Goal: Task Accomplishment & Management: Complete application form

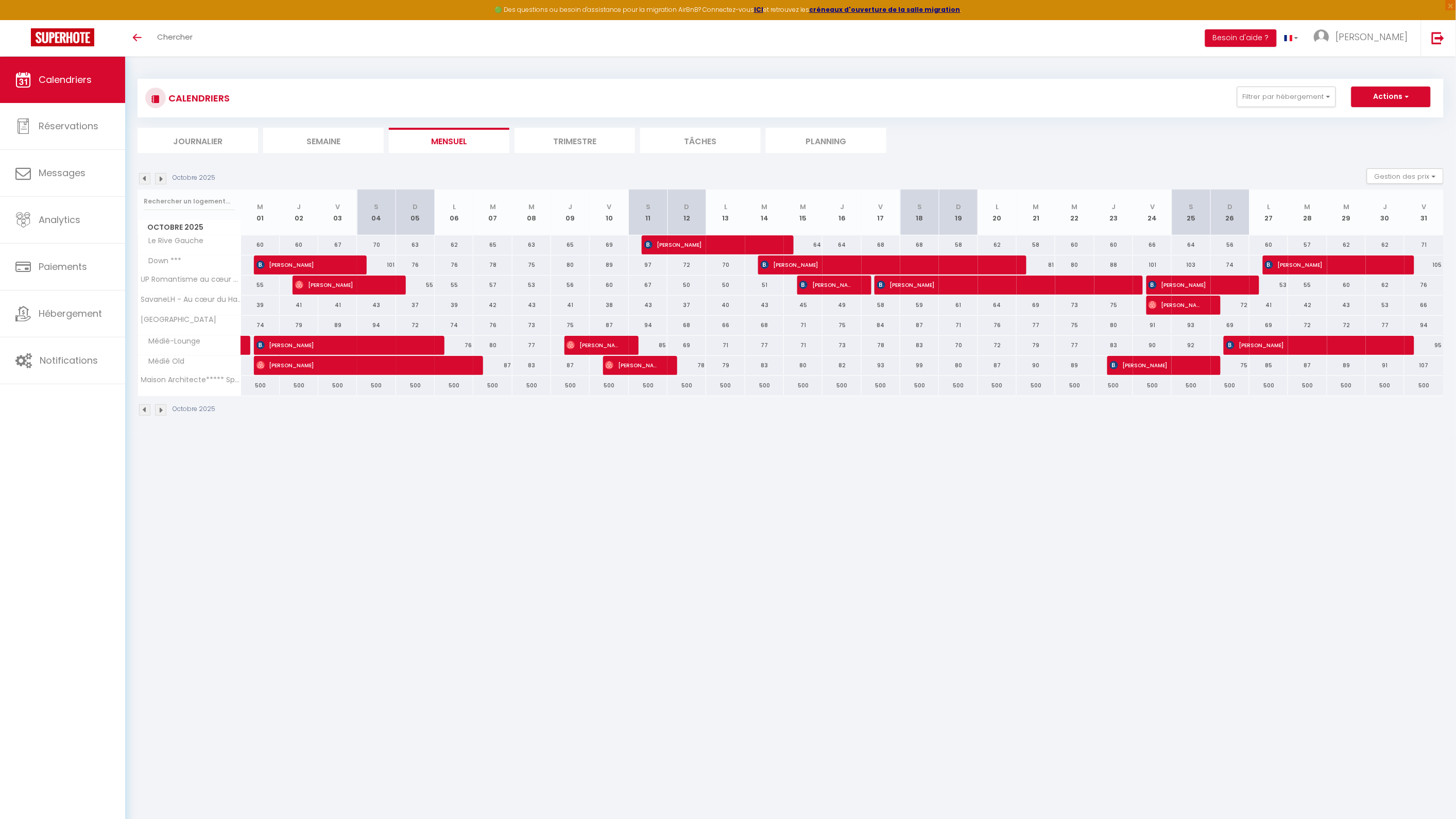
click at [163, 178] on img at bounding box center [161, 179] width 11 height 11
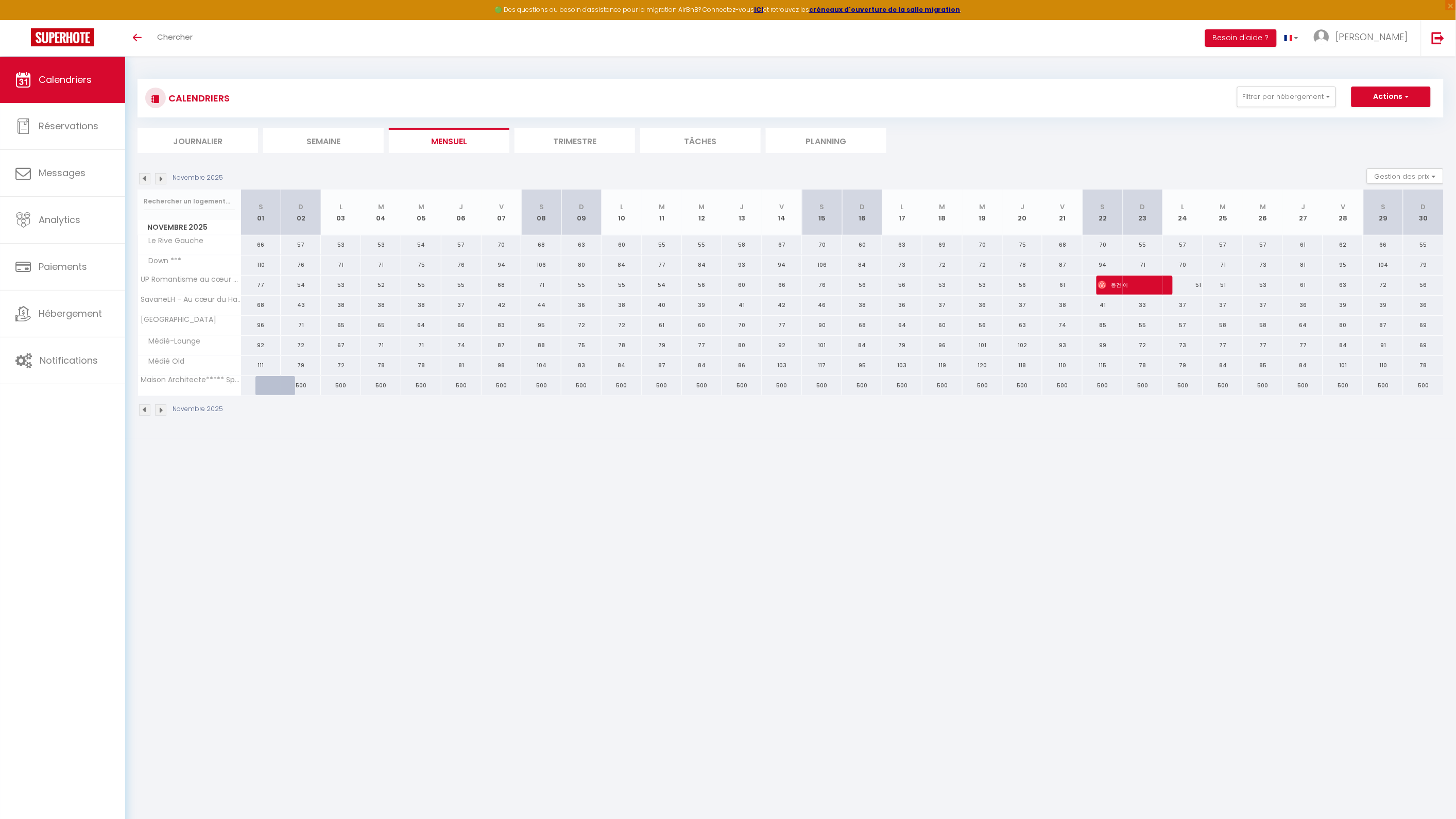
click at [159, 176] on img at bounding box center [161, 179] width 11 height 11
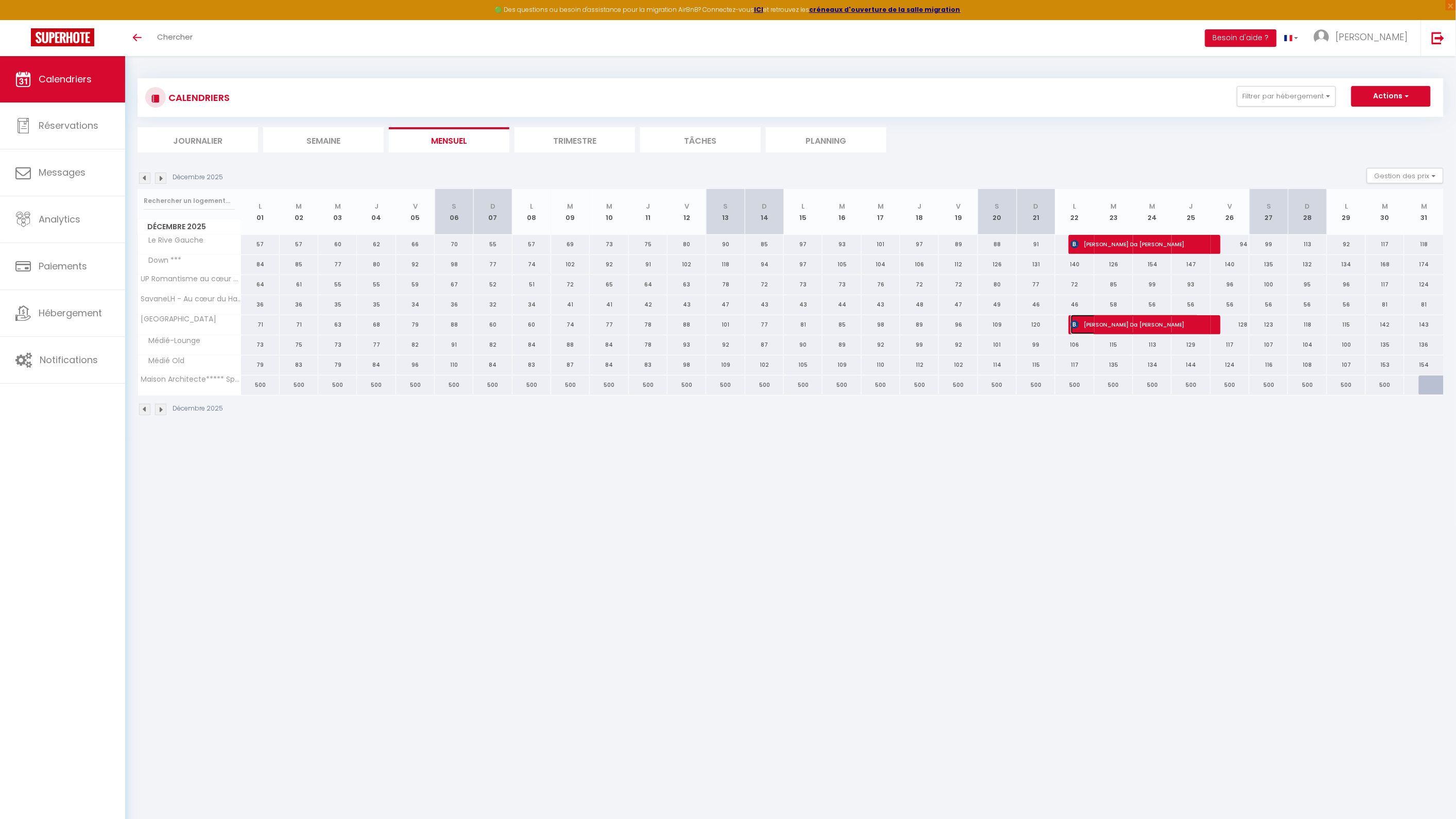
click at [1081, 323] on span "[PERSON_NAME] Da [PERSON_NAME]" at bounding box center [1135, 324] width 129 height 20
select select "OK"
select select "KO"
select select "0"
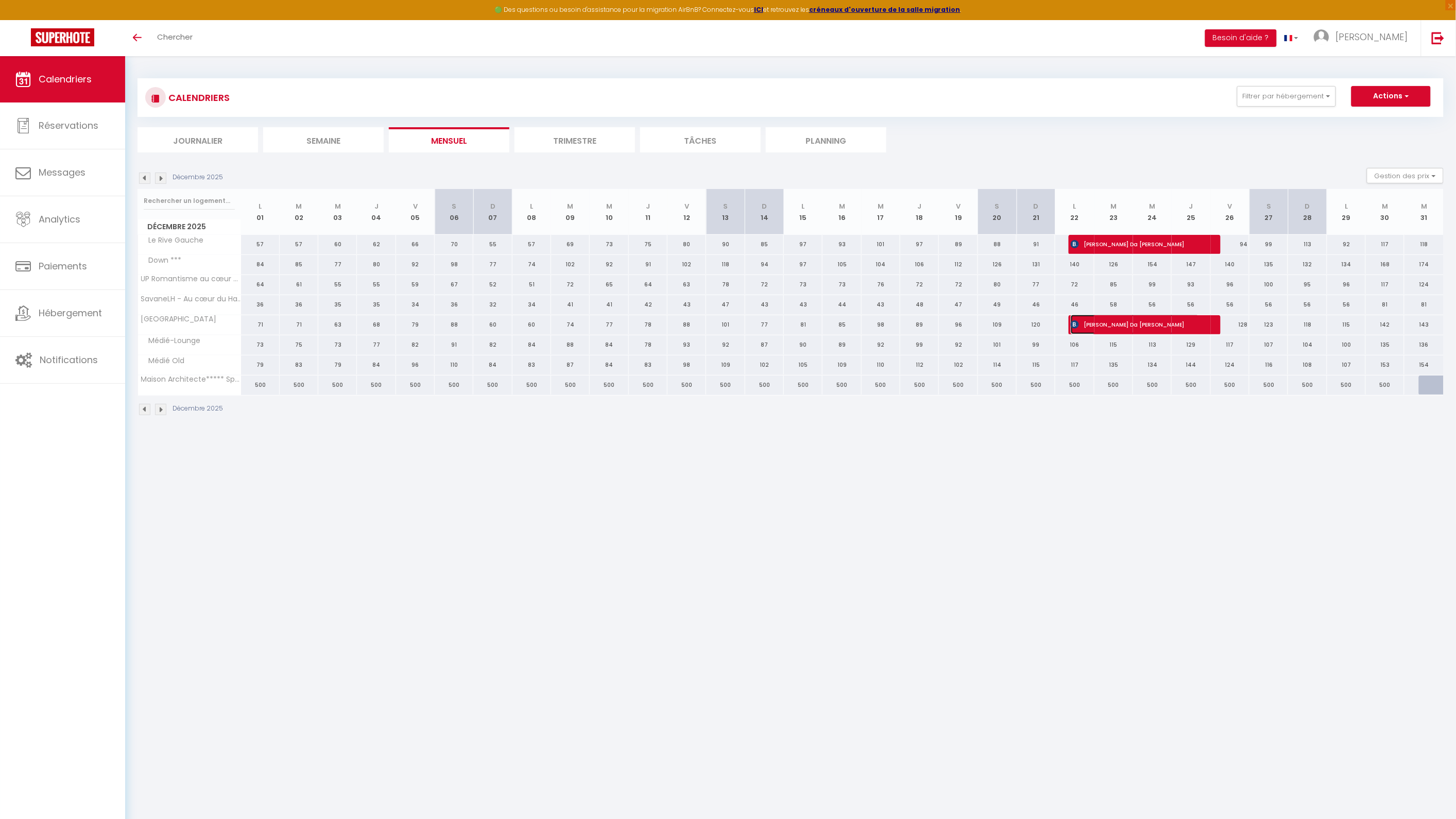
select select "1"
select select
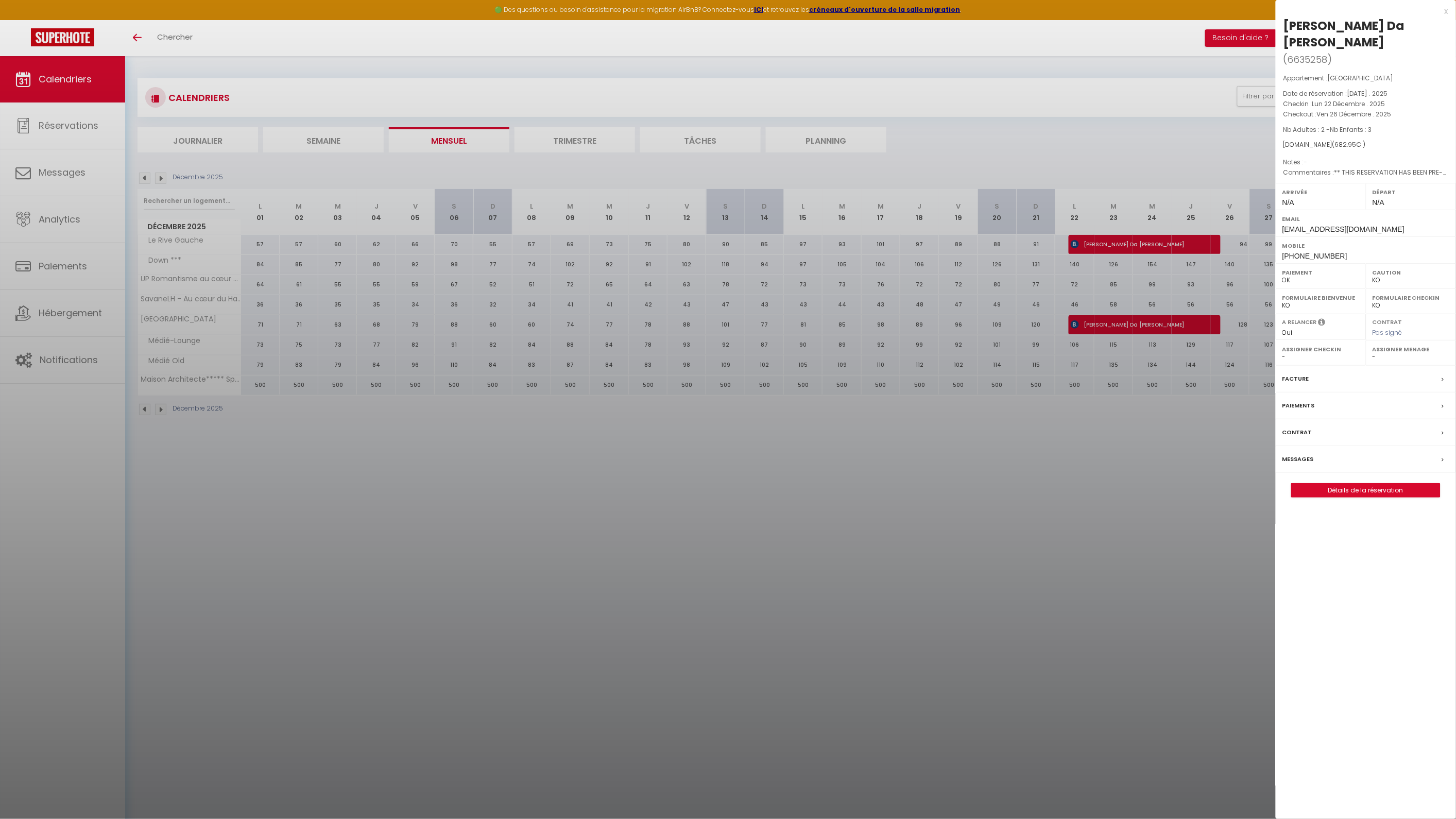
click at [1120, 245] on div at bounding box center [728, 409] width 1456 height 819
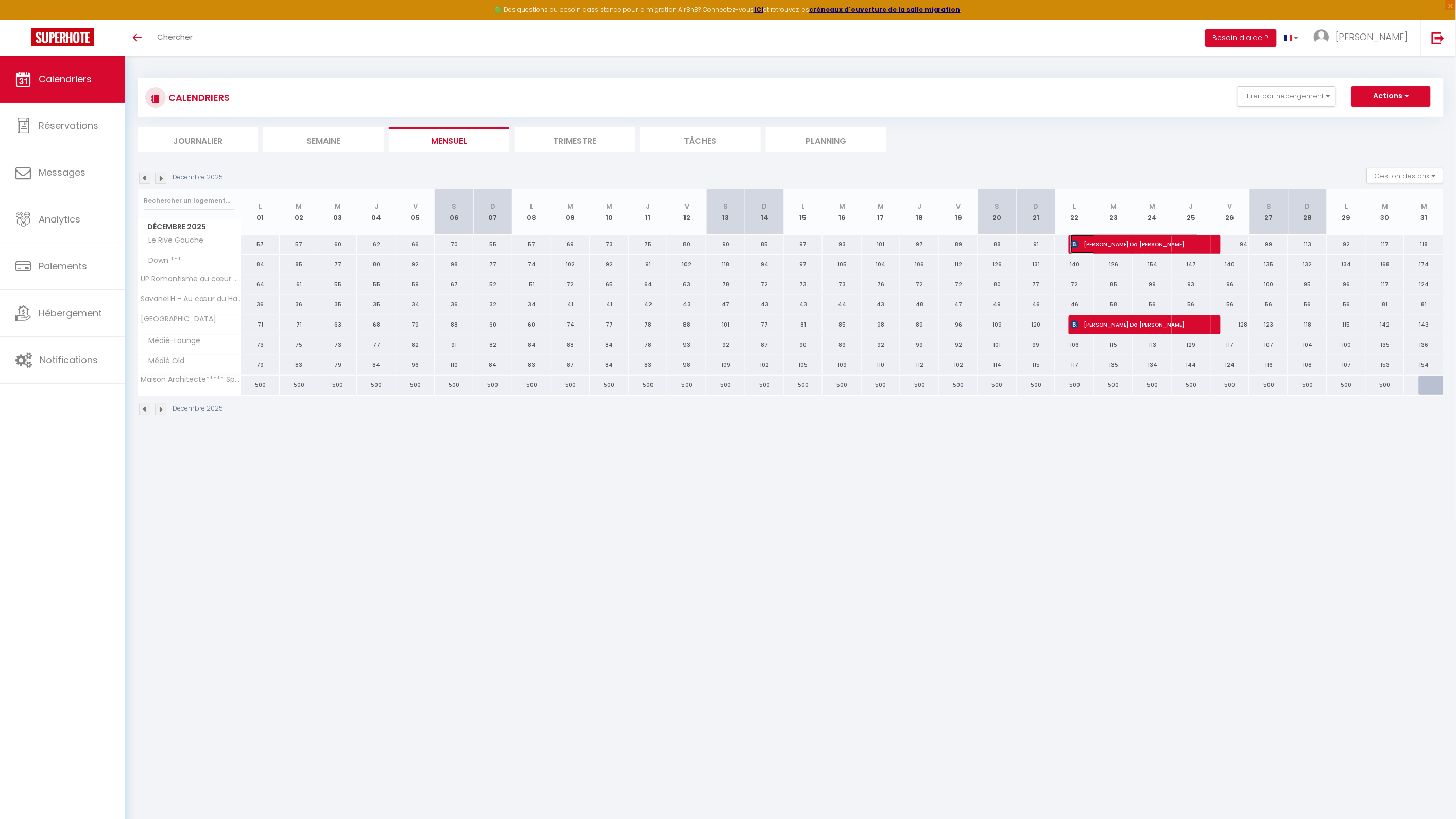
click at [1120, 245] on span "[PERSON_NAME] Da [PERSON_NAME]" at bounding box center [1135, 244] width 129 height 20
select select "44520"
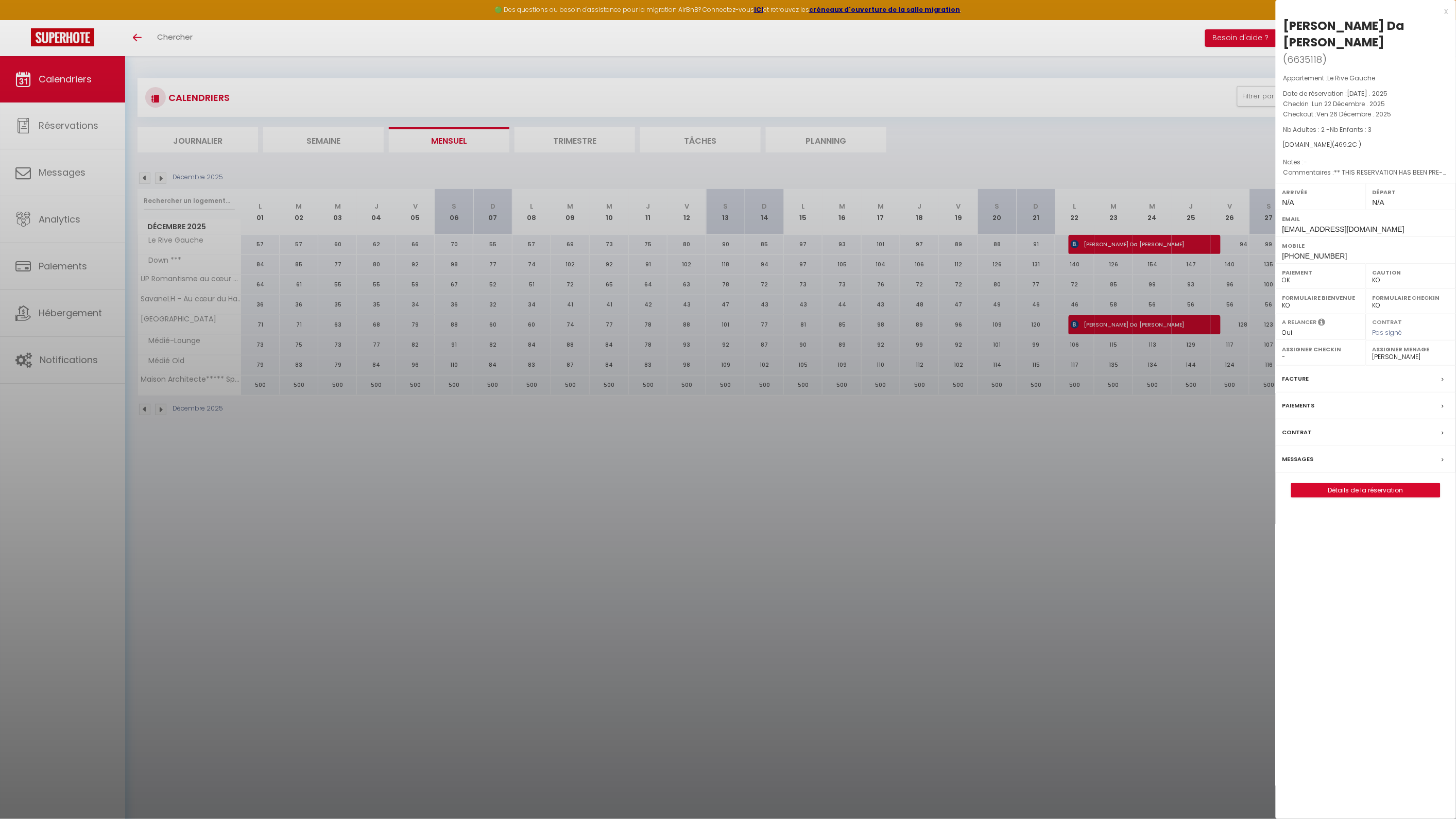
drag, startPoint x: 1446, startPoint y: 11, endPoint x: 1349, endPoint y: 52, distance: 105.3
click at [1446, 11] on div "x" at bounding box center [1362, 11] width 172 height 12
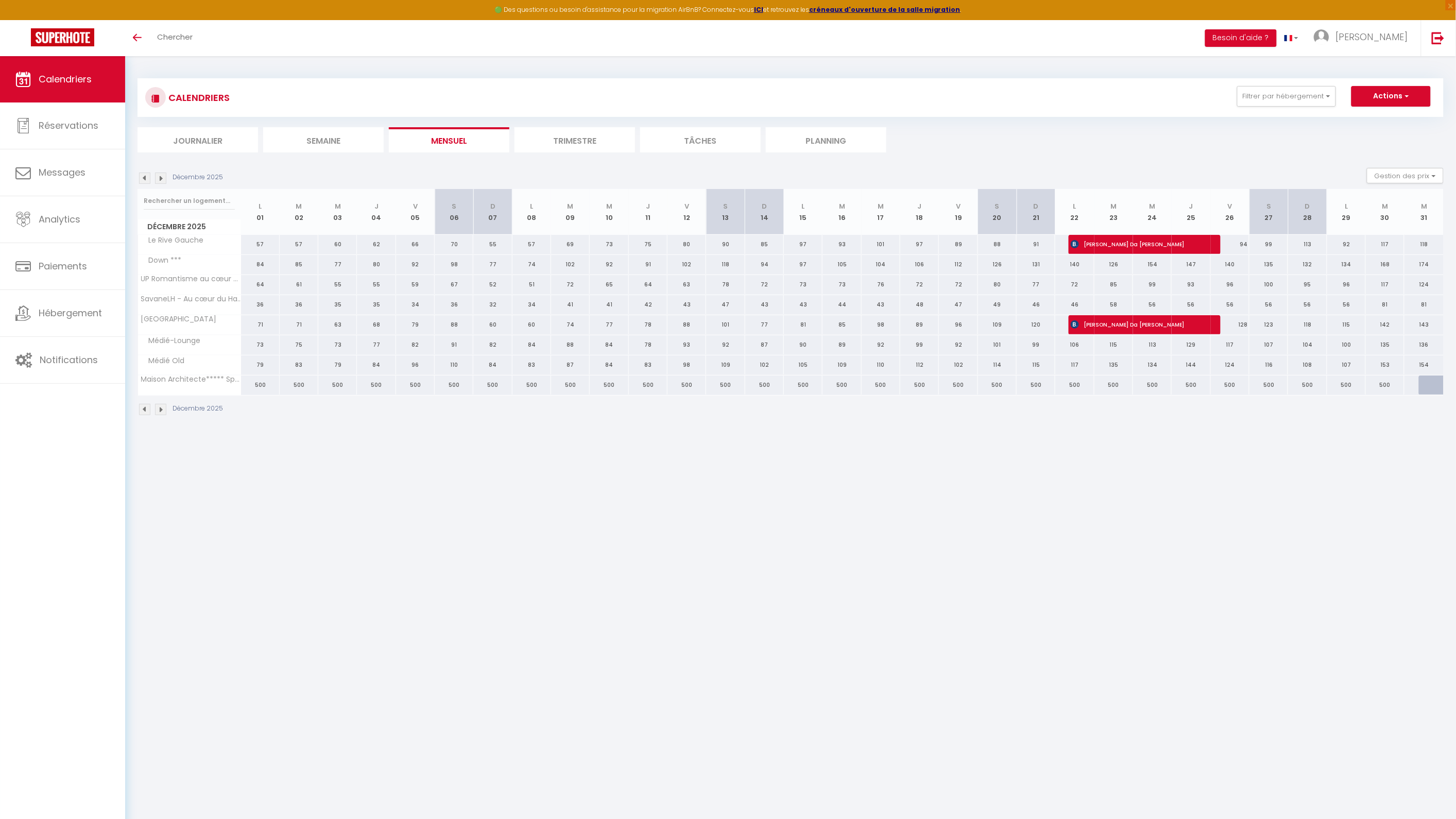
drag, startPoint x: 1224, startPoint y: 345, endPoint x: 1250, endPoint y: 345, distance: 26.0
click at [1250, 345] on tr "Médié-Lounge 73 75 73 77 82 91 82 84 88 84 78" at bounding box center [791, 345] width 1306 height 20
click at [961, 343] on div "92" at bounding box center [958, 345] width 38 height 19
type input "92"
type input "Ven 19 Décembre 2025"
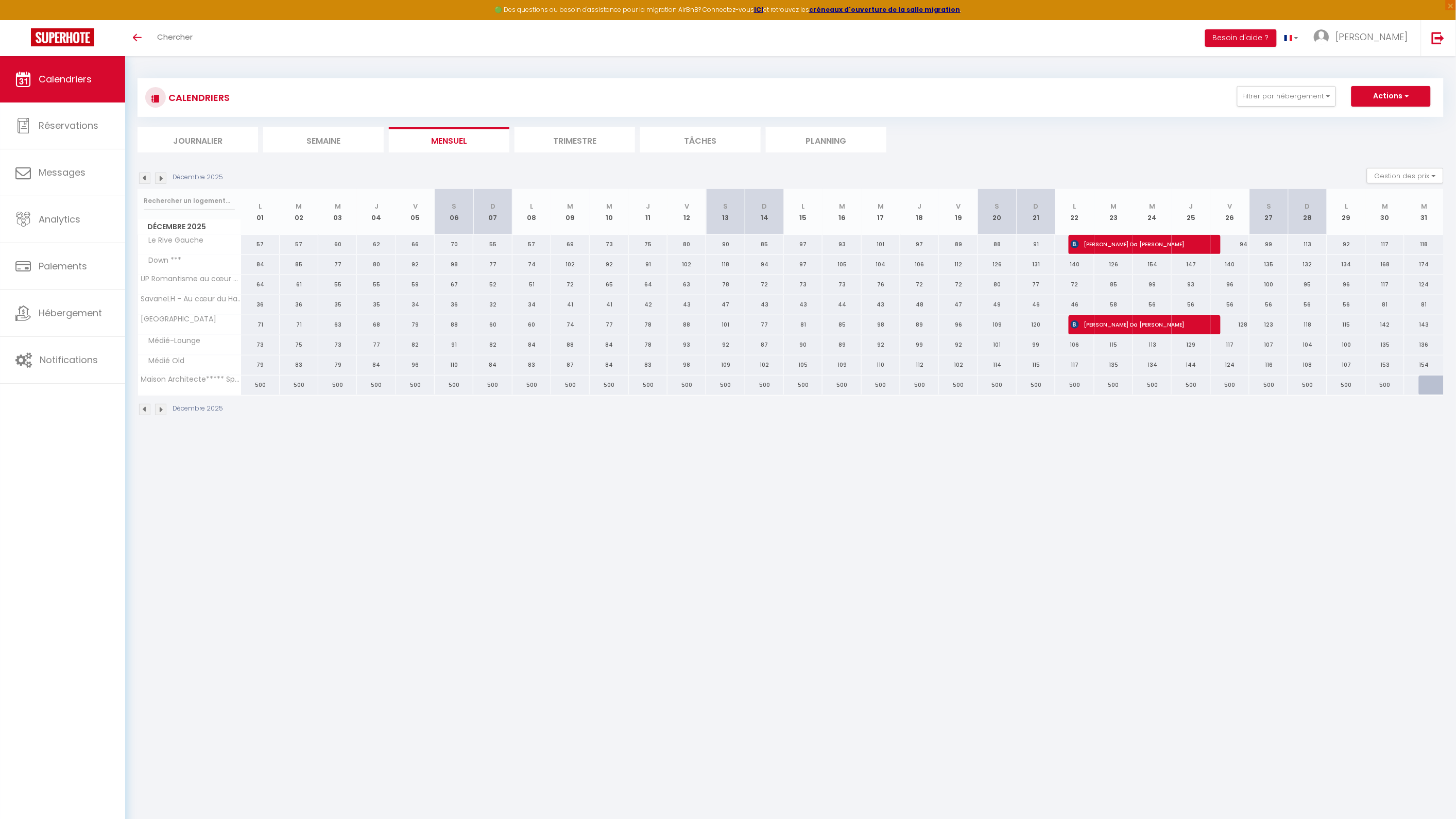
type input "[DATE]"
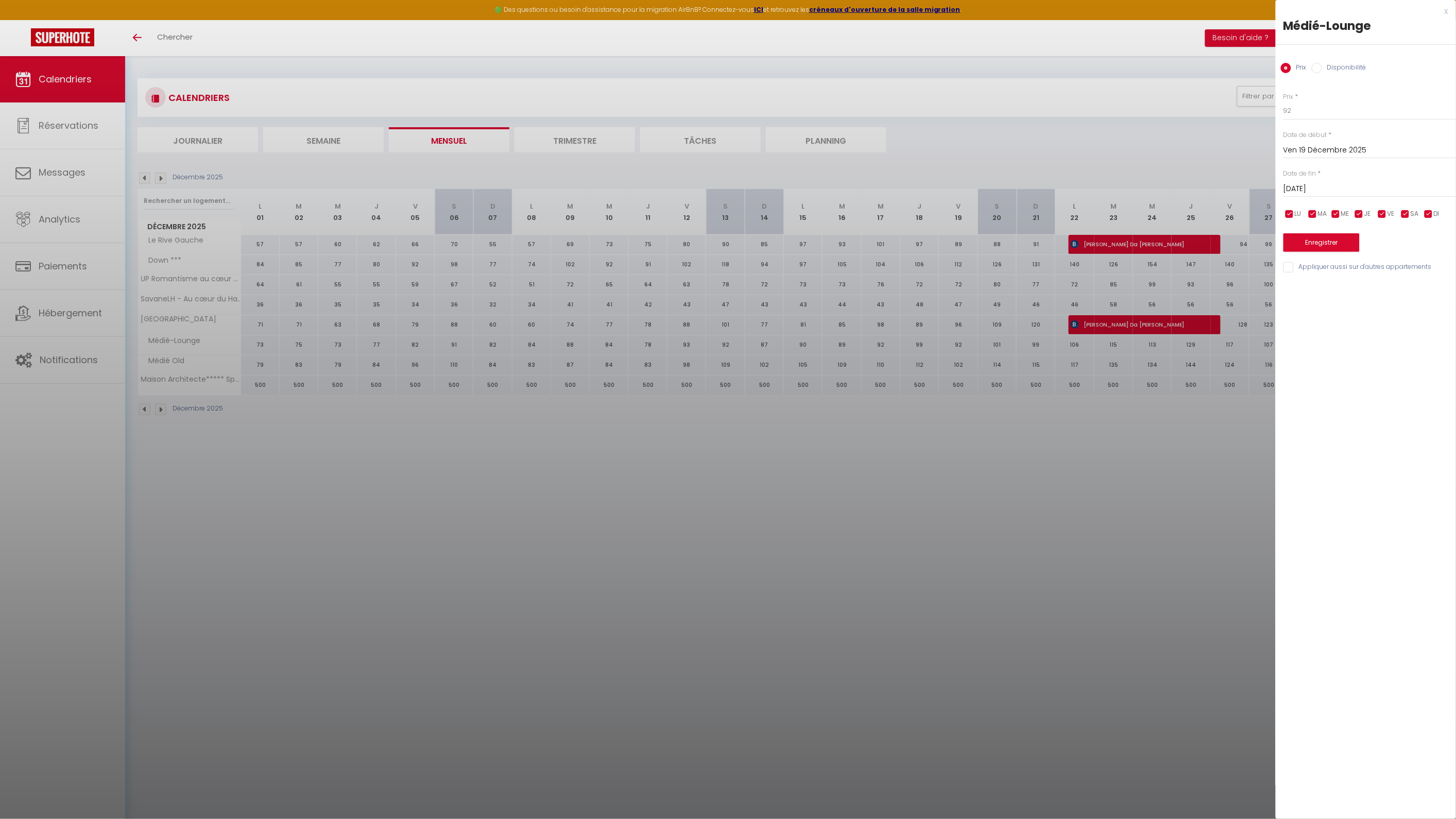
click at [1448, 9] on div "x" at bounding box center [1362, 11] width 172 height 12
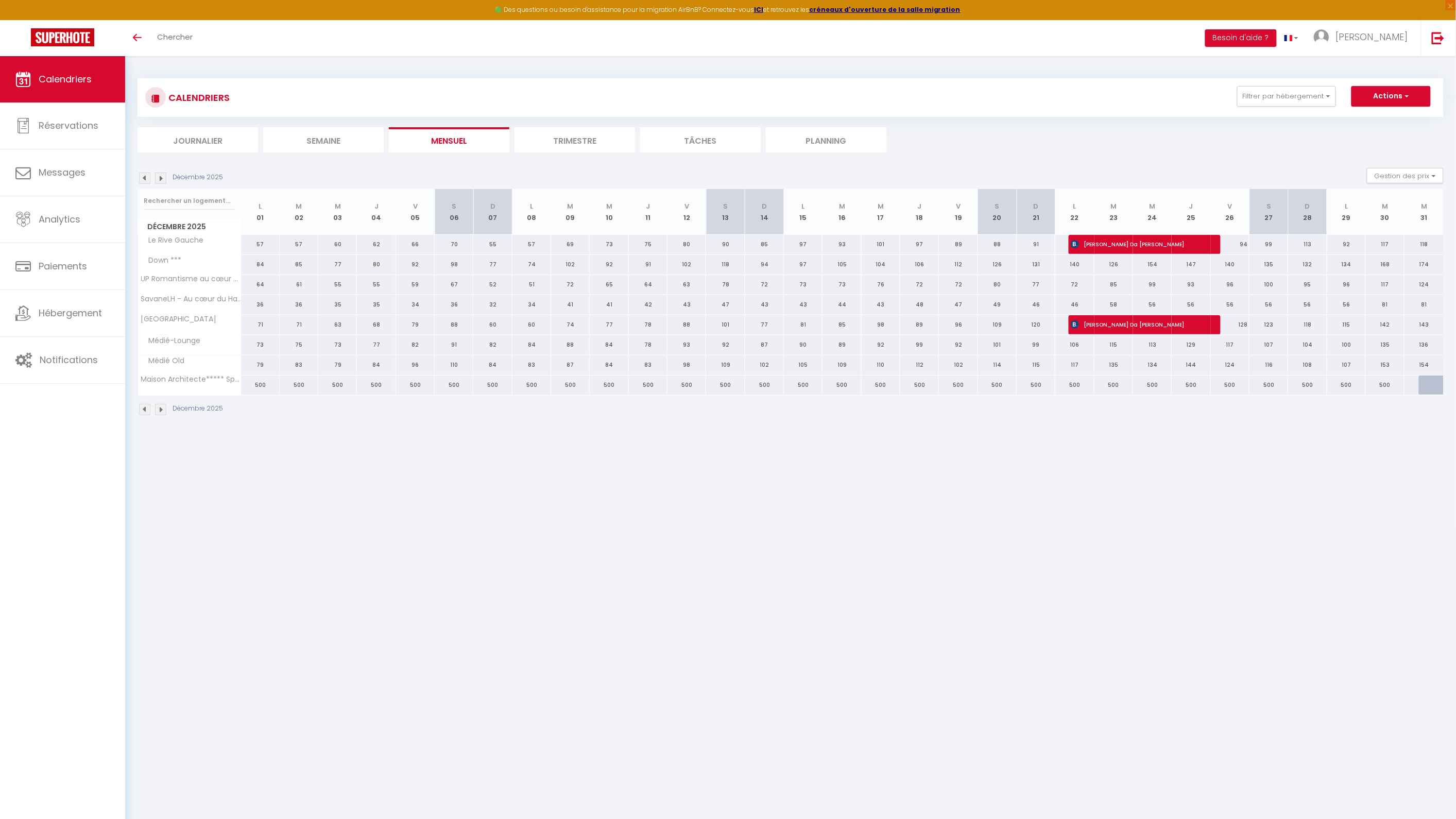
drag, startPoint x: 953, startPoint y: 346, endPoint x: 960, endPoint y: 346, distance: 7.0
click at [960, 346] on div "92" at bounding box center [958, 345] width 38 height 19
type input "92"
type input "Ven 19 Décembre 2025"
type input "[DATE]"
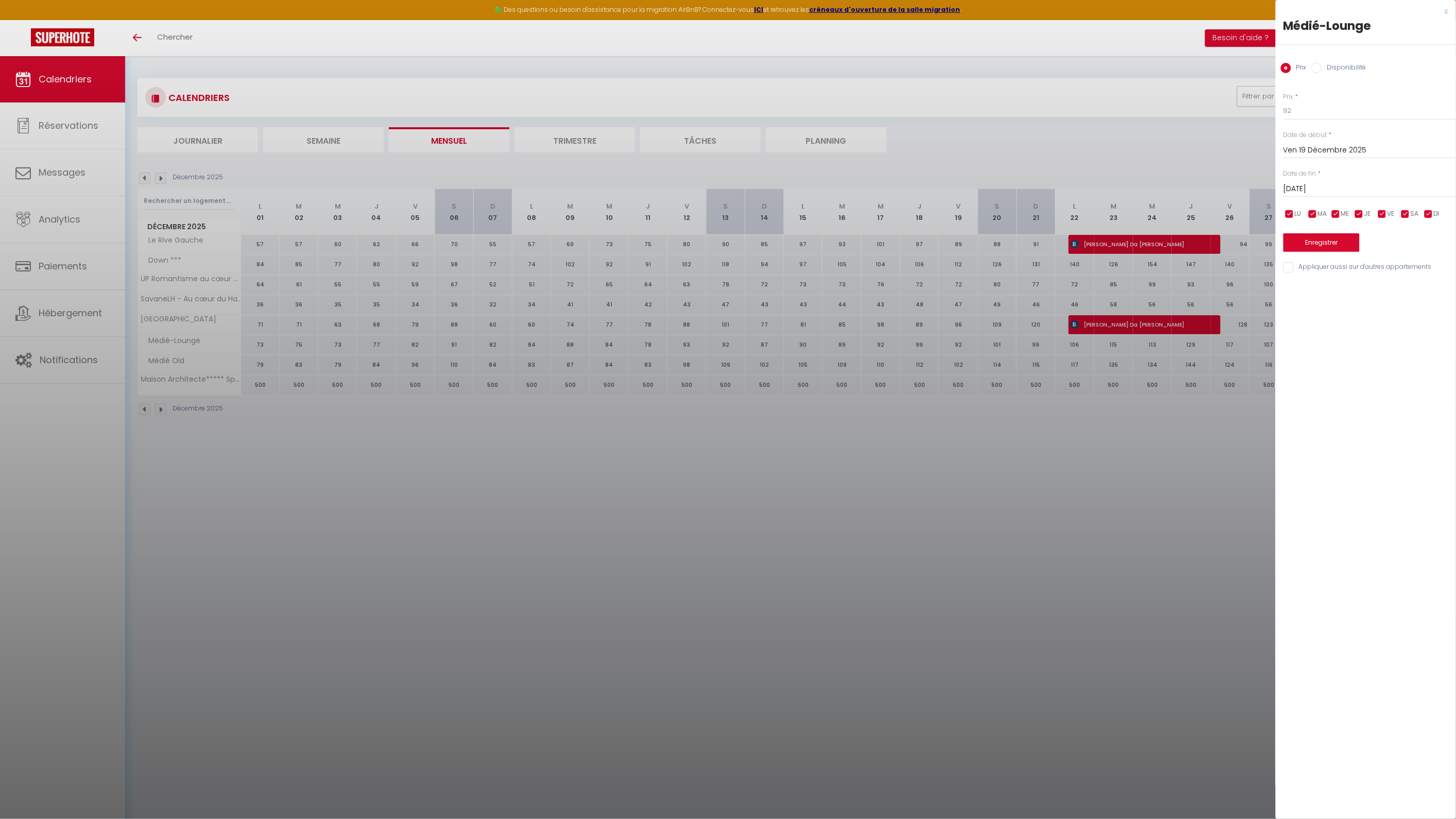
click at [956, 345] on div at bounding box center [728, 409] width 1456 height 819
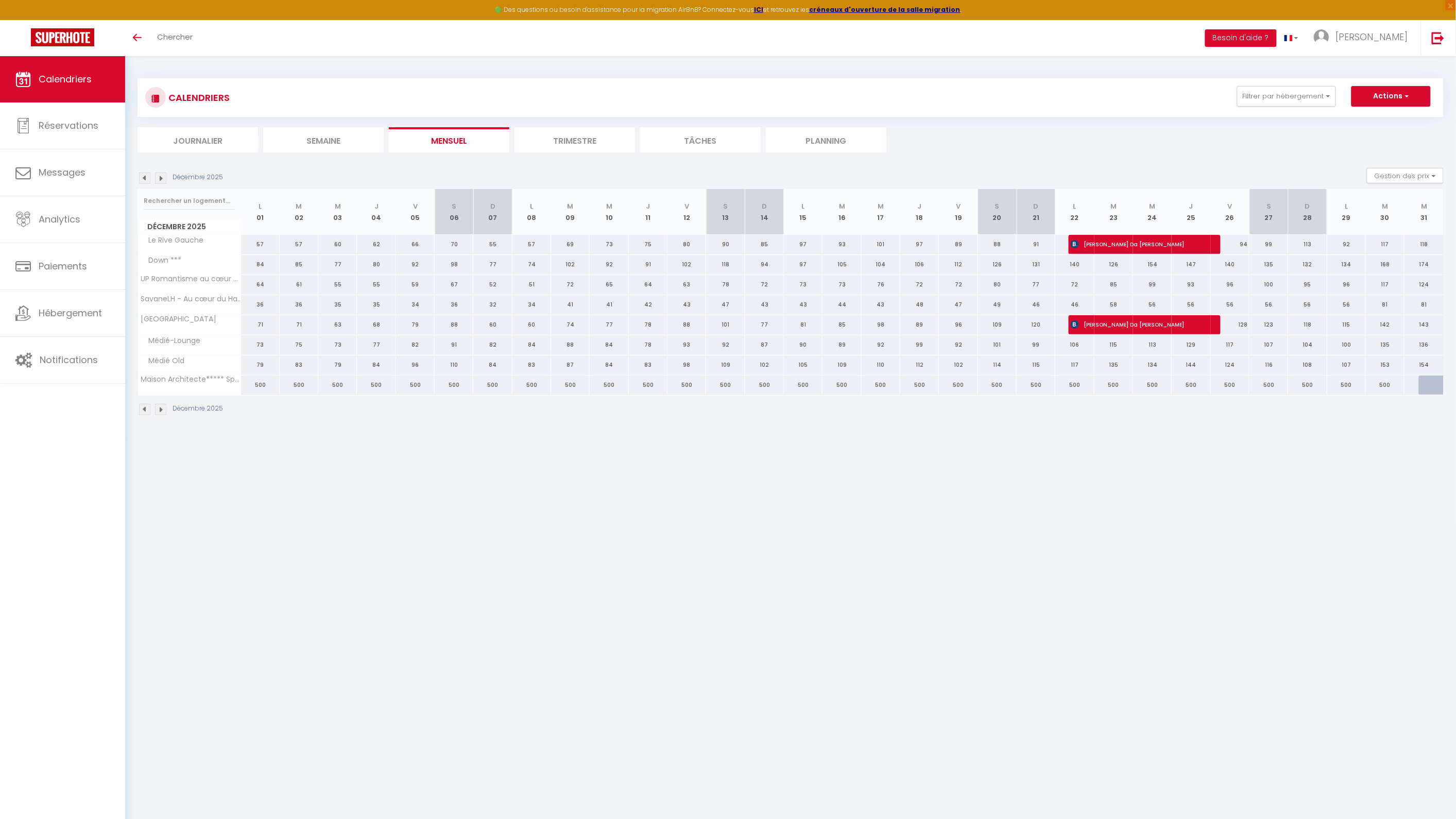
click at [960, 344] on div "92" at bounding box center [958, 345] width 38 height 19
type input "92"
type input "Ven 19 Décembre 2025"
type input "[DATE]"
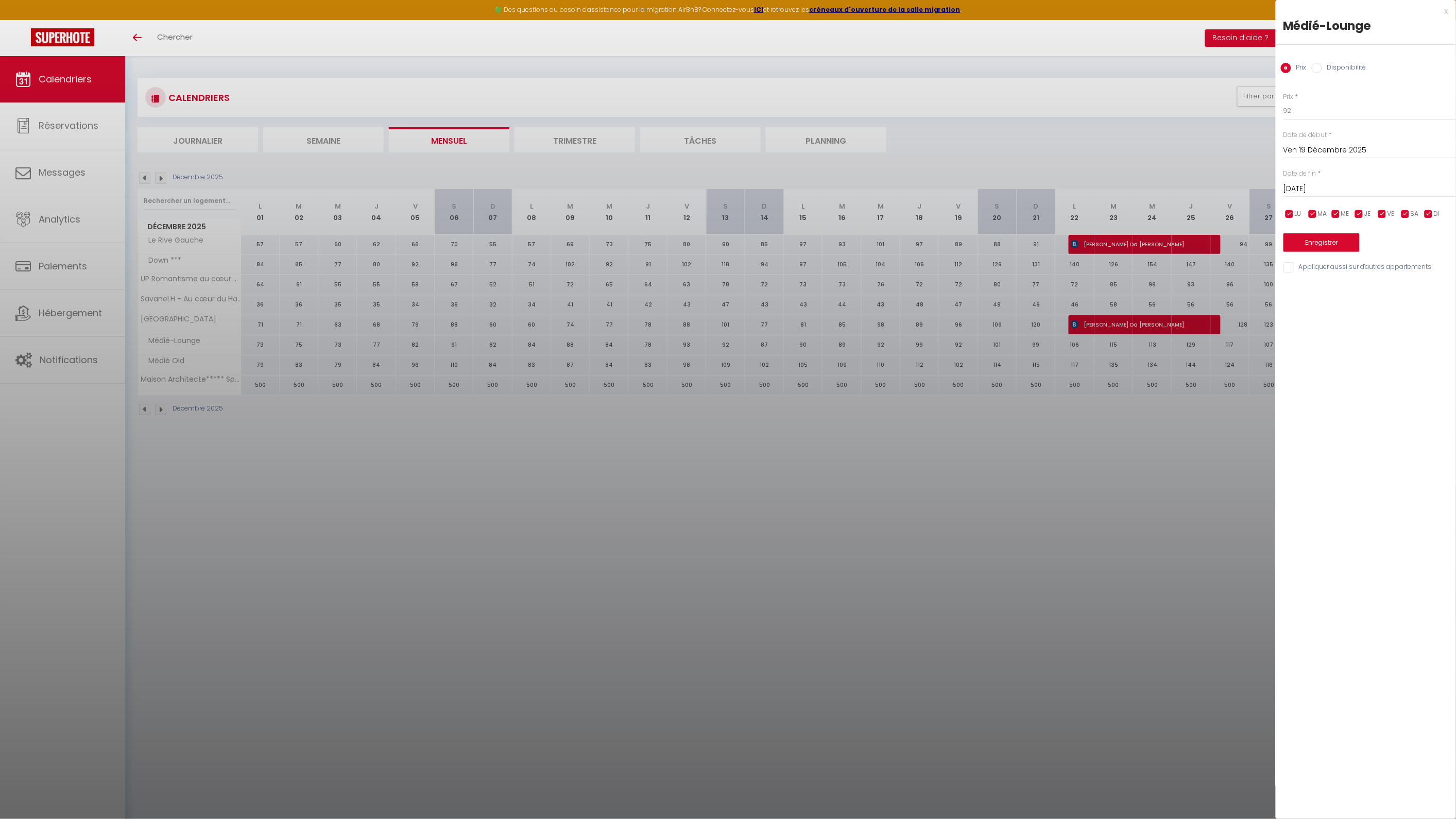
click at [1448, 7] on div "x" at bounding box center [1362, 11] width 172 height 12
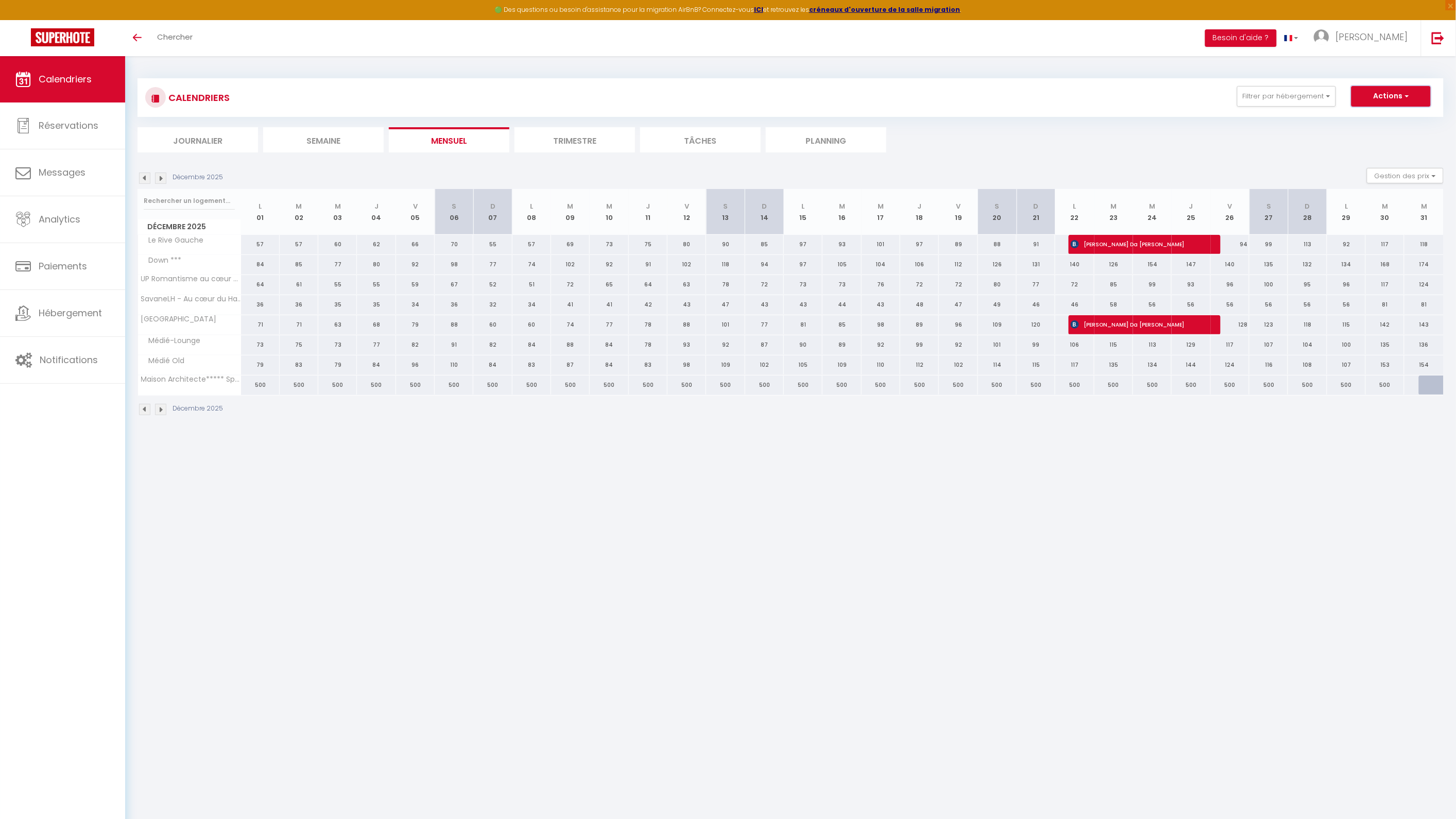
click at [1407, 92] on span "button" at bounding box center [1405, 96] width 6 height 10
click at [1357, 118] on link "Nouvelle réservation" at bounding box center [1380, 120] width 90 height 15
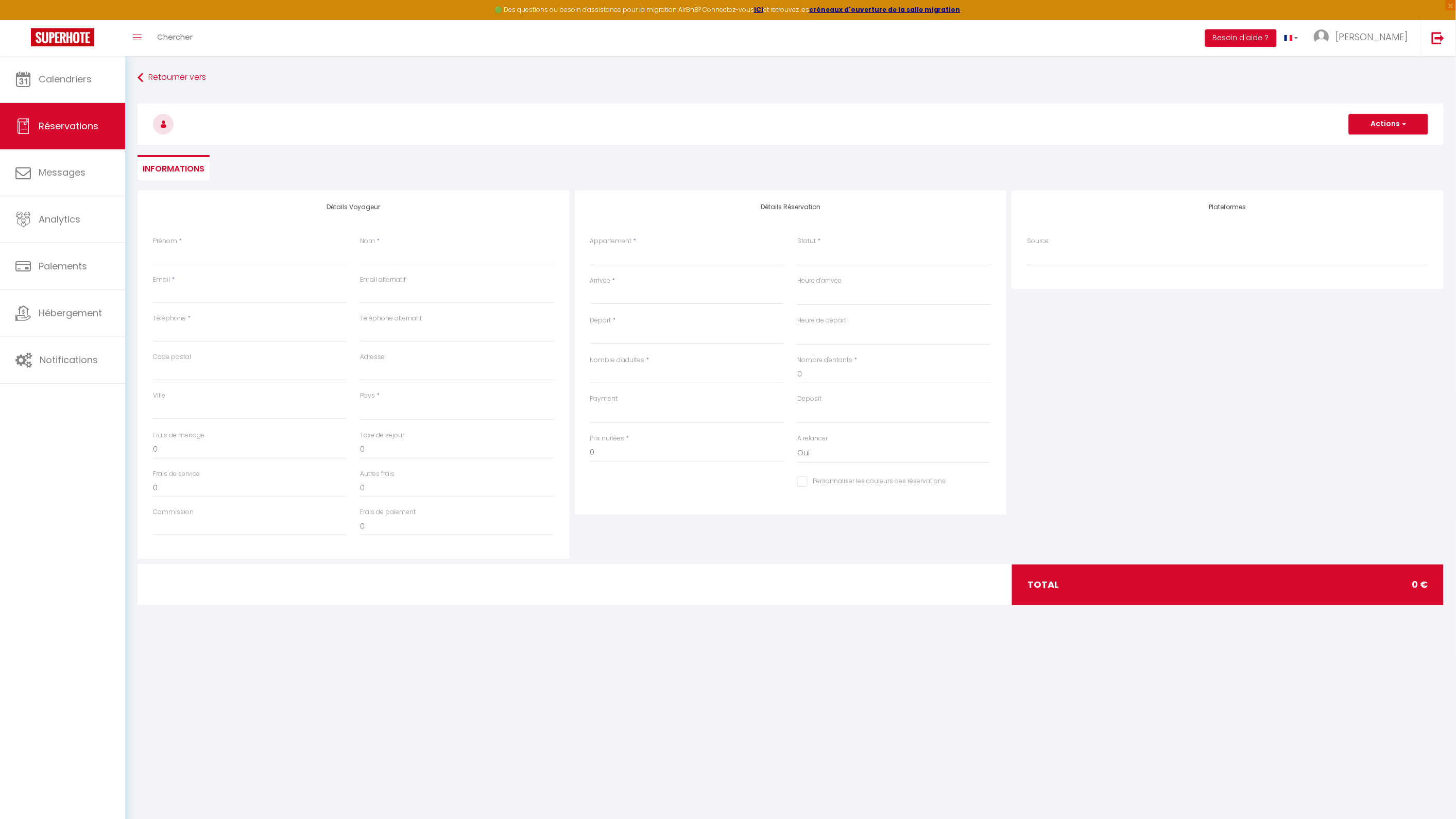
select select
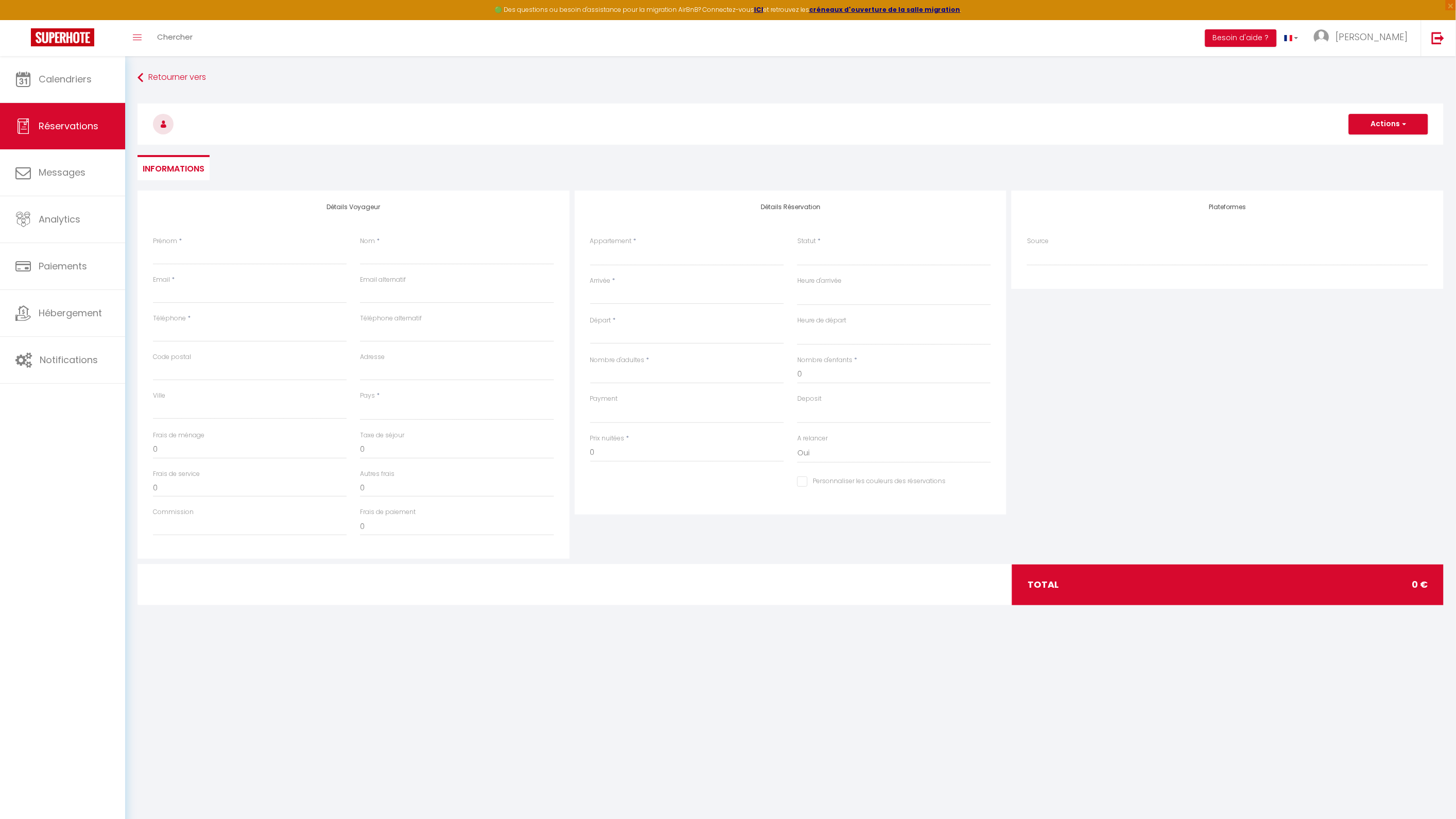
select select
checkbox input "false"
select select
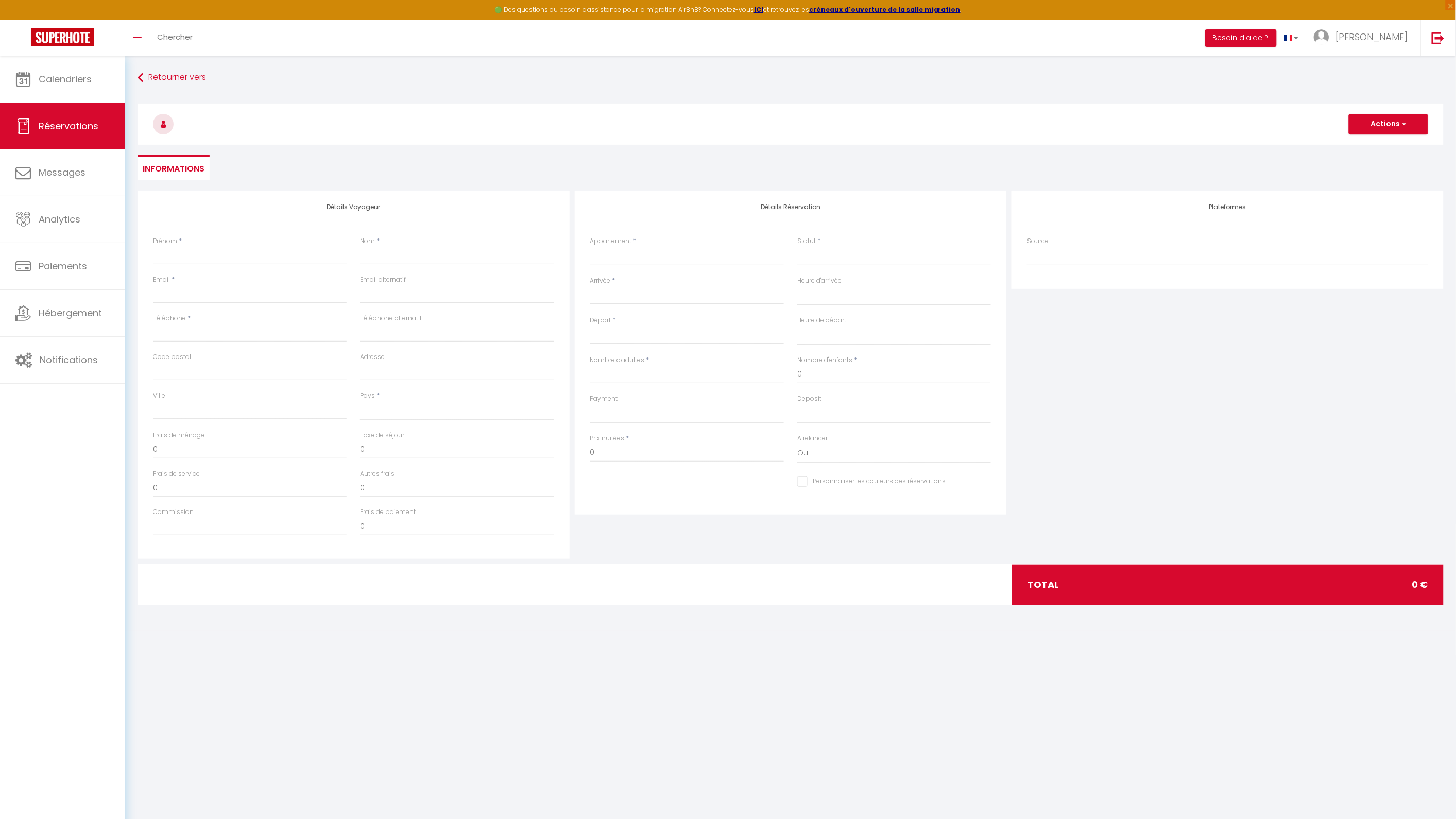
select select
checkbox input "false"
select select
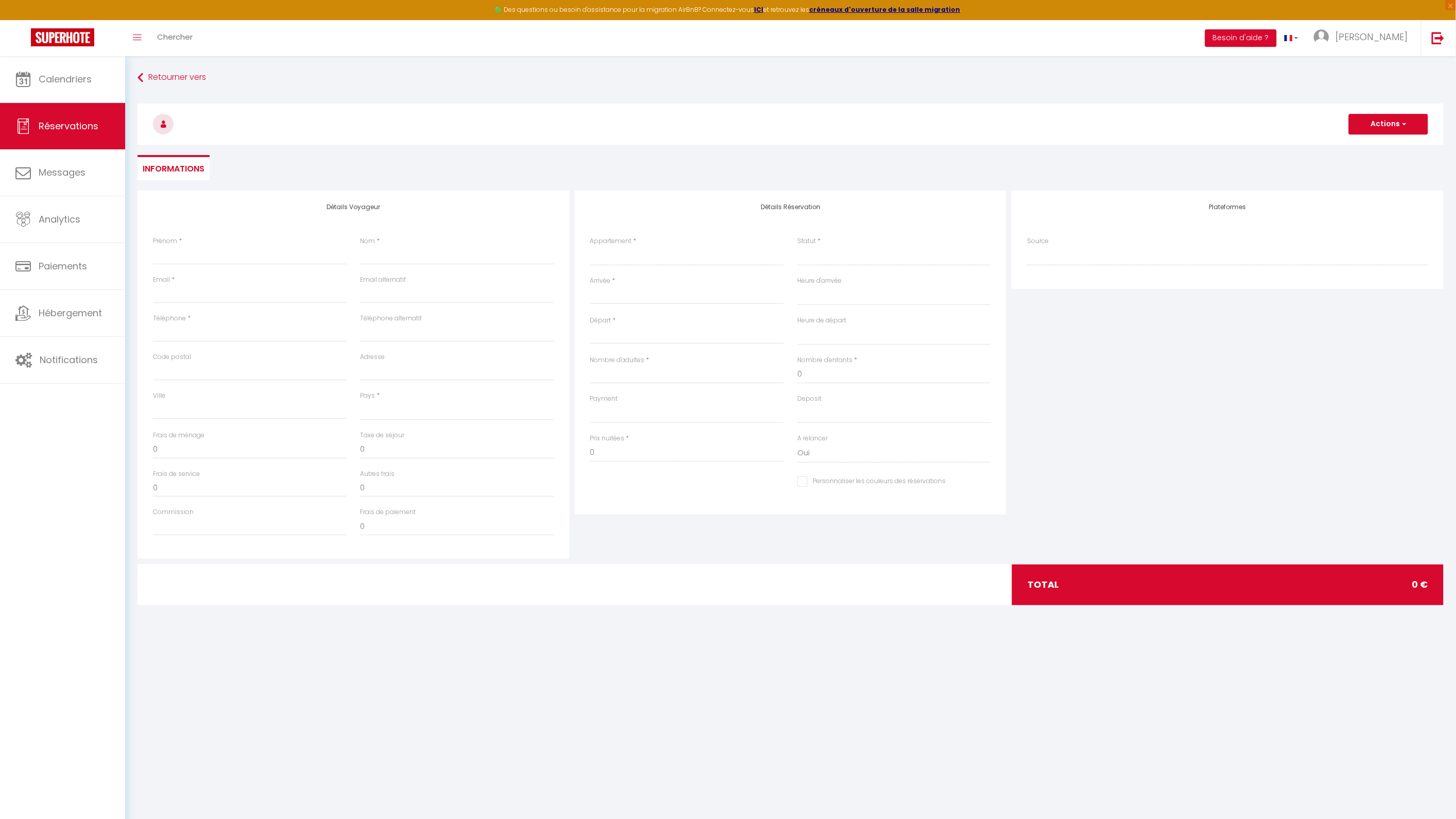
select select
click at [196, 250] on input "Prénom" at bounding box center [250, 255] width 194 height 19
type input "j"
select select
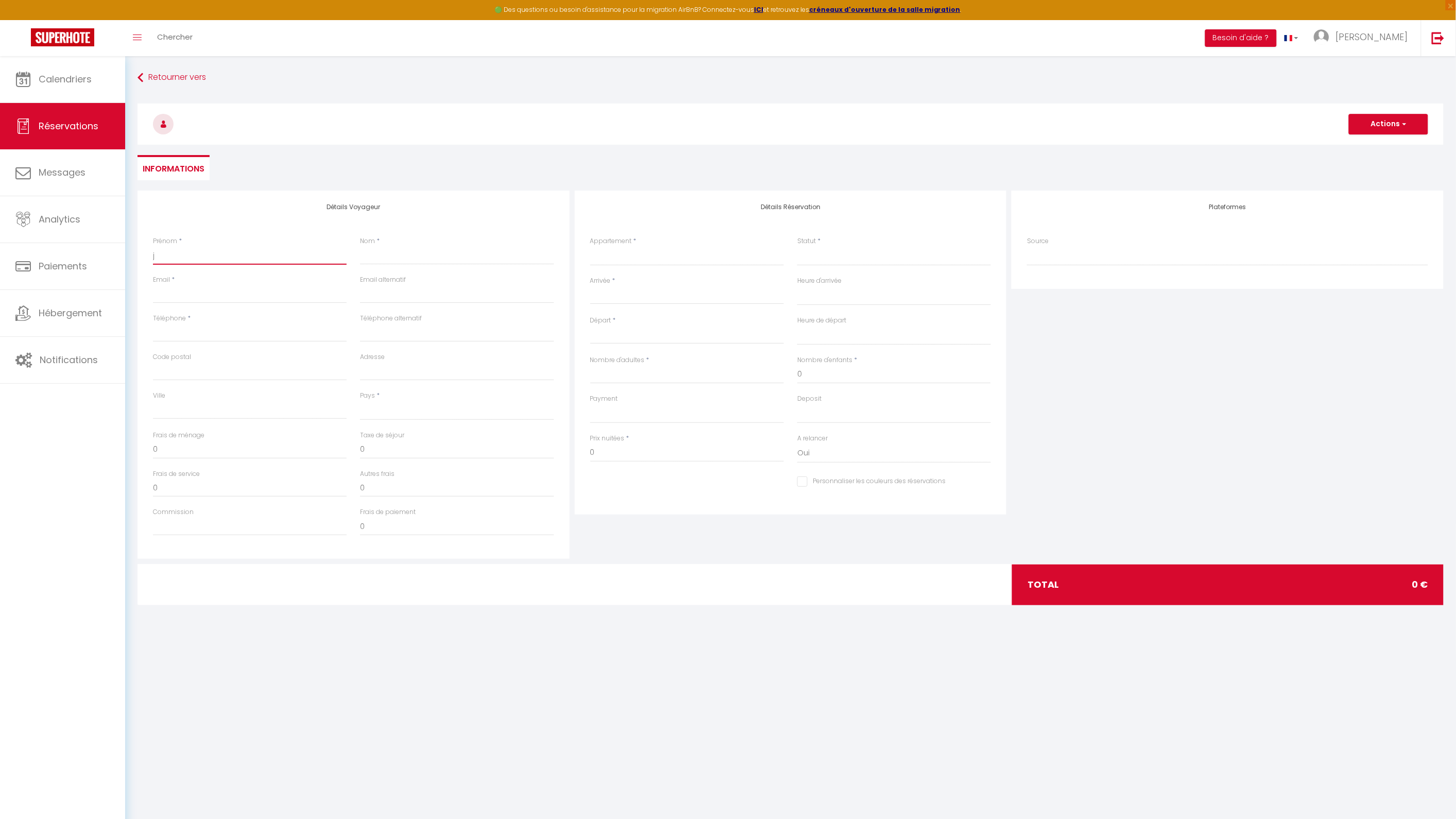
select select
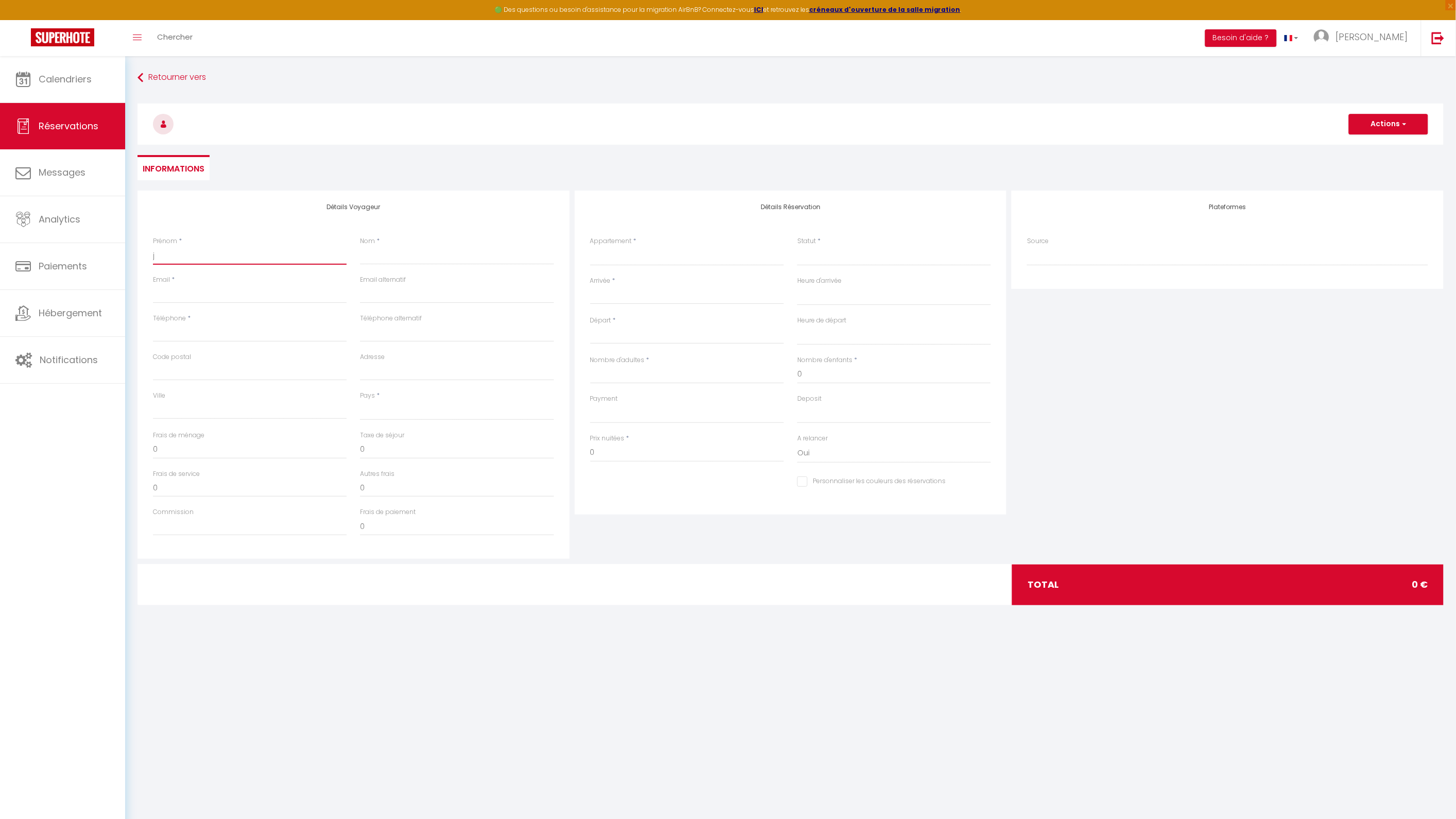
checkbox input "false"
select select
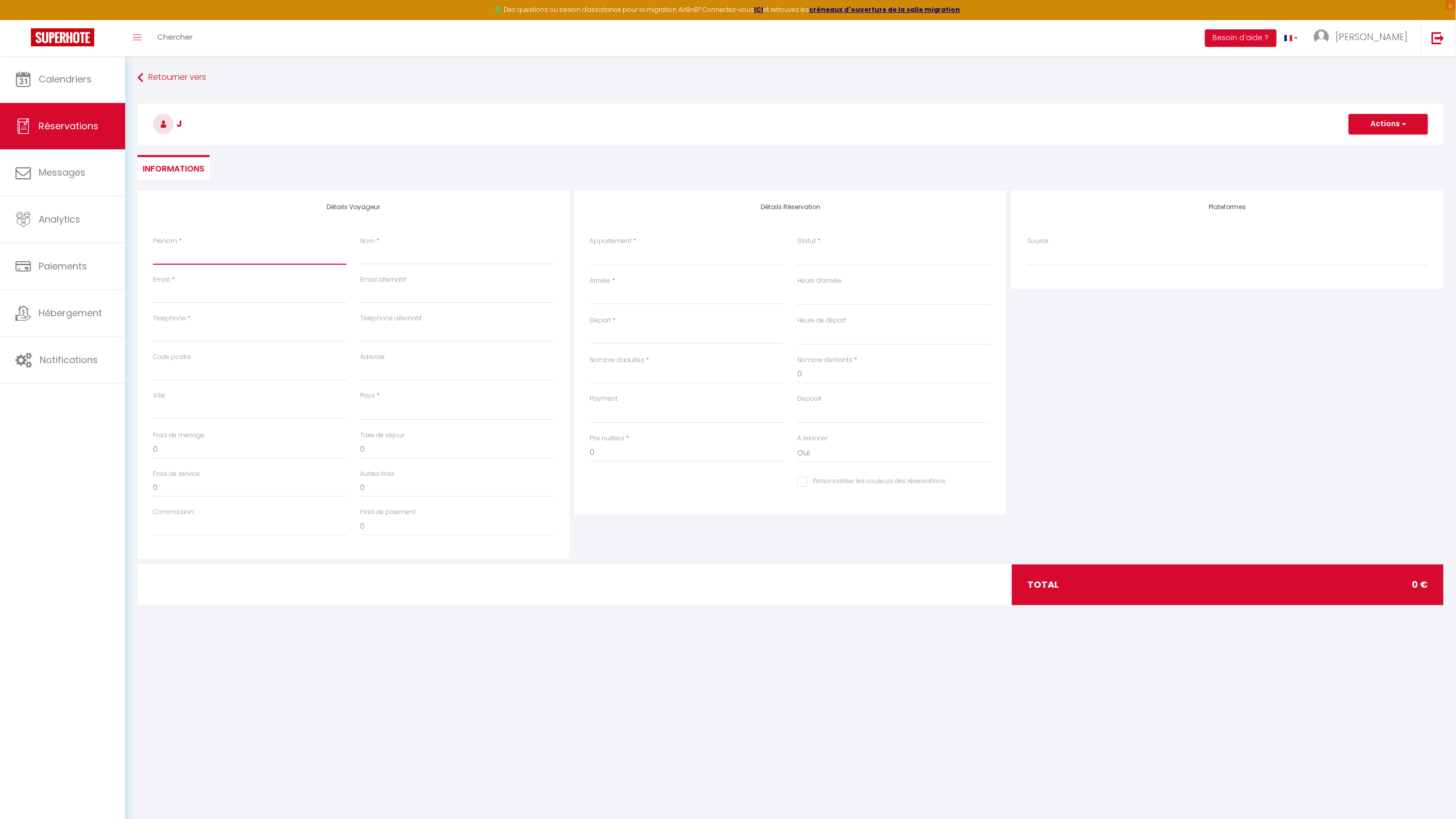
select select
checkbox input "false"
type input "J"
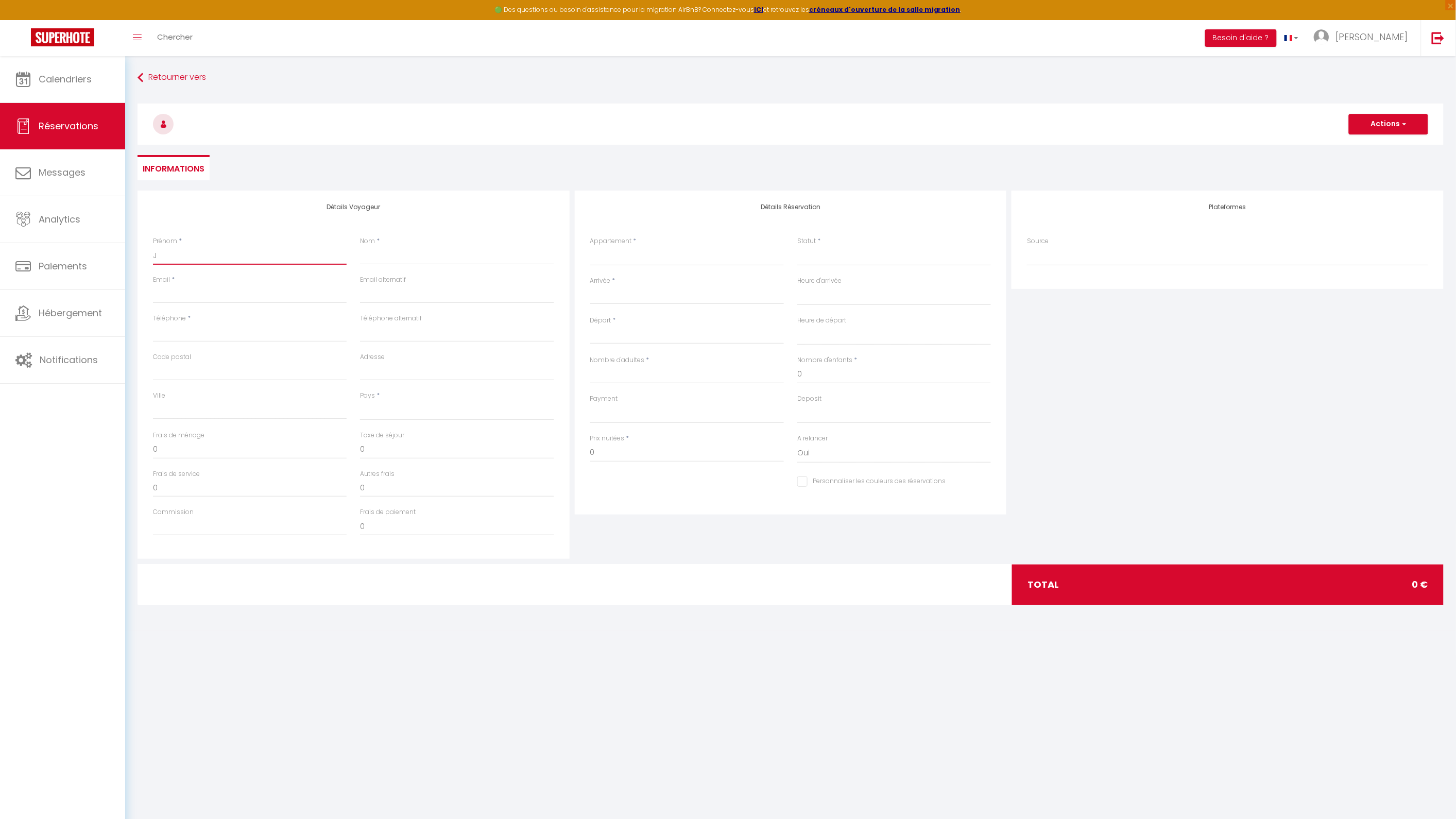
select select
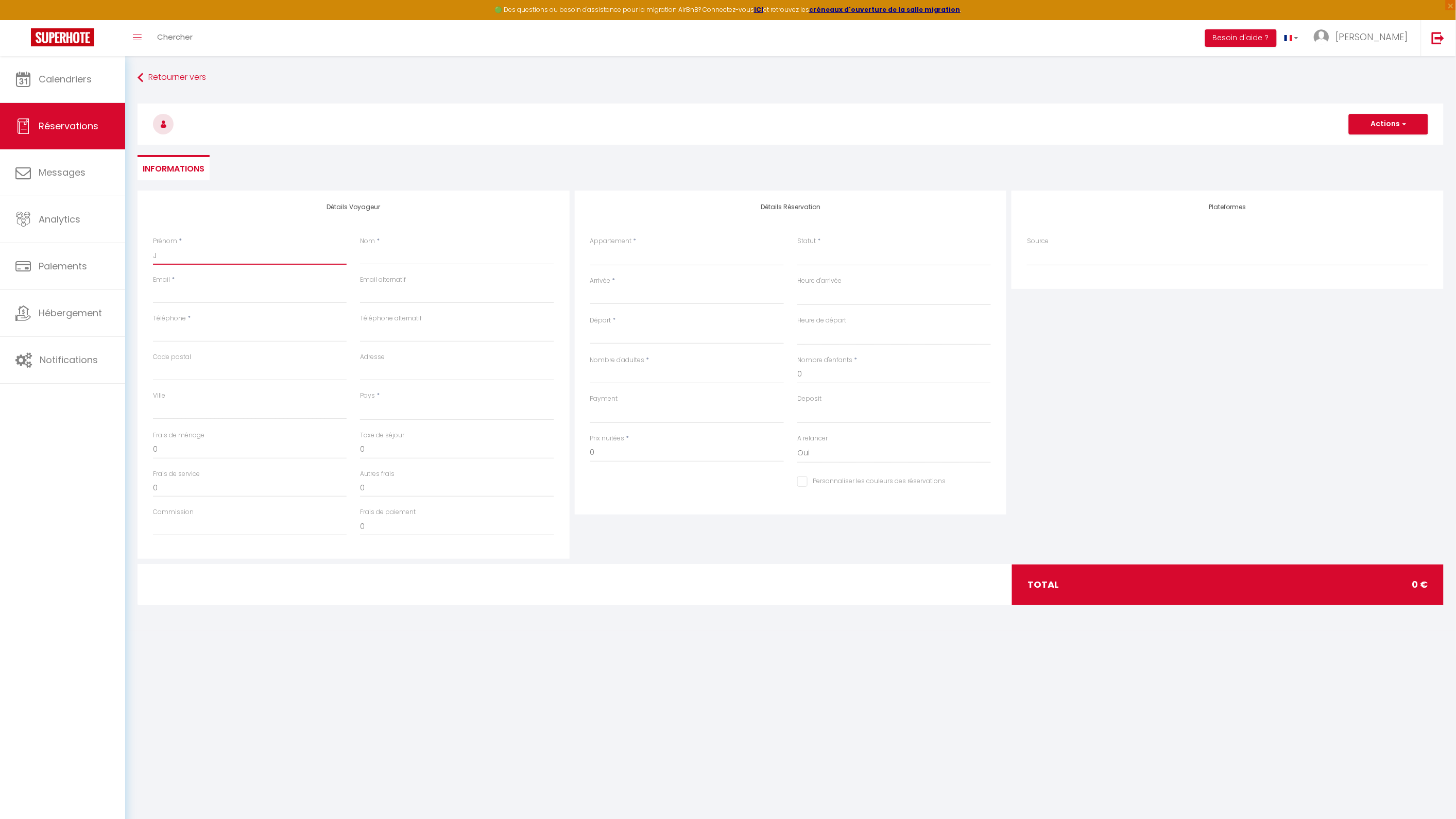
select select
checkbox input "false"
type input "Jo"
select select
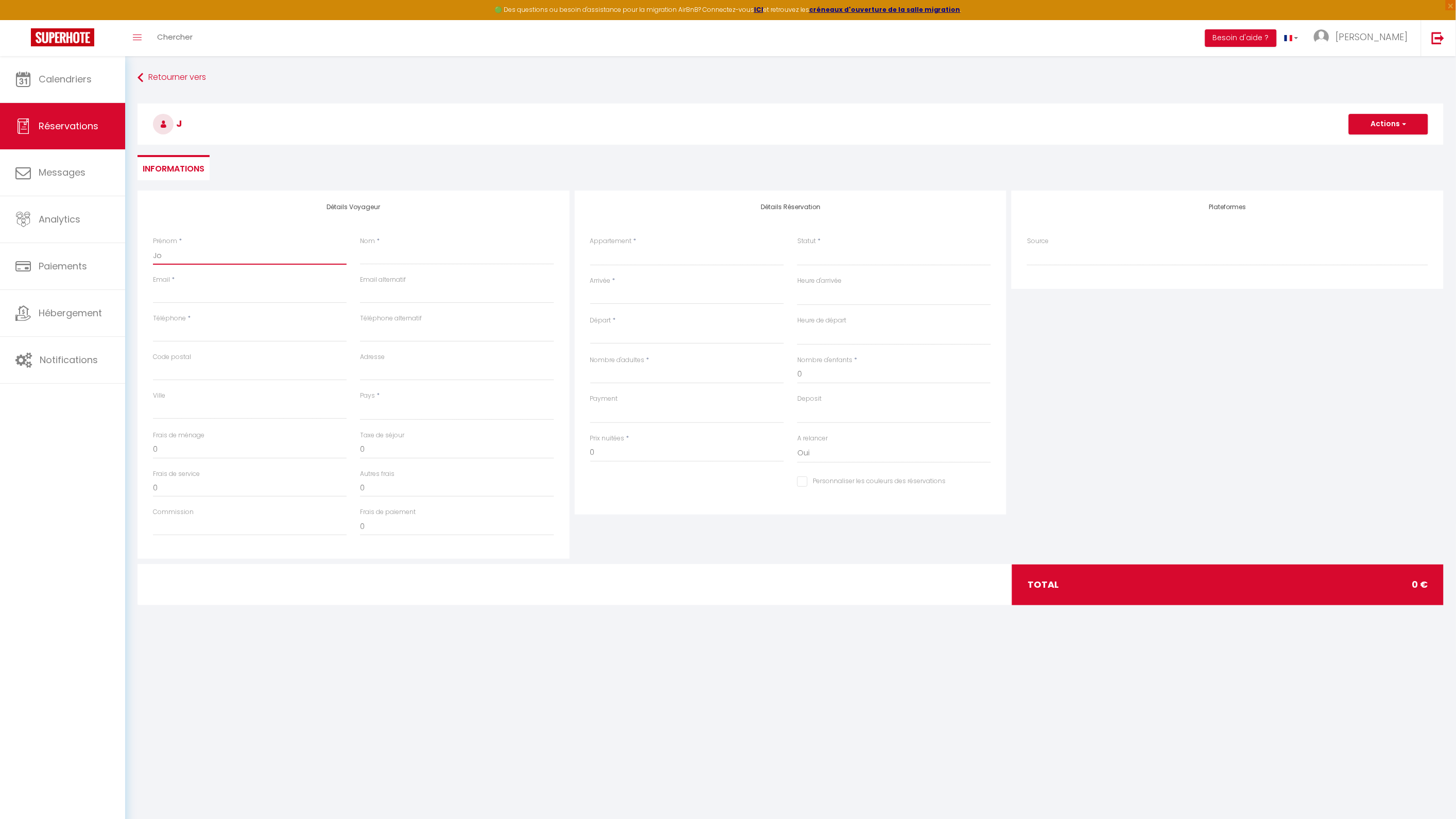
select select
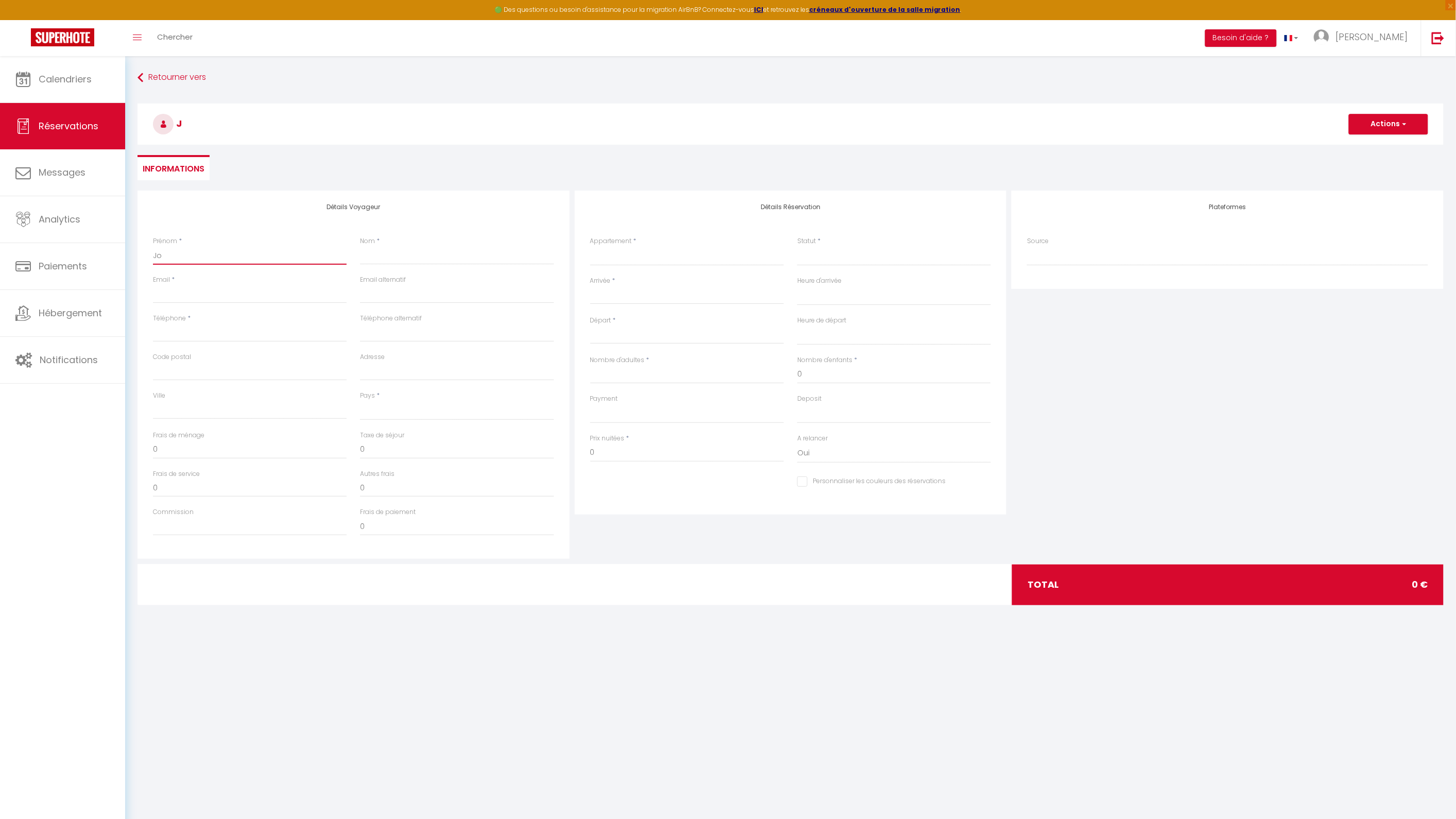
select select
checkbox input "false"
type input "Joh"
select select
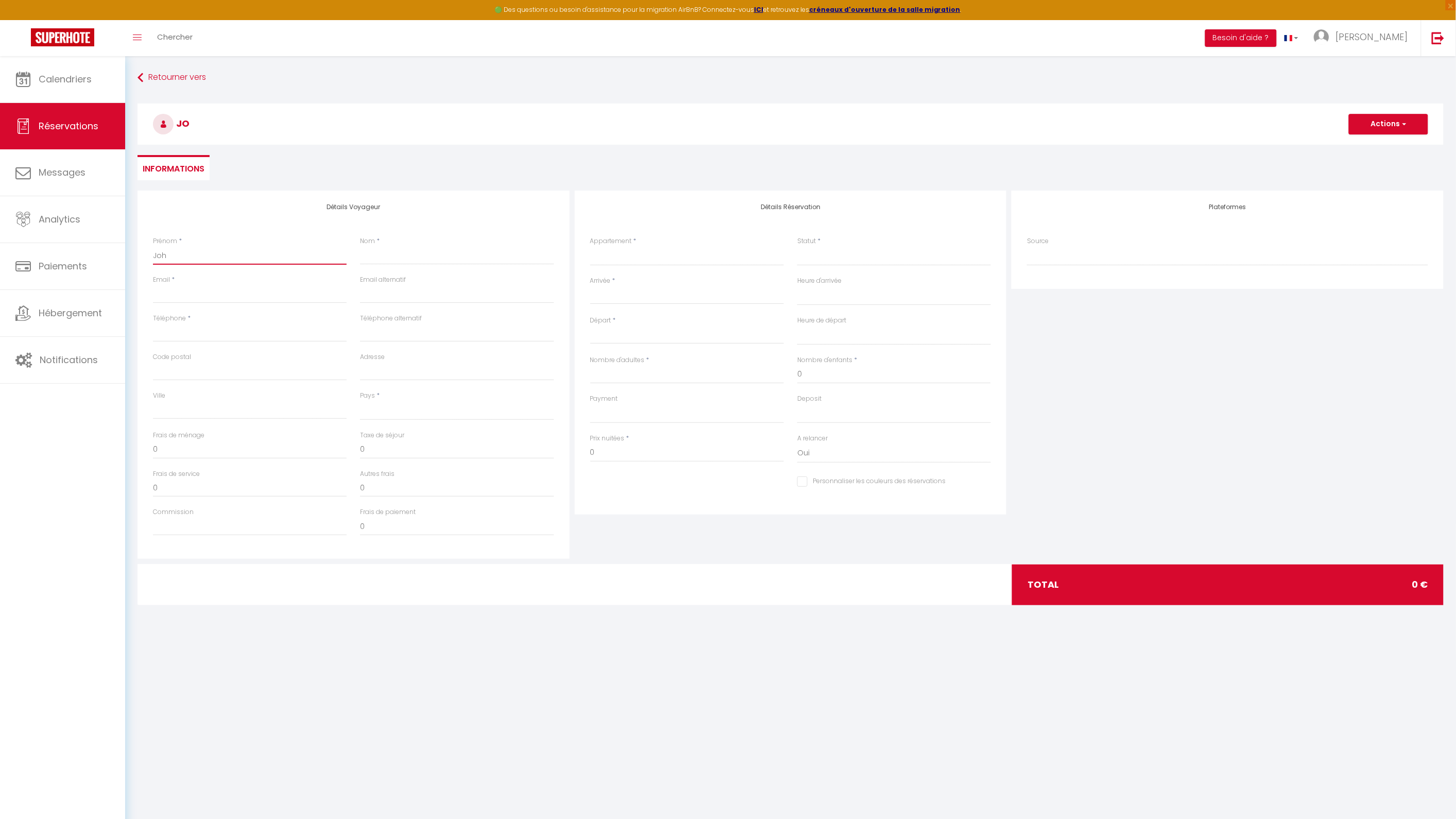
select select
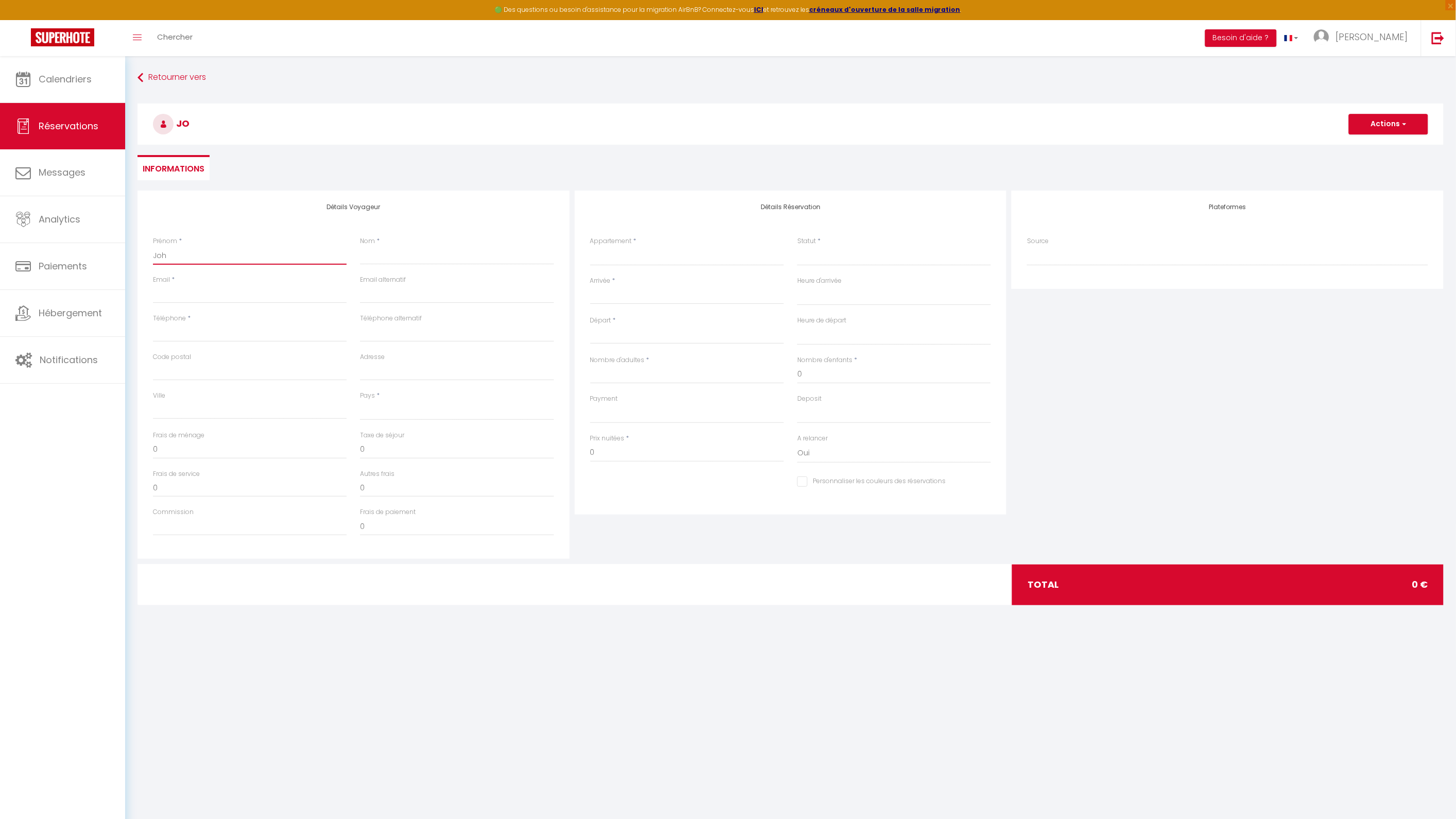
checkbox input "false"
type input "[PERSON_NAME]"
select select
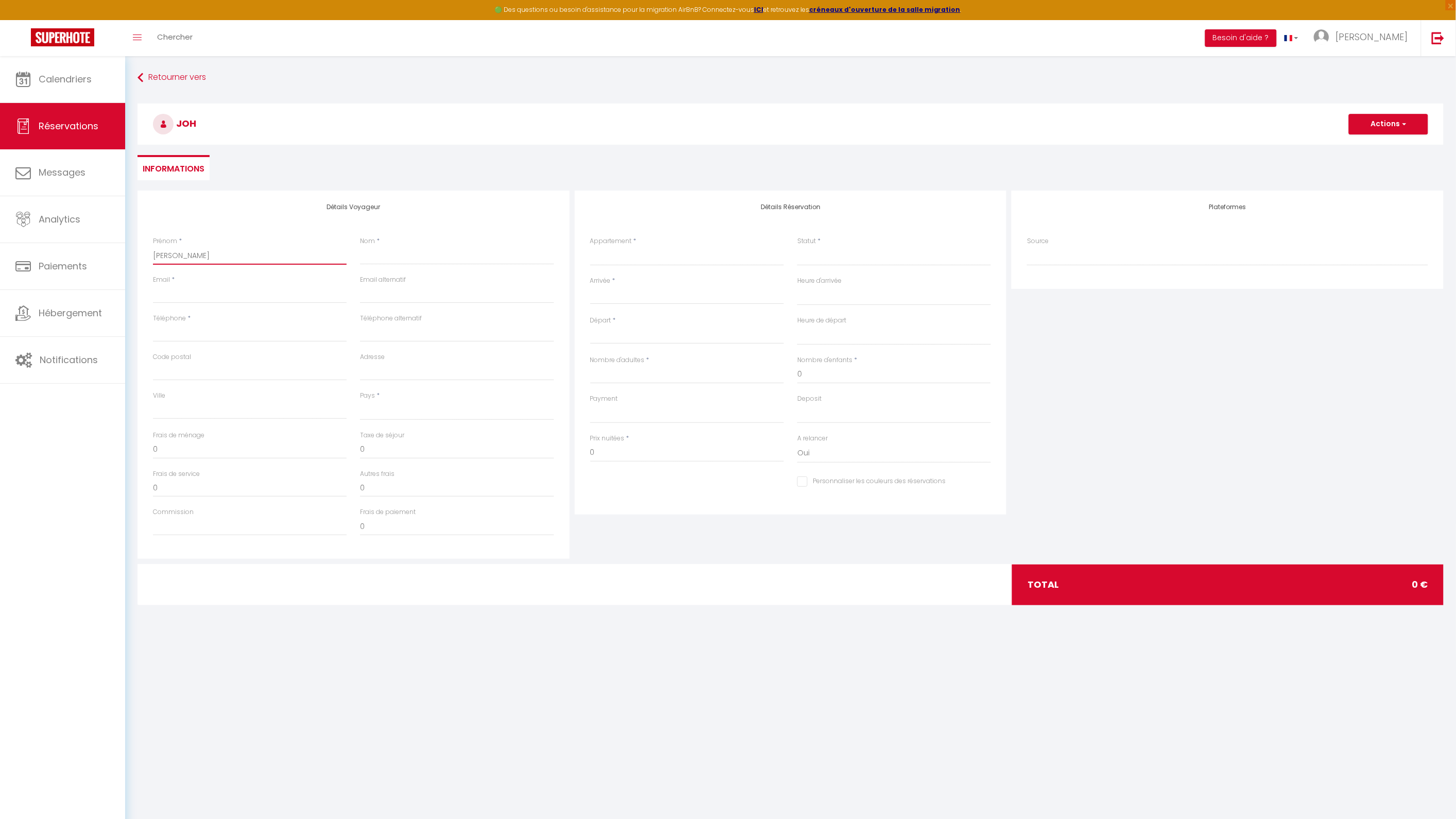
select select
checkbox input "false"
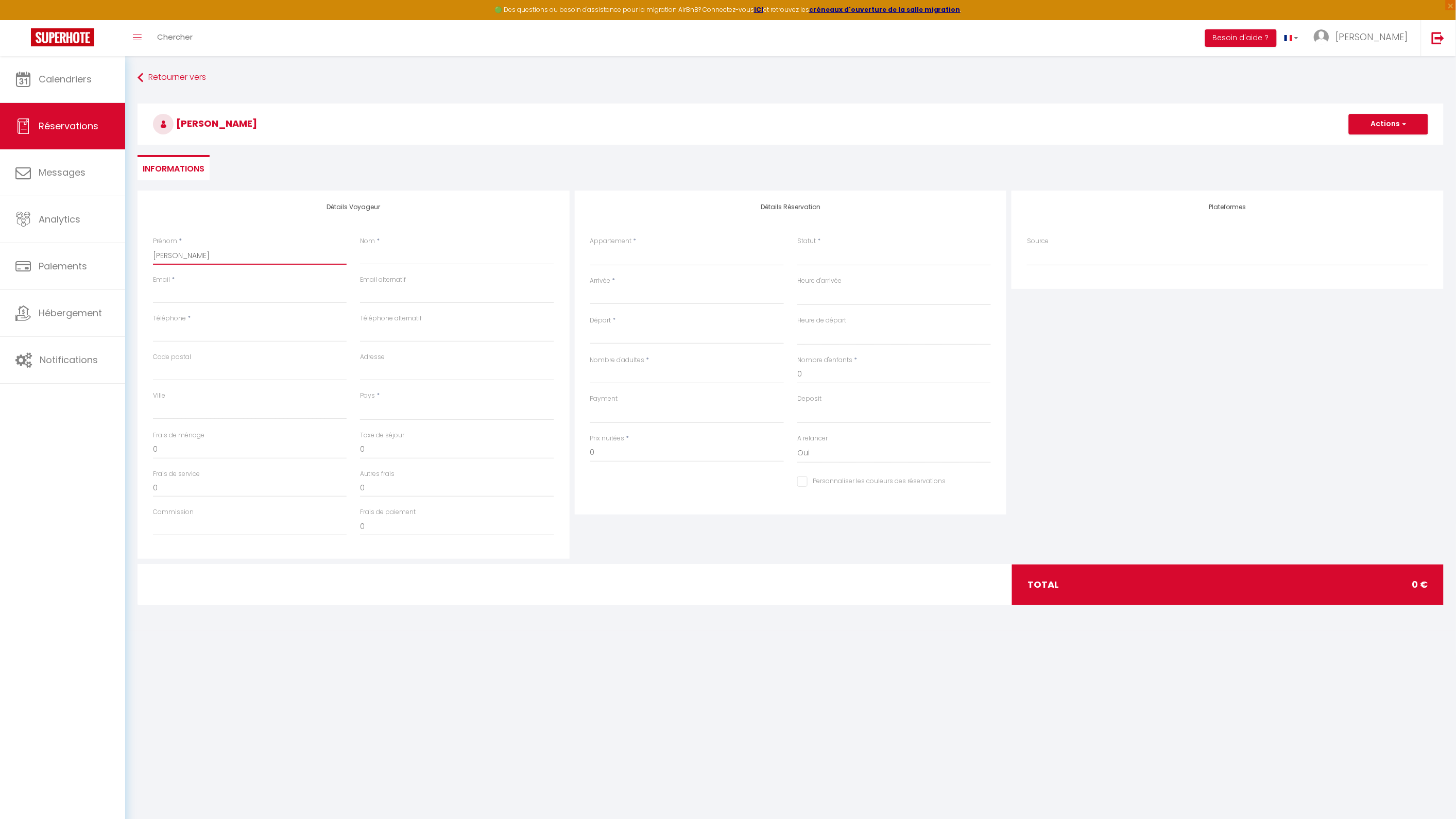
type input "[PERSON_NAME]"
type input "S"
select select
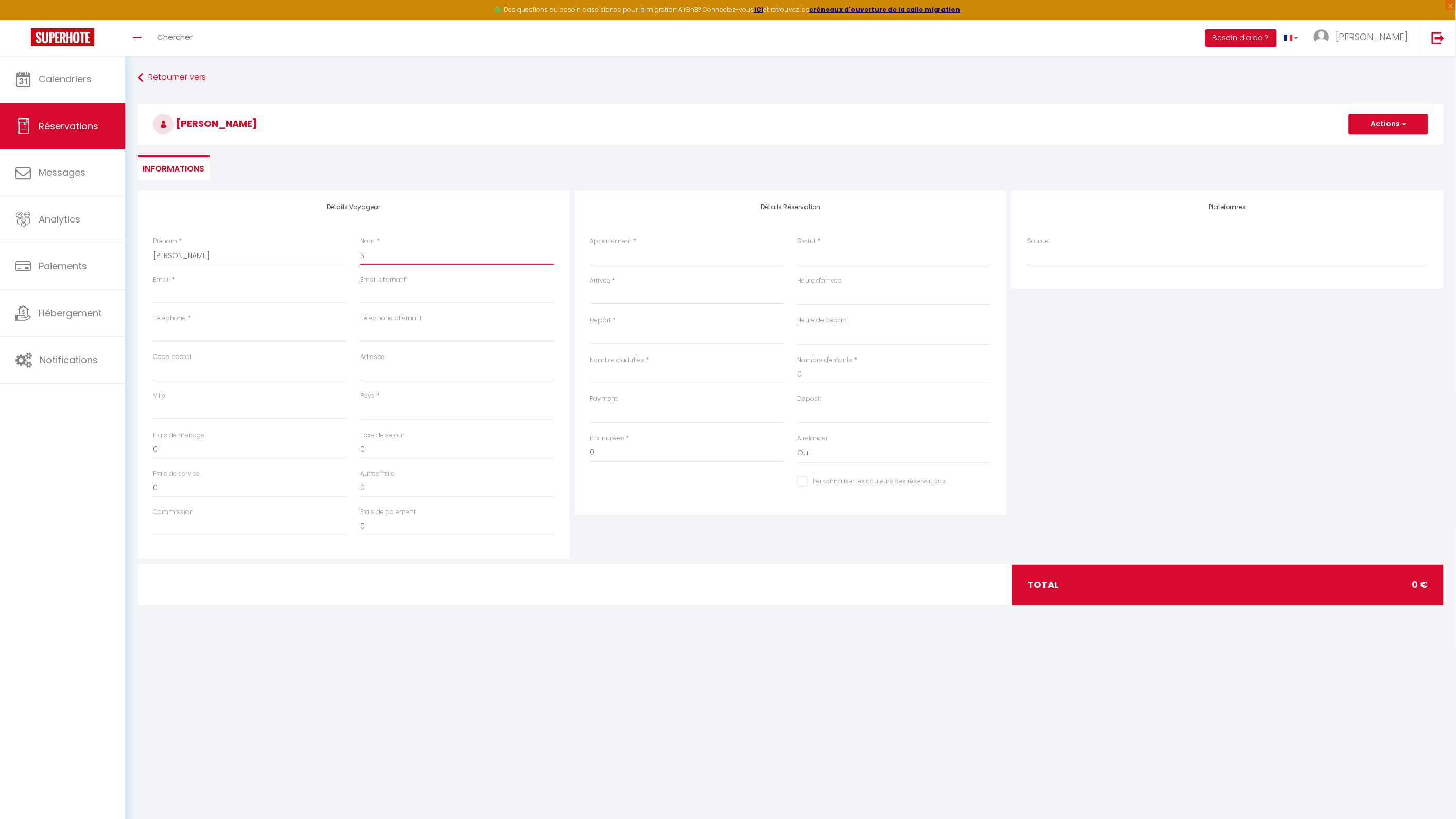
select select
checkbox input "false"
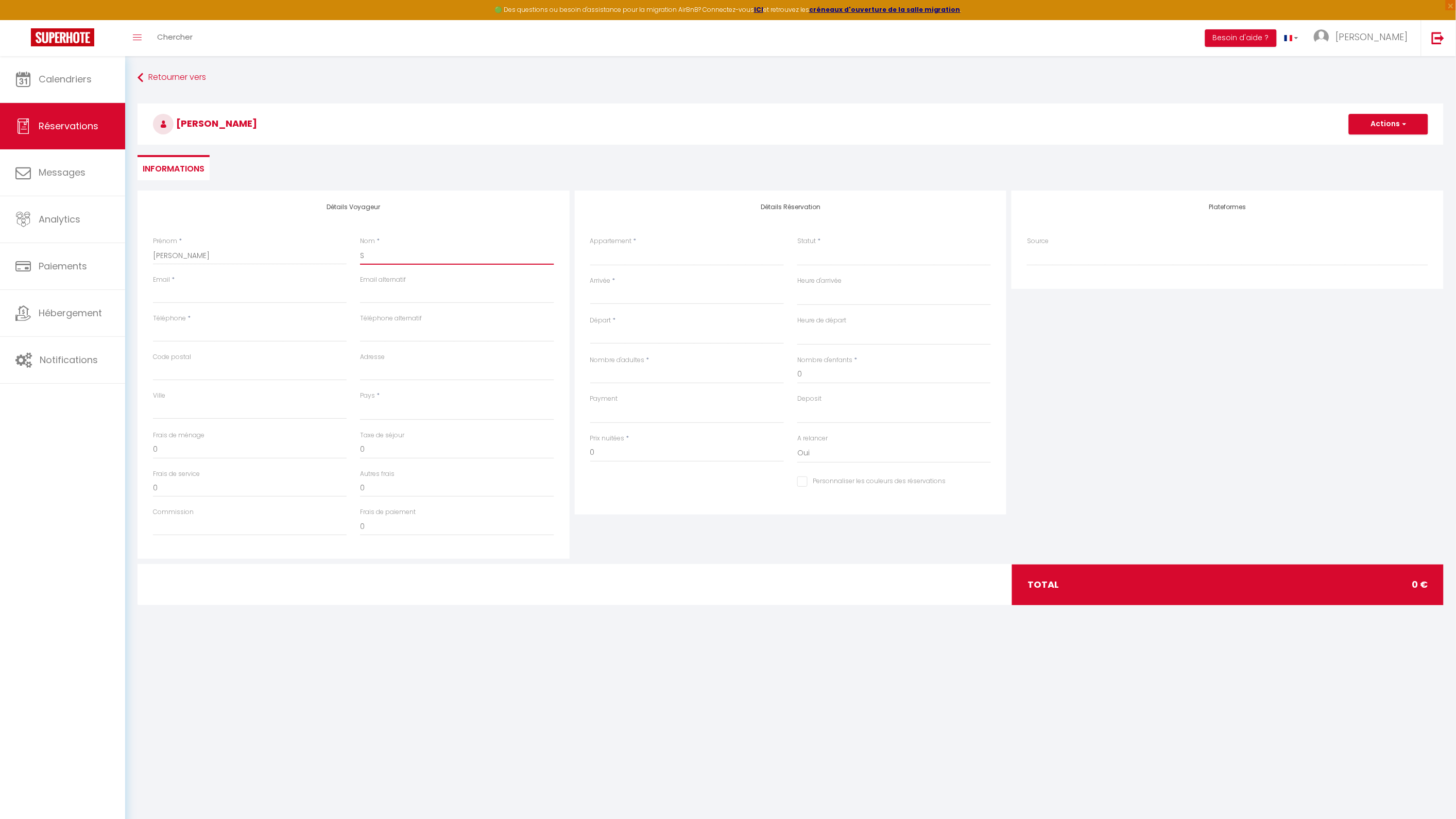
type input "Se"
select select
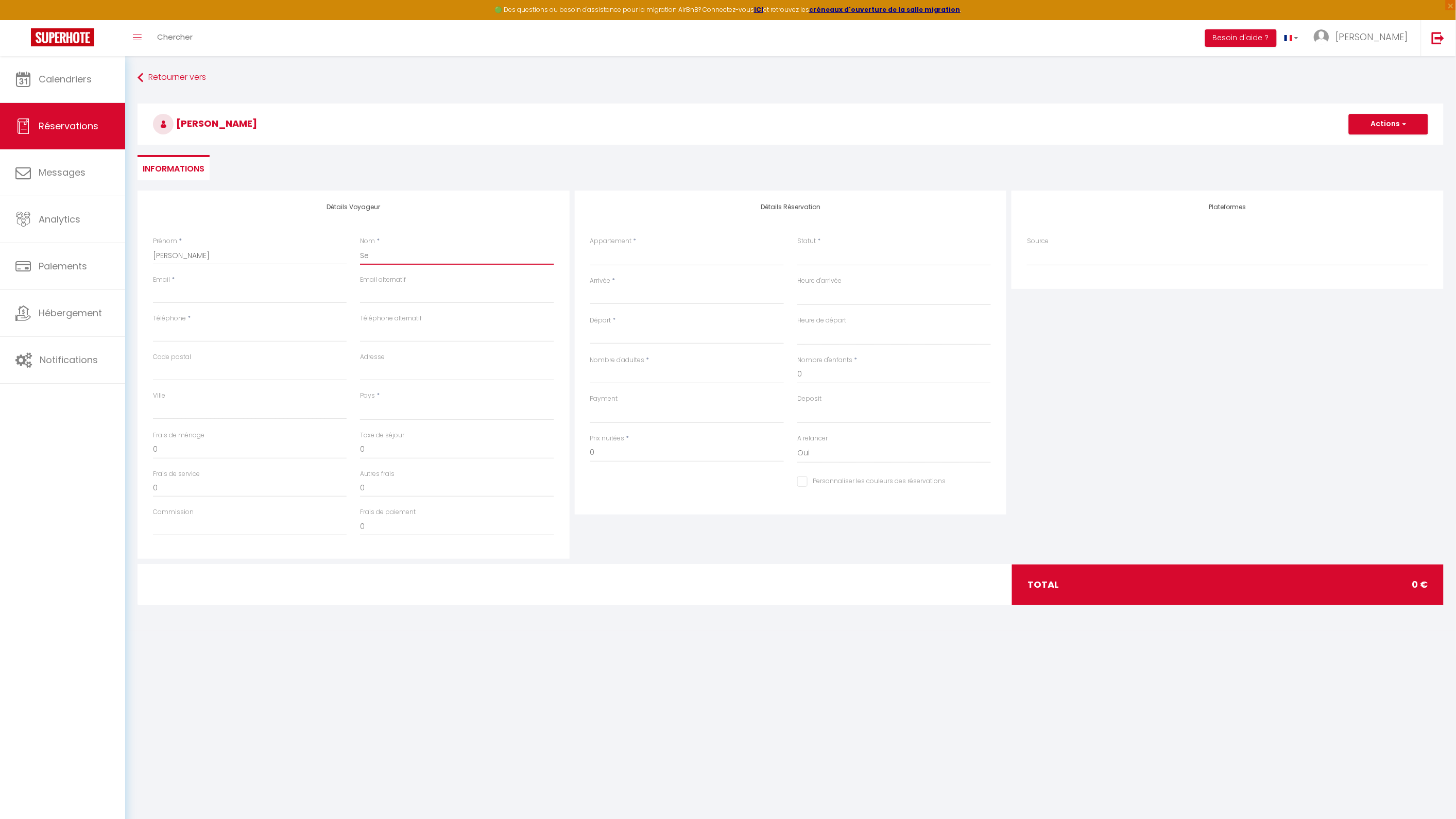
select select
checkbox input "false"
type input "Ser"
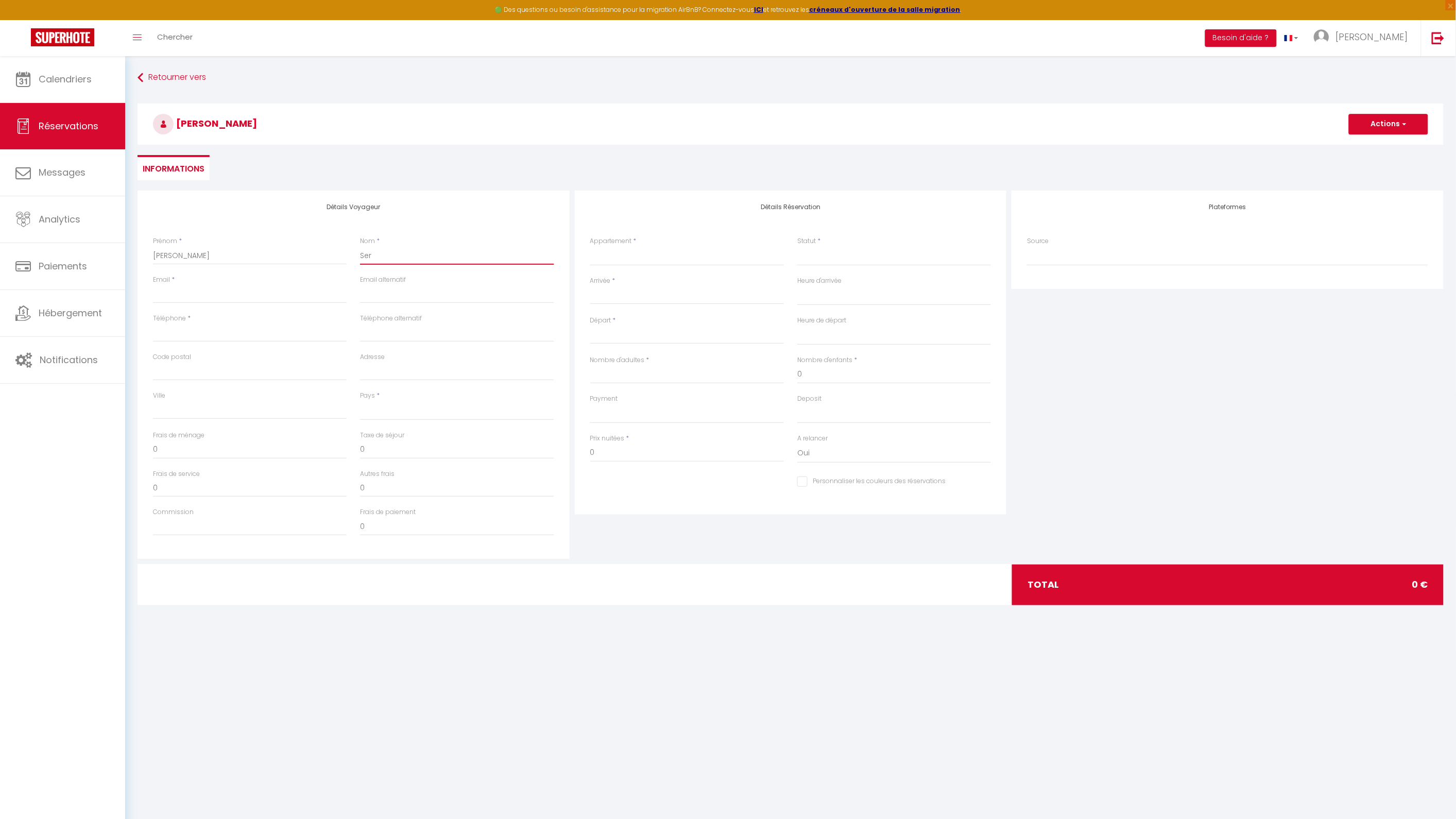
select select
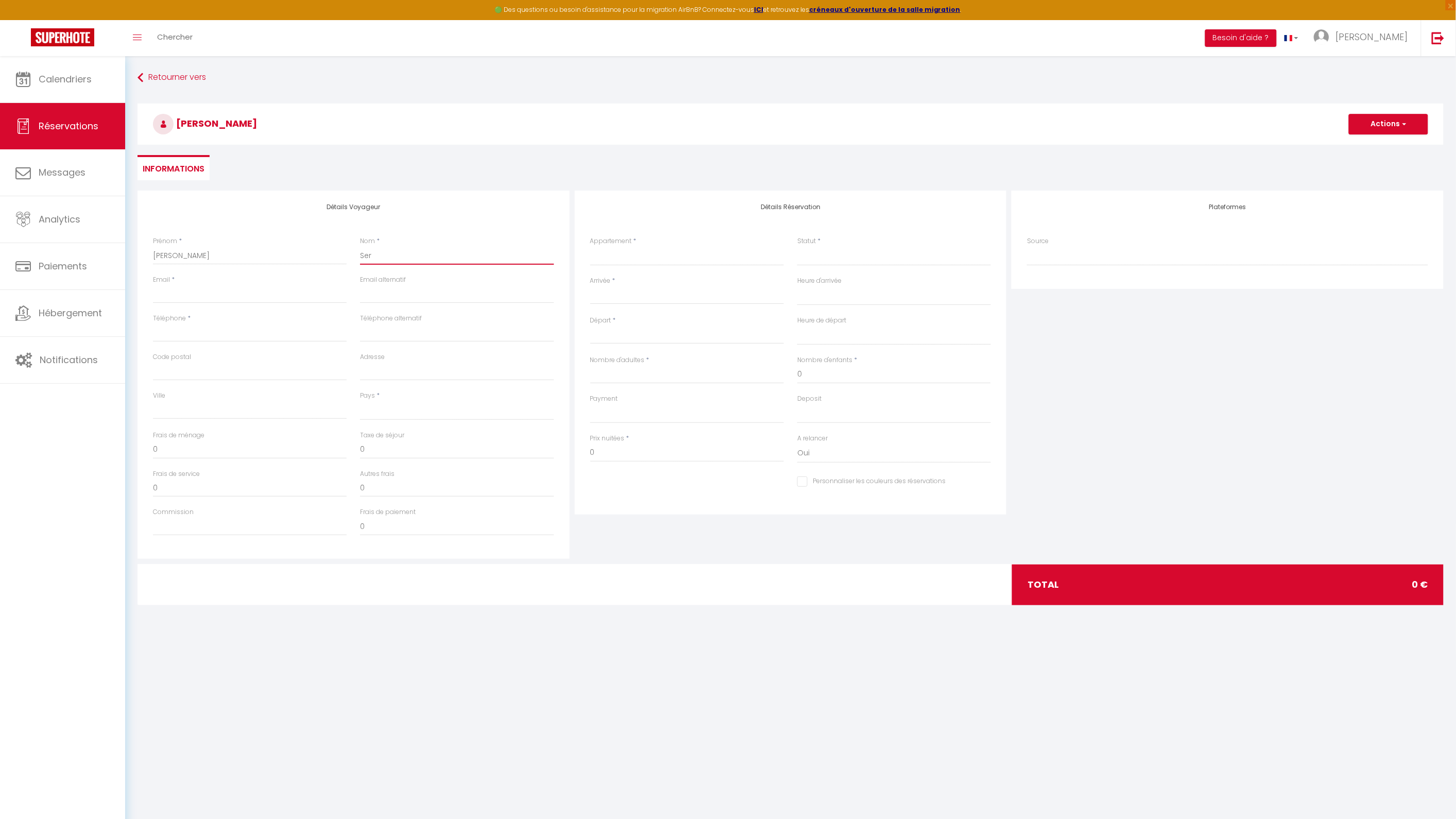
select select
checkbox input "false"
type input "Serv"
select select
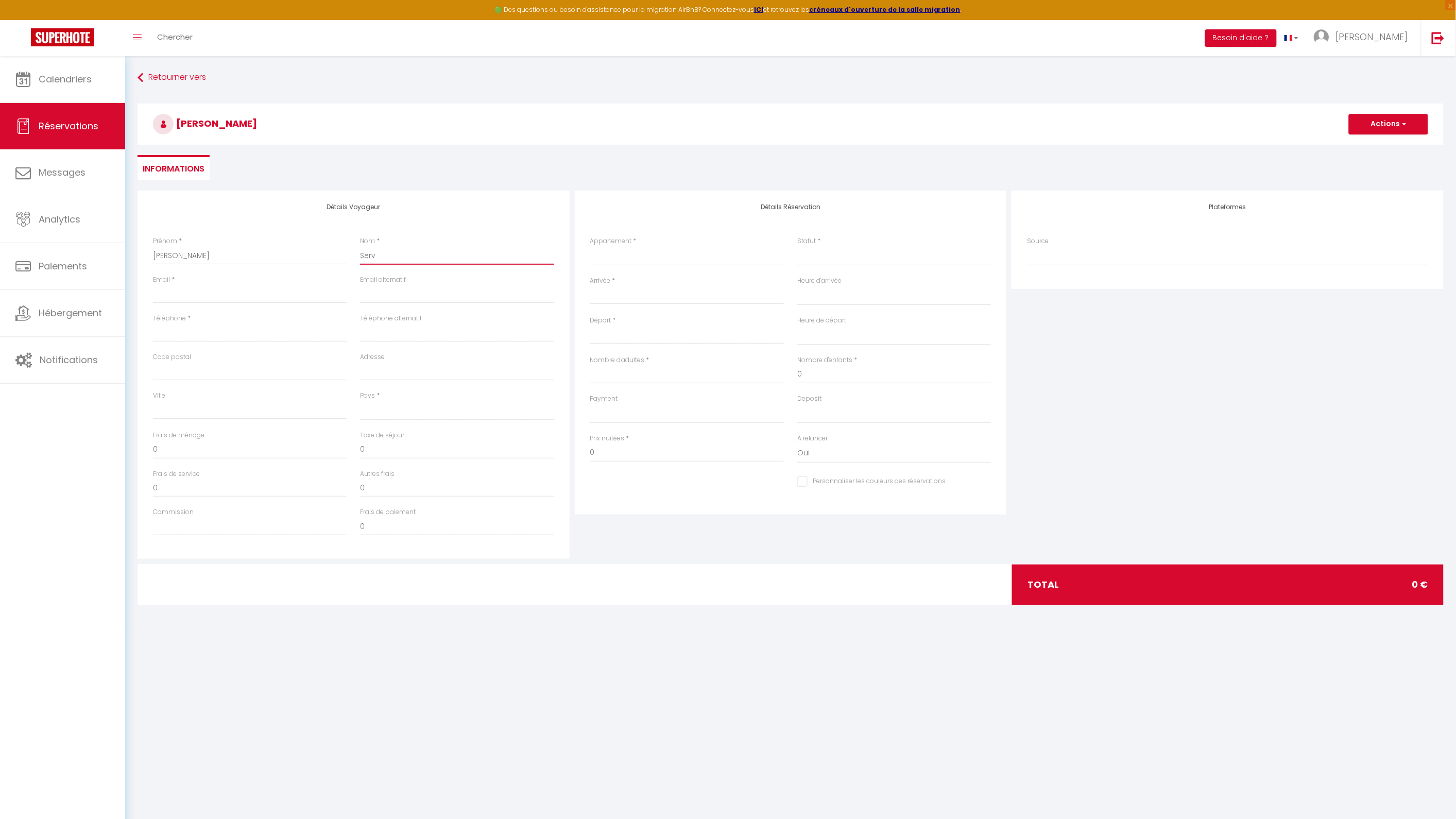
select select
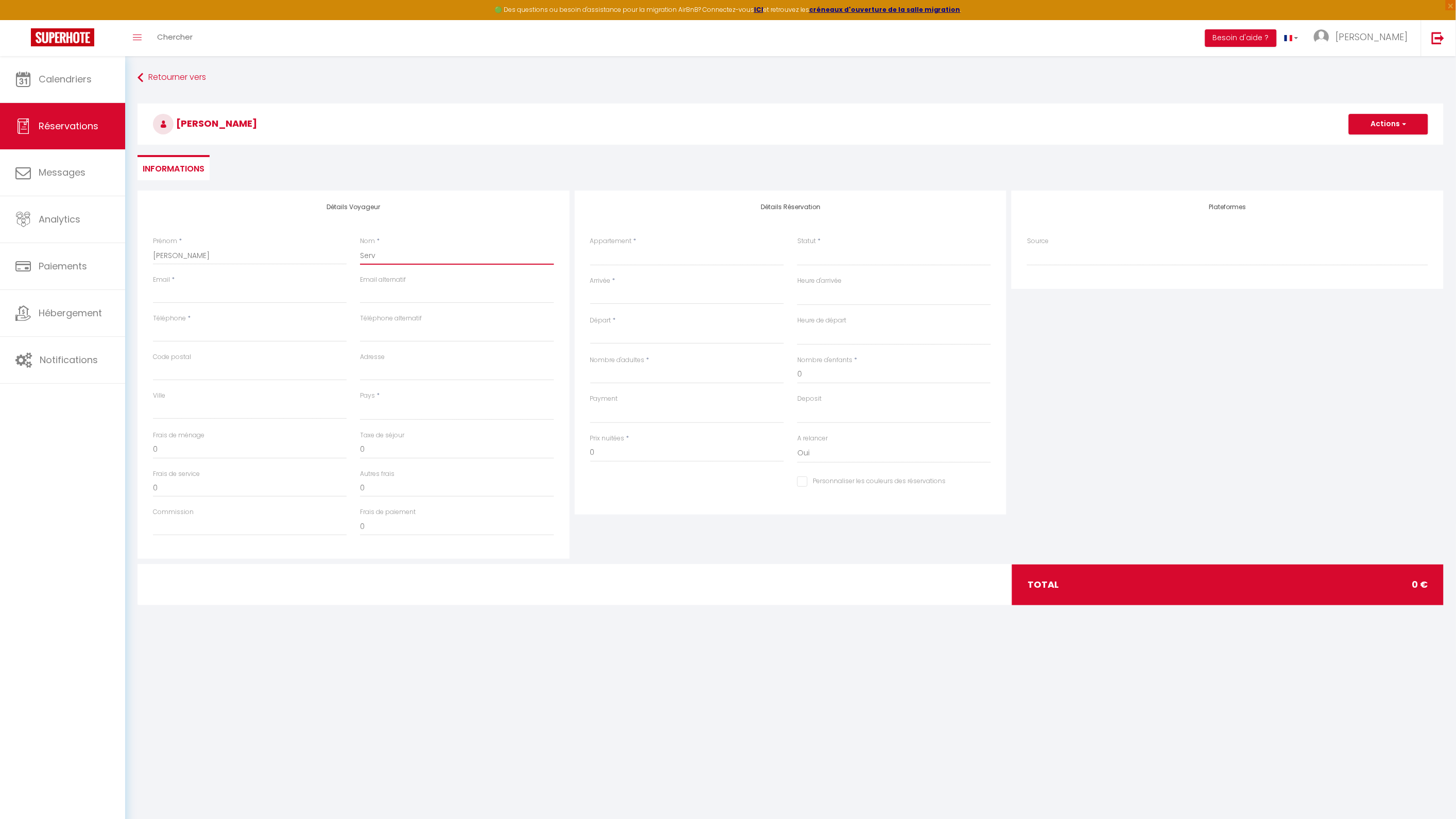
select select
checkbox input "false"
type input "Servi"
select select
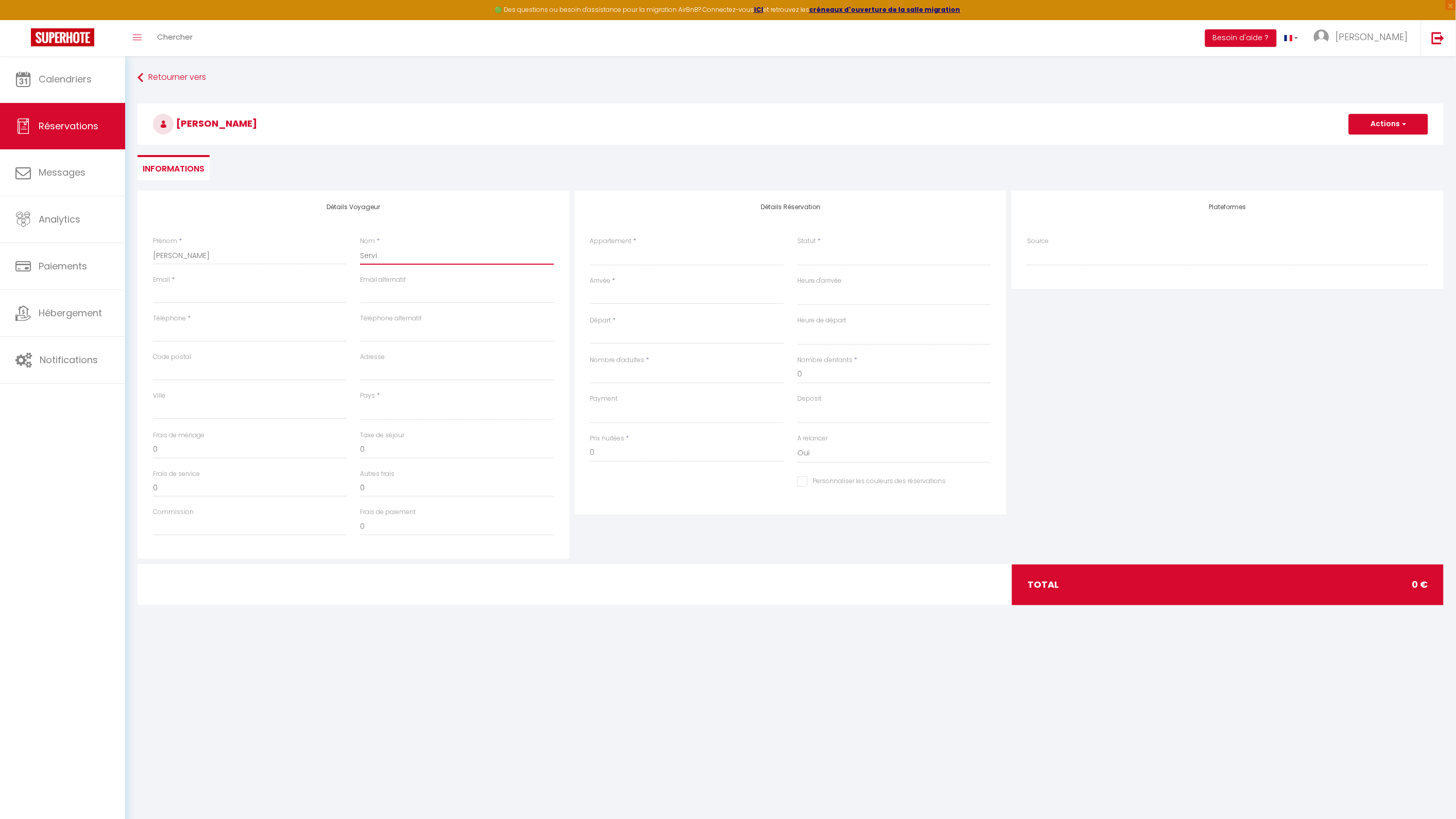
select select
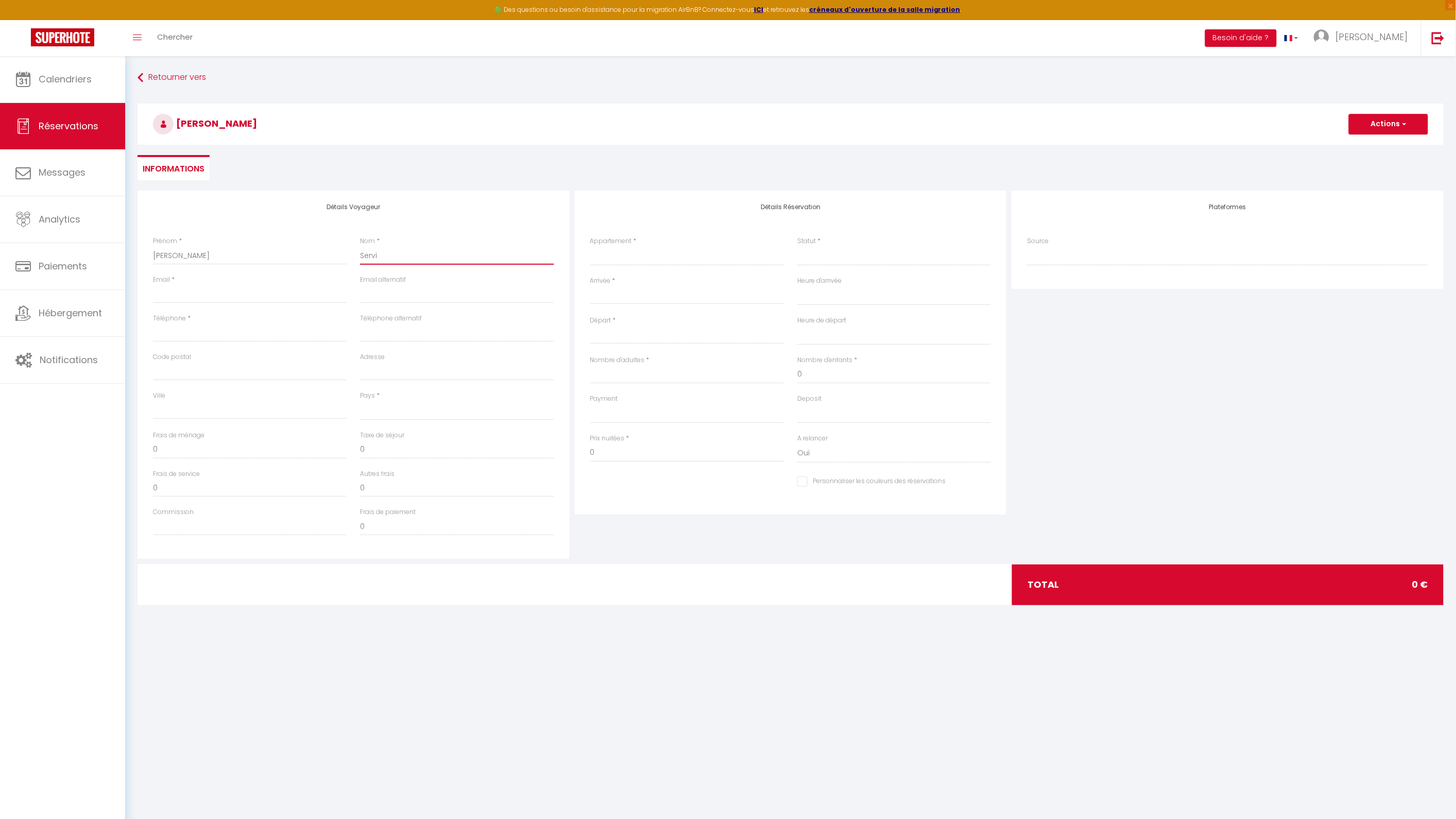
checkbox input "false"
type input "Servil"
select select
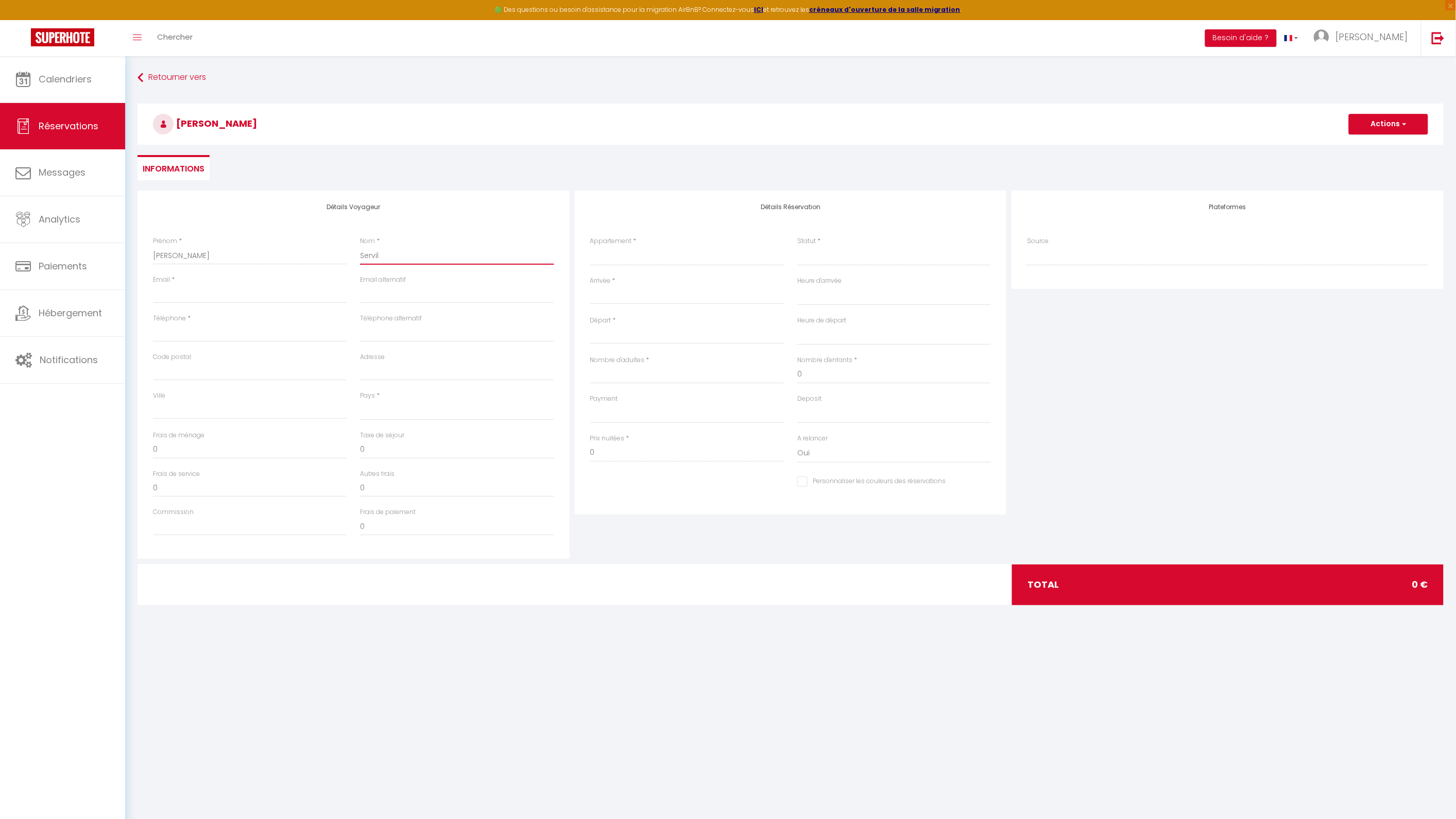
select select
checkbox input "false"
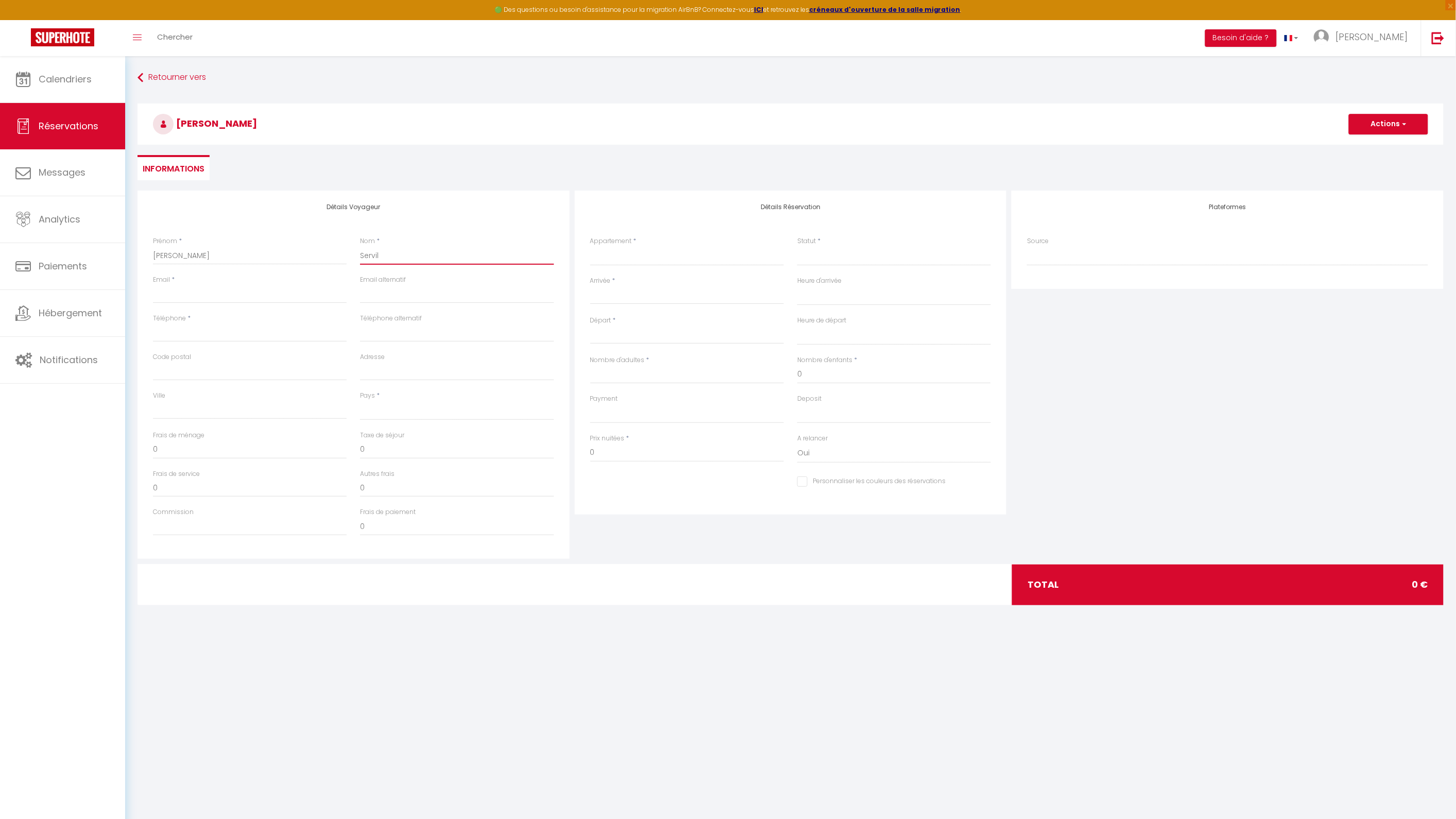
type input "Servill"
select select
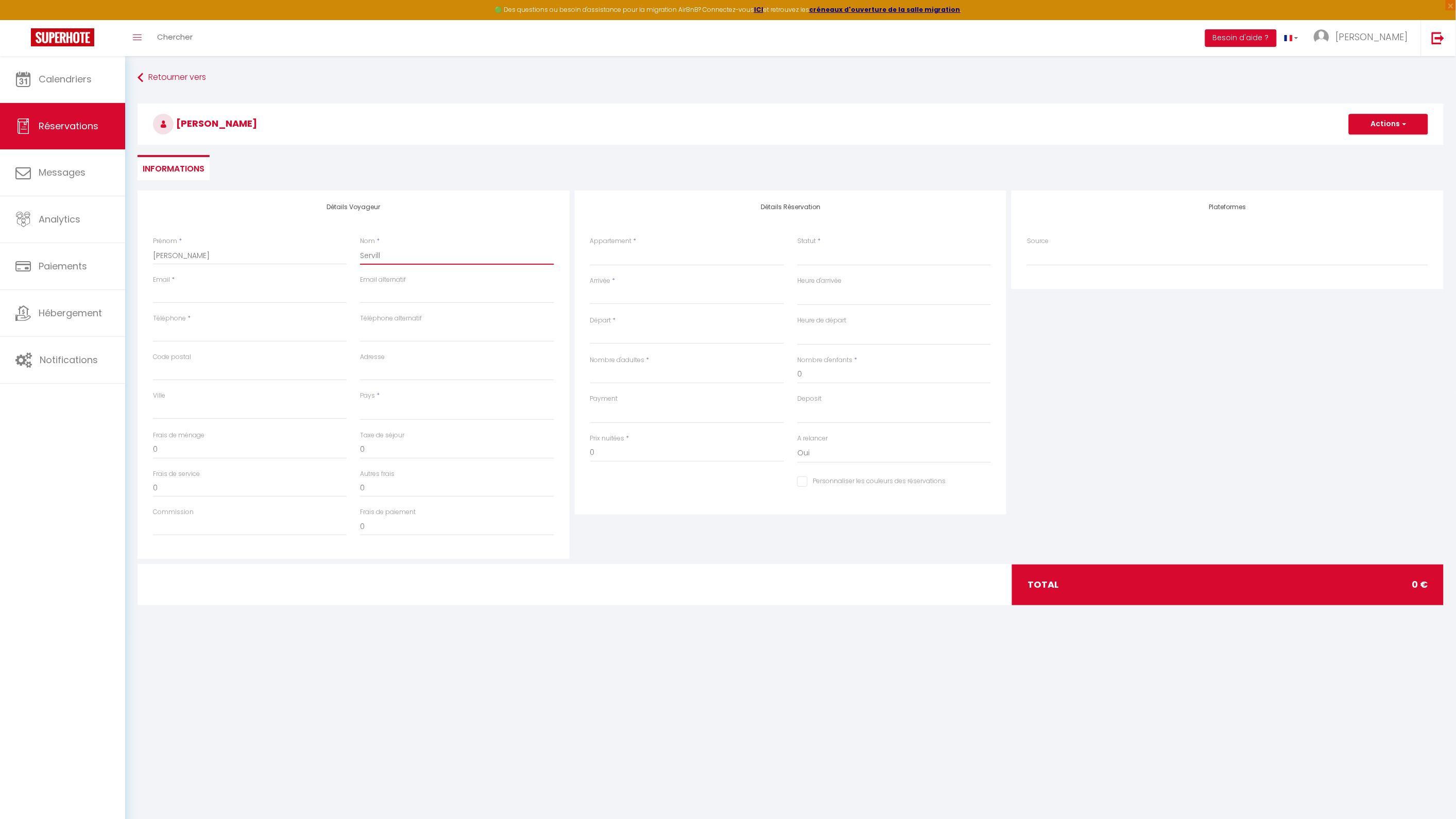
select select
checkbox input "false"
type input "[GEOGRAPHIC_DATA]"
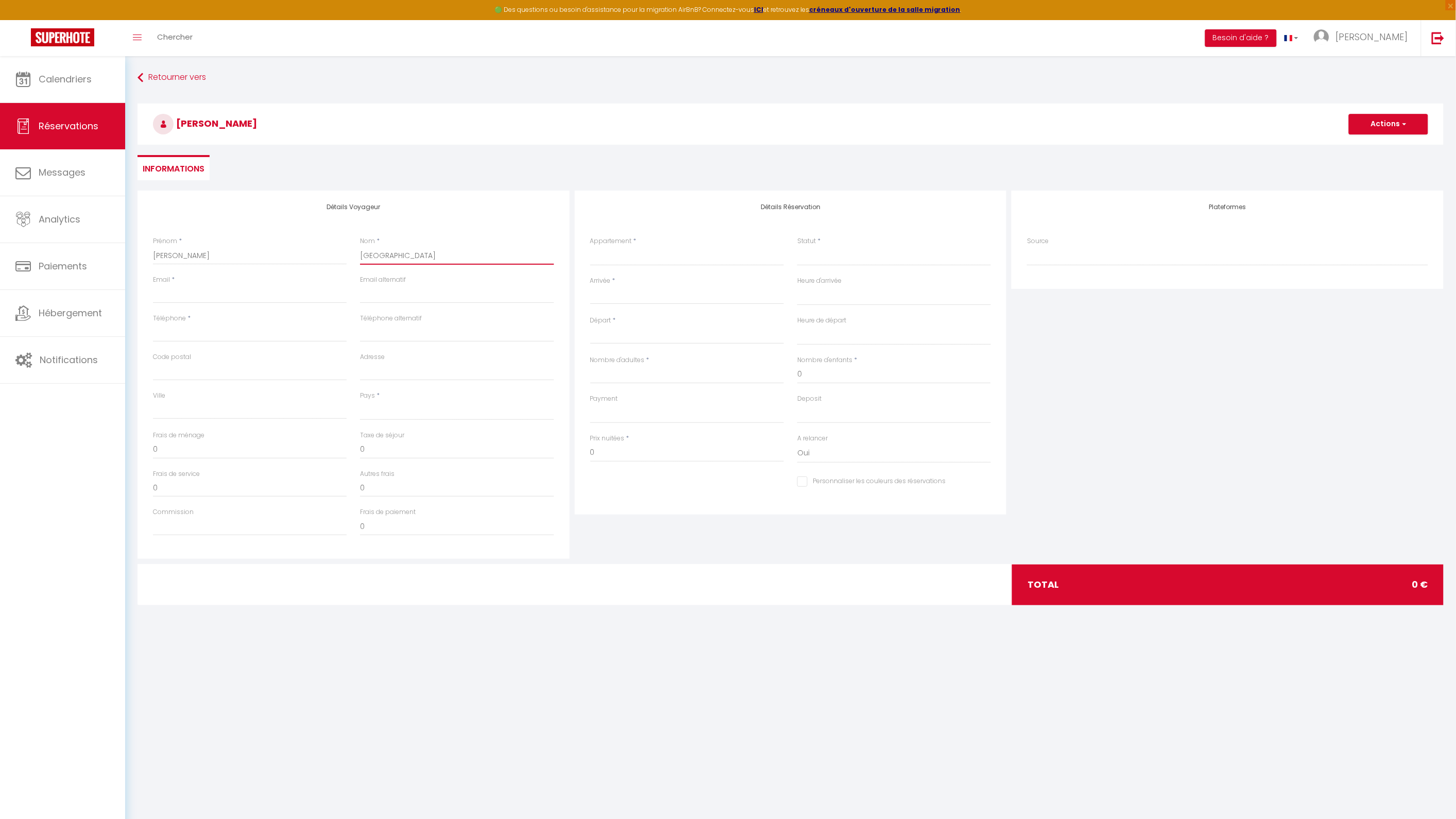
select select
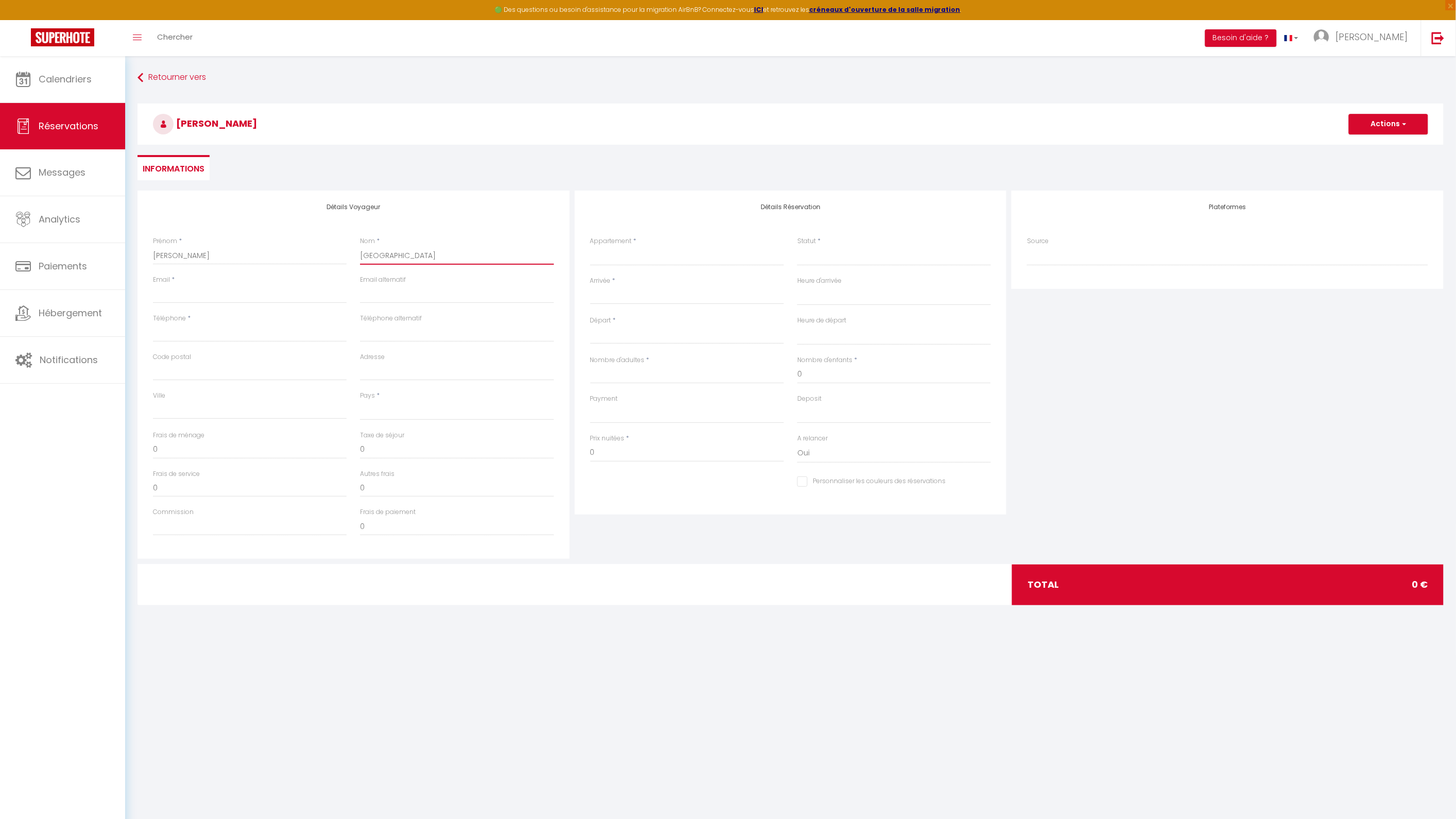
select select
checkbox input "false"
type input "[GEOGRAPHIC_DATA]"
click at [254, 298] on input "Email client" at bounding box center [250, 294] width 194 height 19
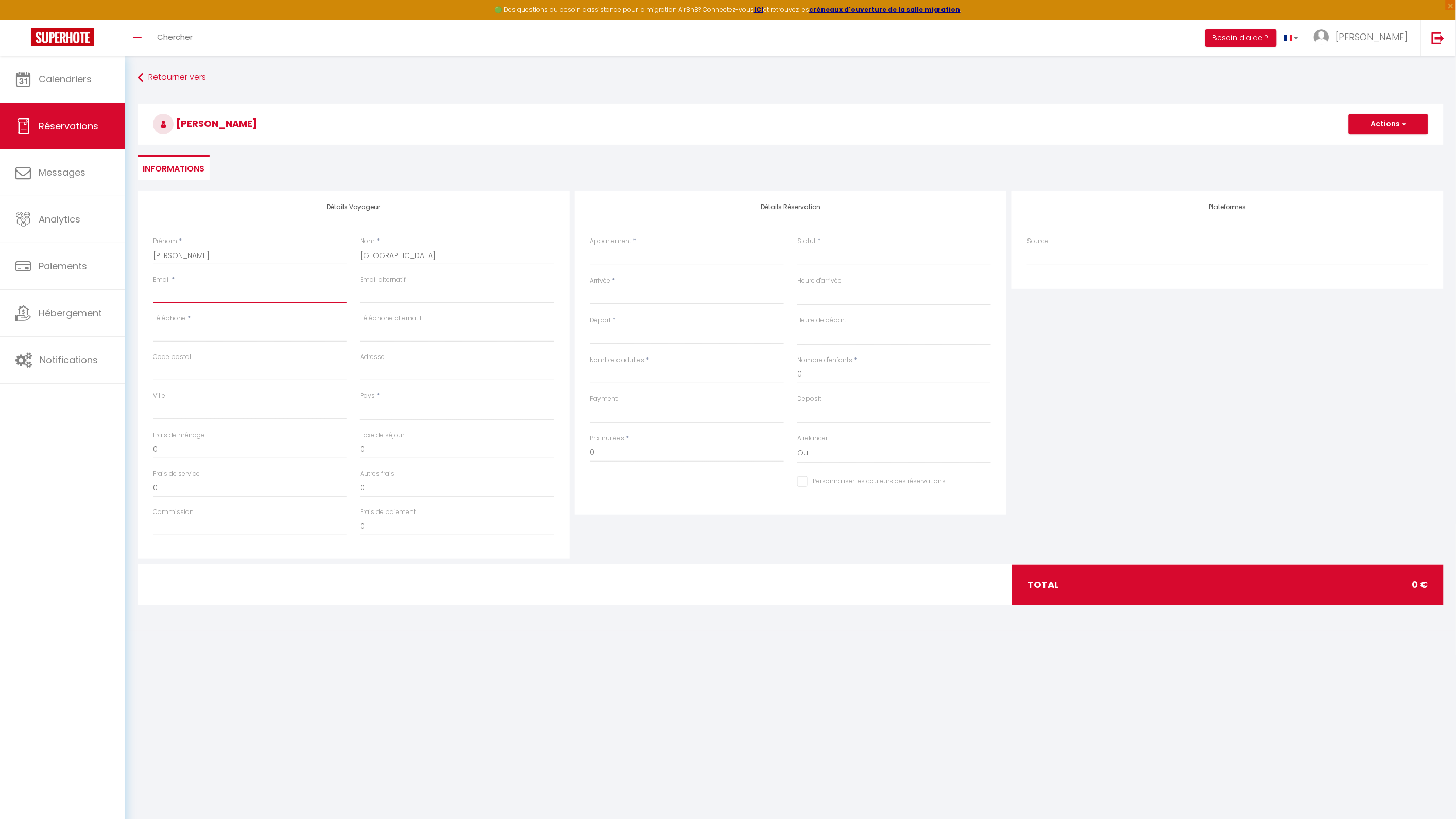
type input "j"
select select
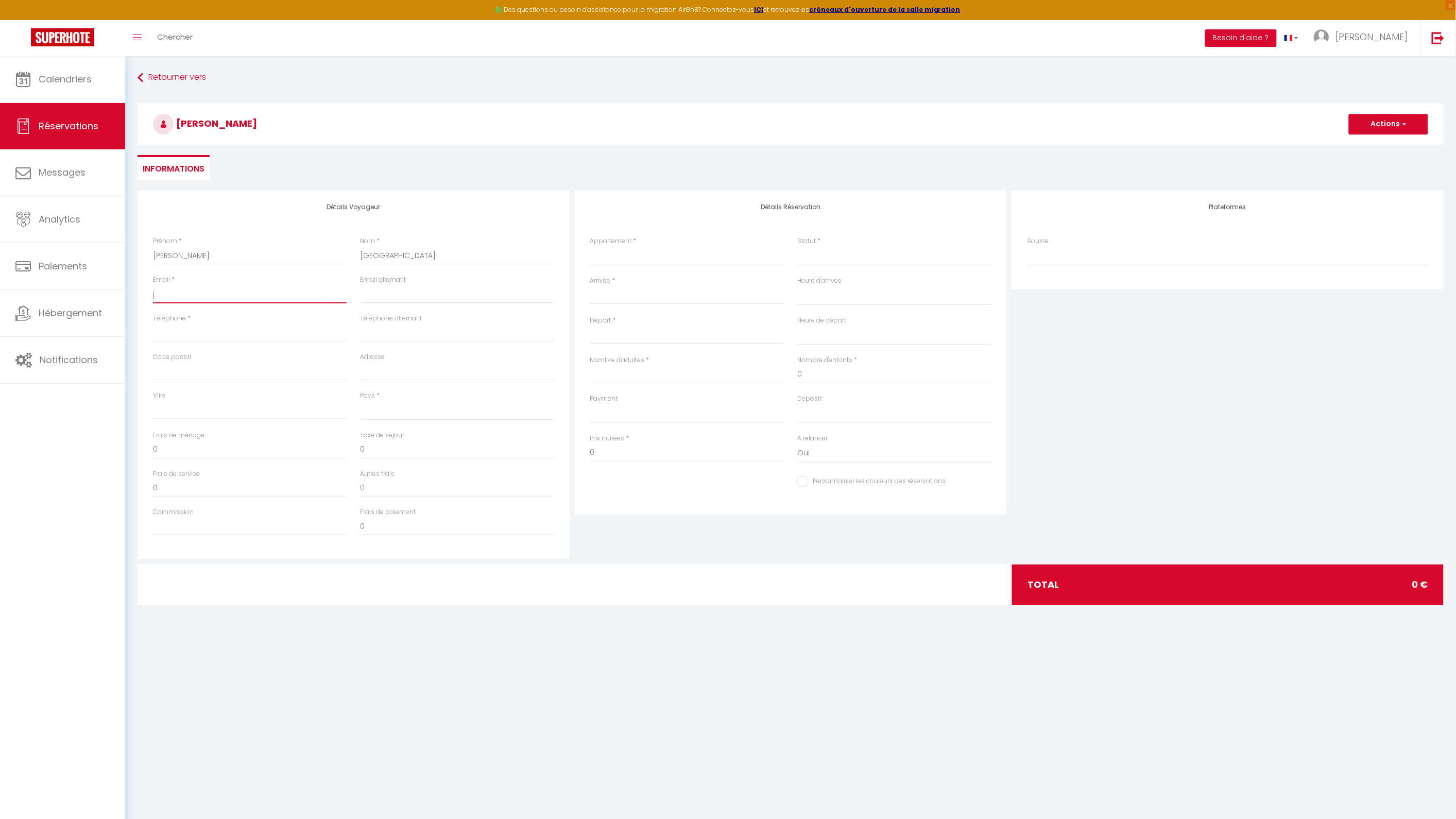
select select
checkbox input "false"
type input "jo"
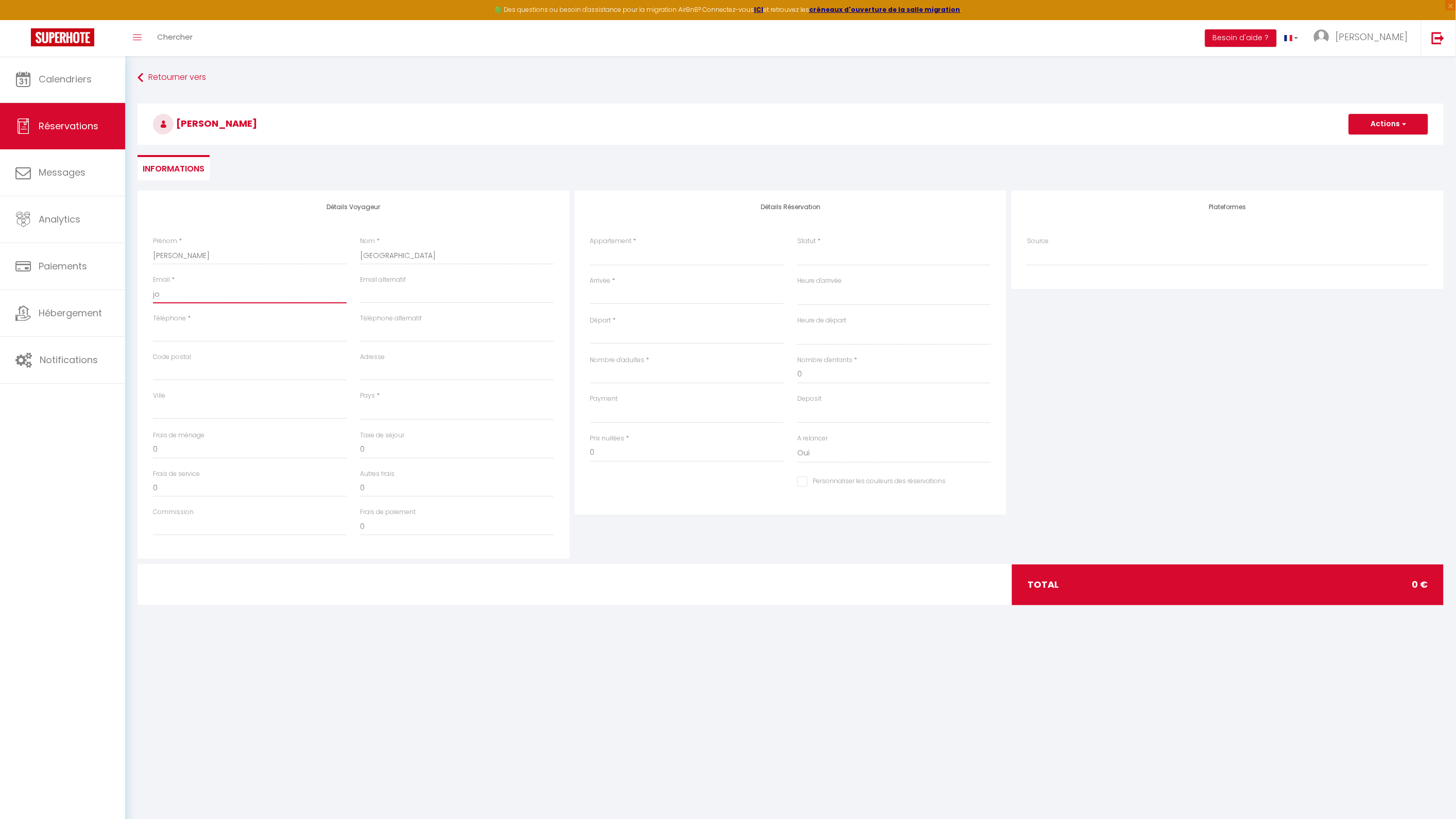
select select
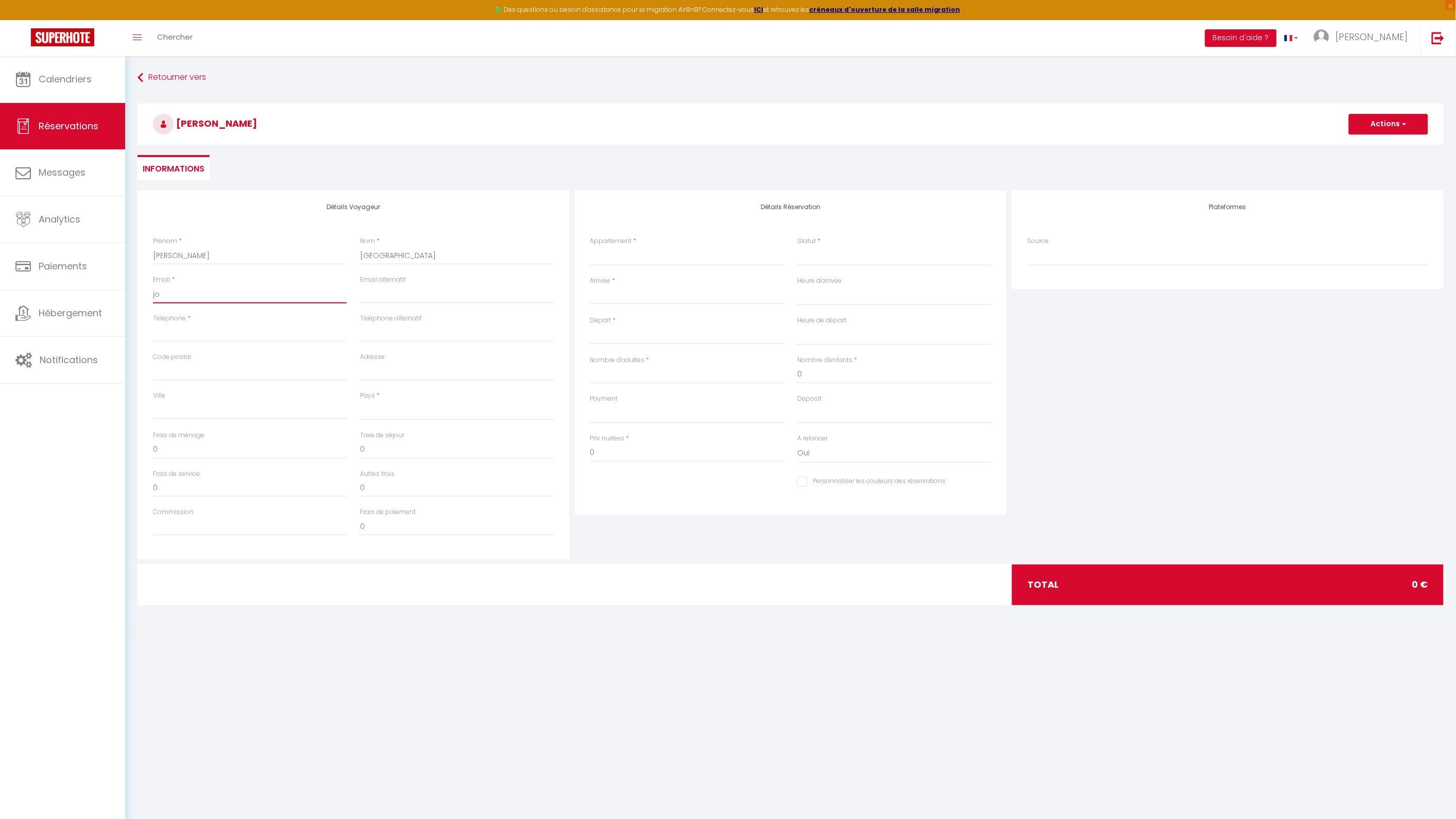
select select
checkbox input "false"
type input "joh"
select select
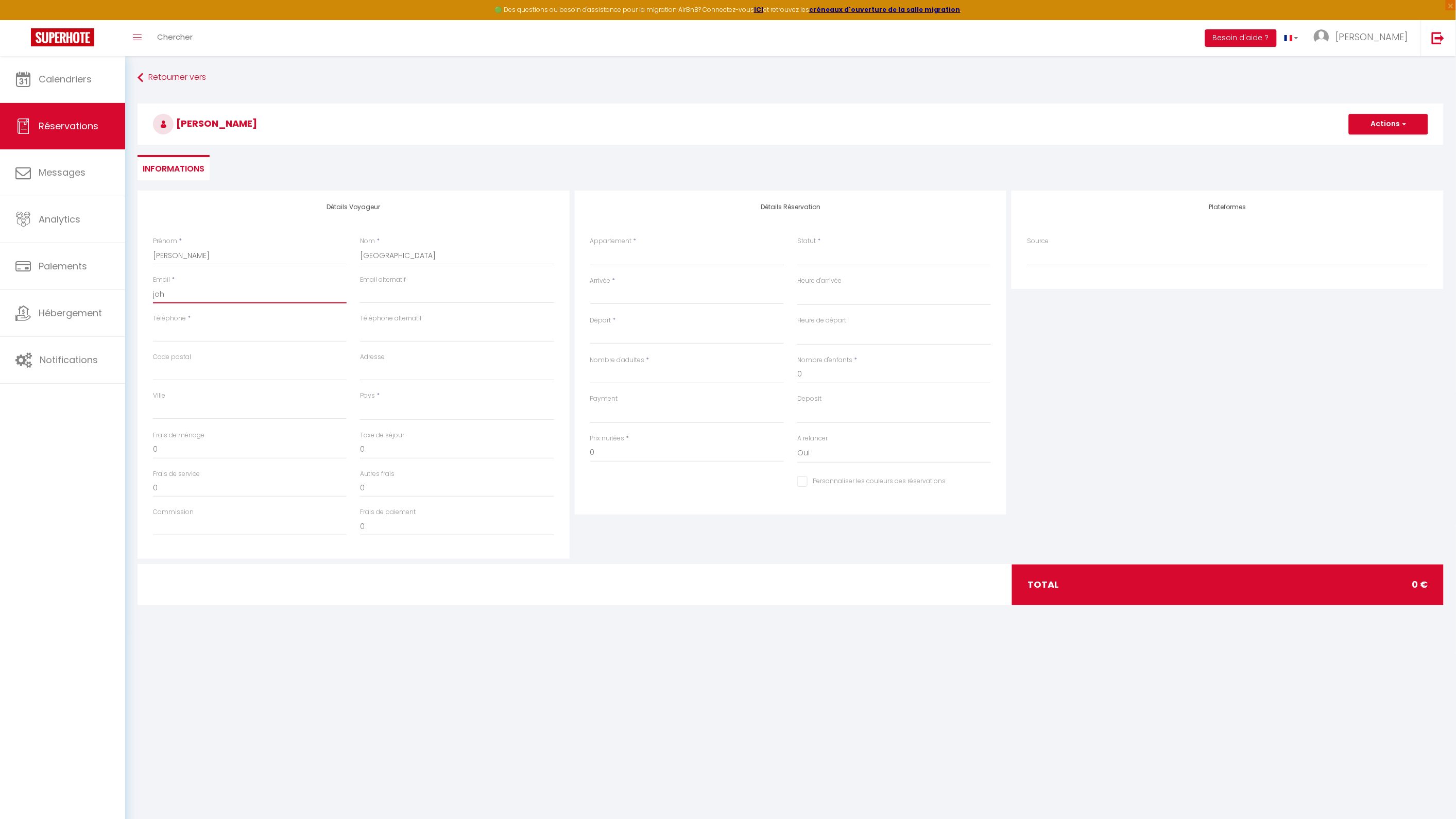
select select
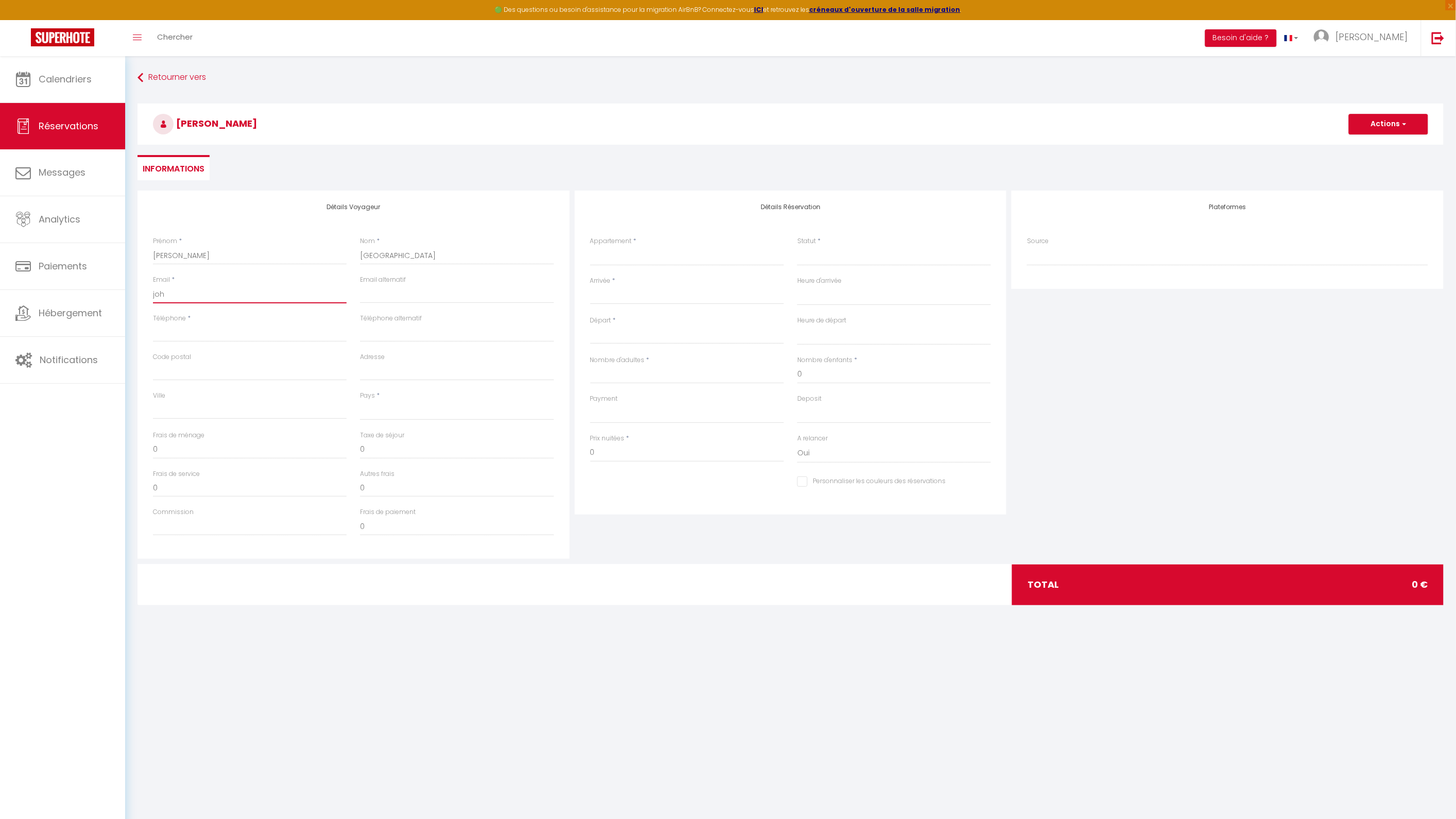
select select
checkbox input "false"
type input "johh"
select select
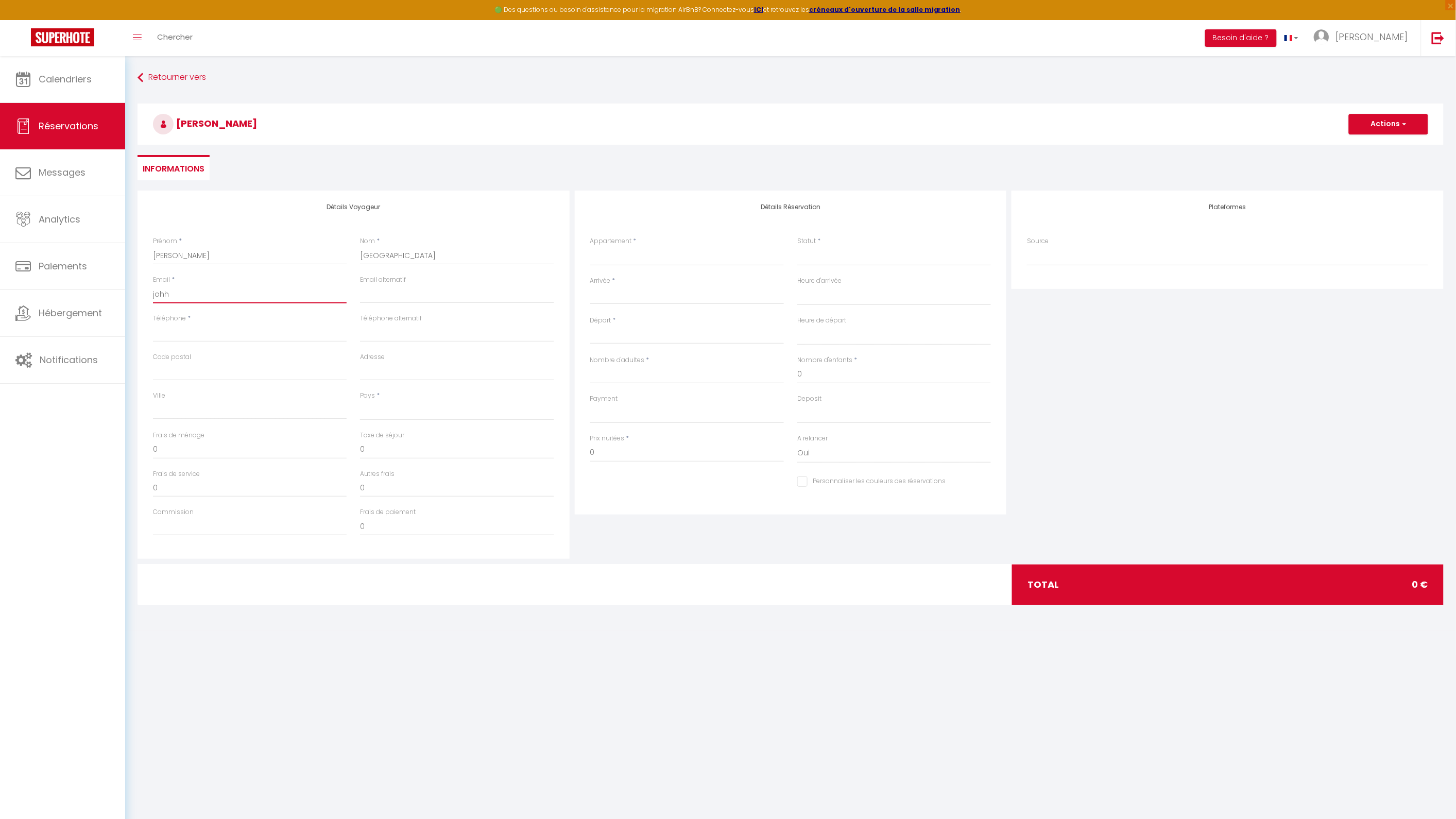
select select
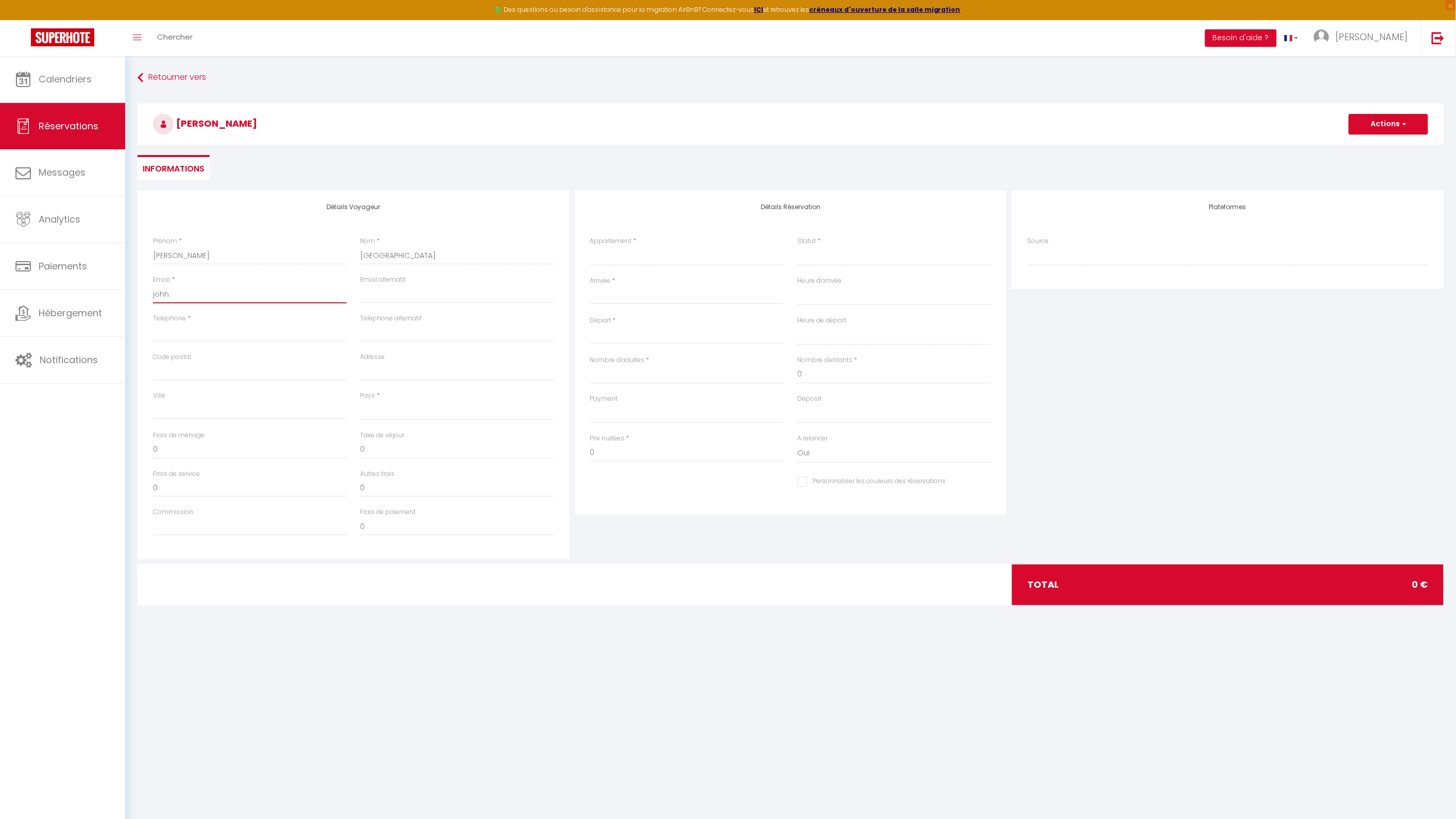
checkbox input "false"
type input "joh"
select select
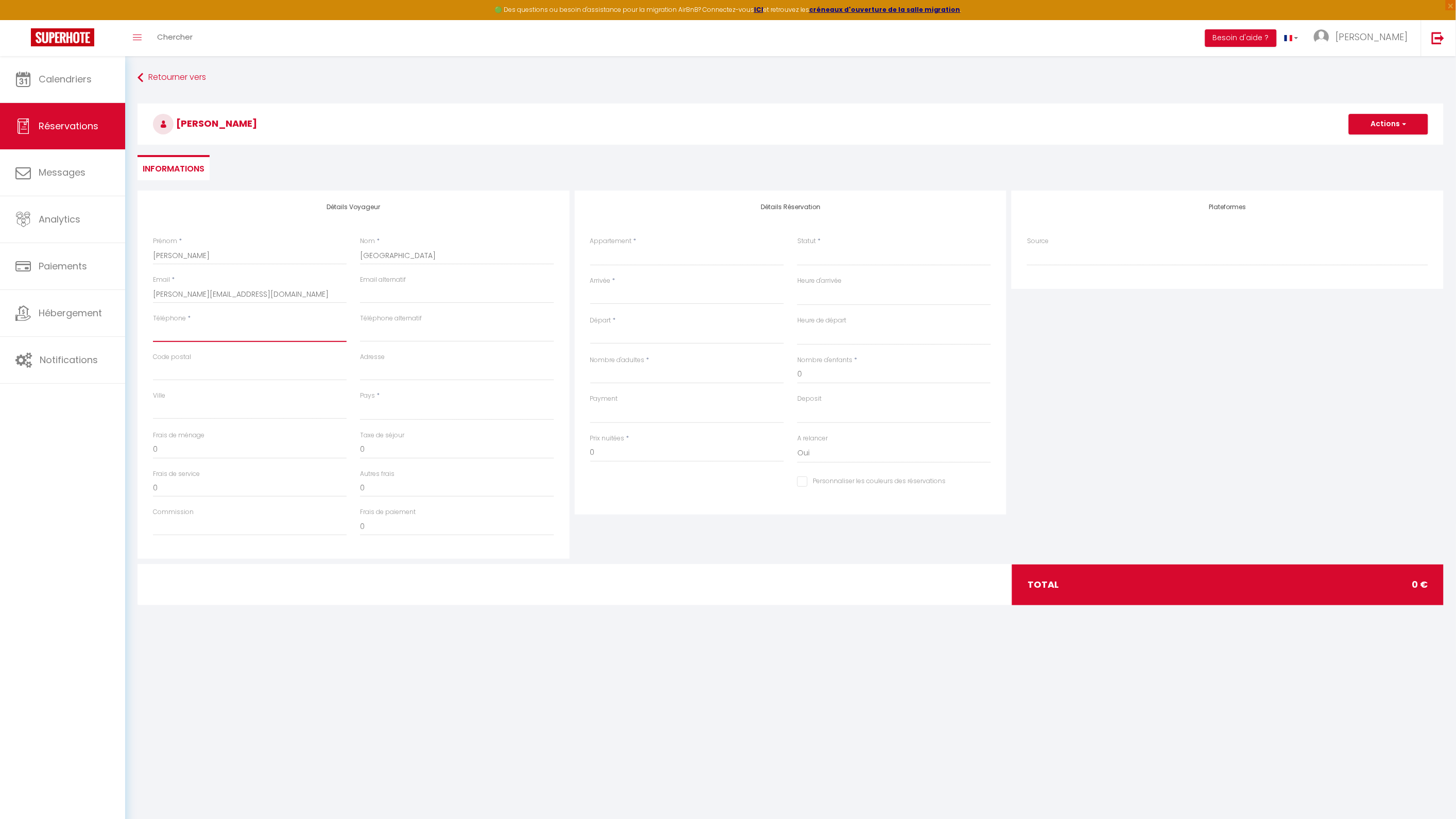
click at [206, 341] on input "Téléphone" at bounding box center [250, 332] width 194 height 19
click at [294, 368] on input "Code postal" at bounding box center [250, 371] width 194 height 19
click at [400, 413] on select "[GEOGRAPHIC_DATA] [GEOGRAPHIC_DATA] [GEOGRAPHIC_DATA] [GEOGRAPHIC_DATA] [GEOGRA…" at bounding box center [457, 410] width 194 height 20
click at [360, 401] on select "[GEOGRAPHIC_DATA] [GEOGRAPHIC_DATA] [GEOGRAPHIC_DATA] [GEOGRAPHIC_DATA] [GEOGRA…" at bounding box center [457, 410] width 194 height 20
click at [502, 680] on body "🟢 Des questions ou besoin d'assistance pour la migration AirBnB? Connectez-vous…" at bounding box center [728, 465] width 1456 height 819
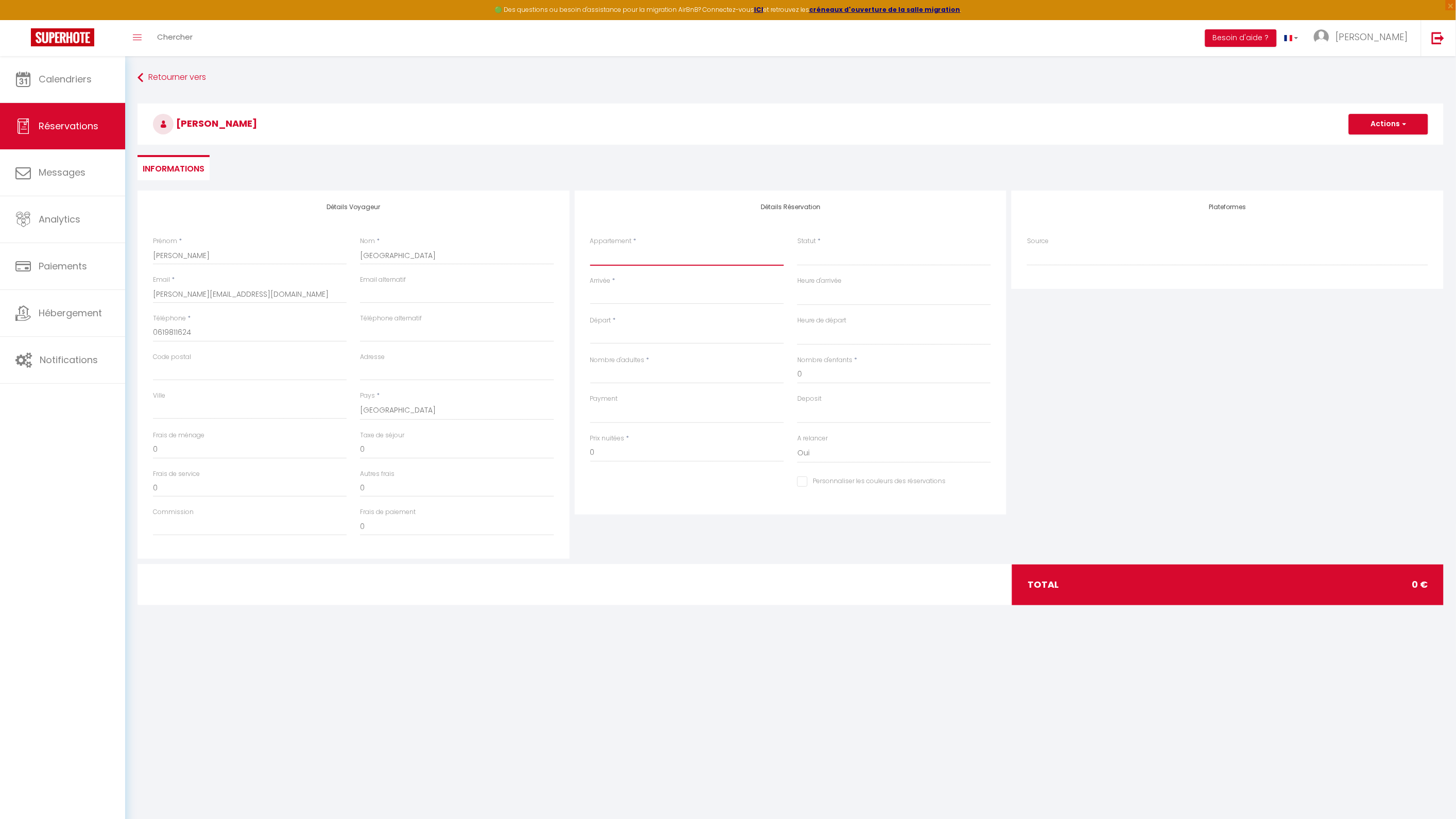
click at [639, 253] on select "Le Rive Gauche Down *** UP Romantisme au cœur de Rouen SavaneLH - Au cœur du Ha…" at bounding box center [687, 256] width 194 height 20
click at [590, 246] on select "Le Rive Gauche Down *** UP Romantisme au cœur de Rouen SavaneLH - Au cœur du Ha…" at bounding box center [687, 256] width 194 height 20
click at [640, 289] on input "Arrivée" at bounding box center [687, 296] width 194 height 14
click at [732, 314] on span ">" at bounding box center [733, 314] width 22 height 20
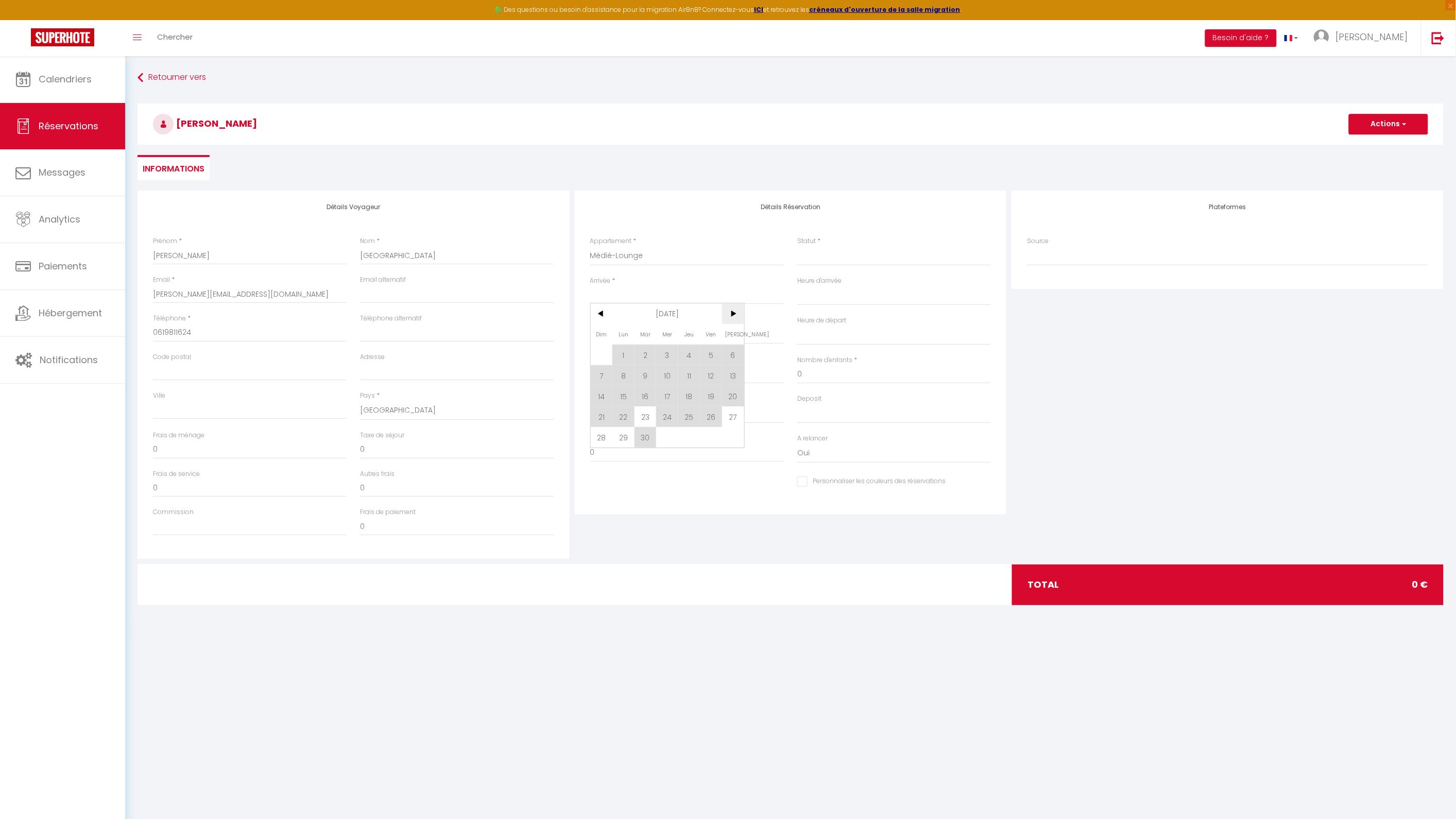
click at [733, 313] on span ">" at bounding box center [733, 314] width 22 height 20
click at [733, 312] on span ">" at bounding box center [733, 314] width 22 height 20
click at [603, 312] on span "<" at bounding box center [601, 314] width 22 height 20
click at [711, 398] on span "19" at bounding box center [710, 396] width 22 height 20
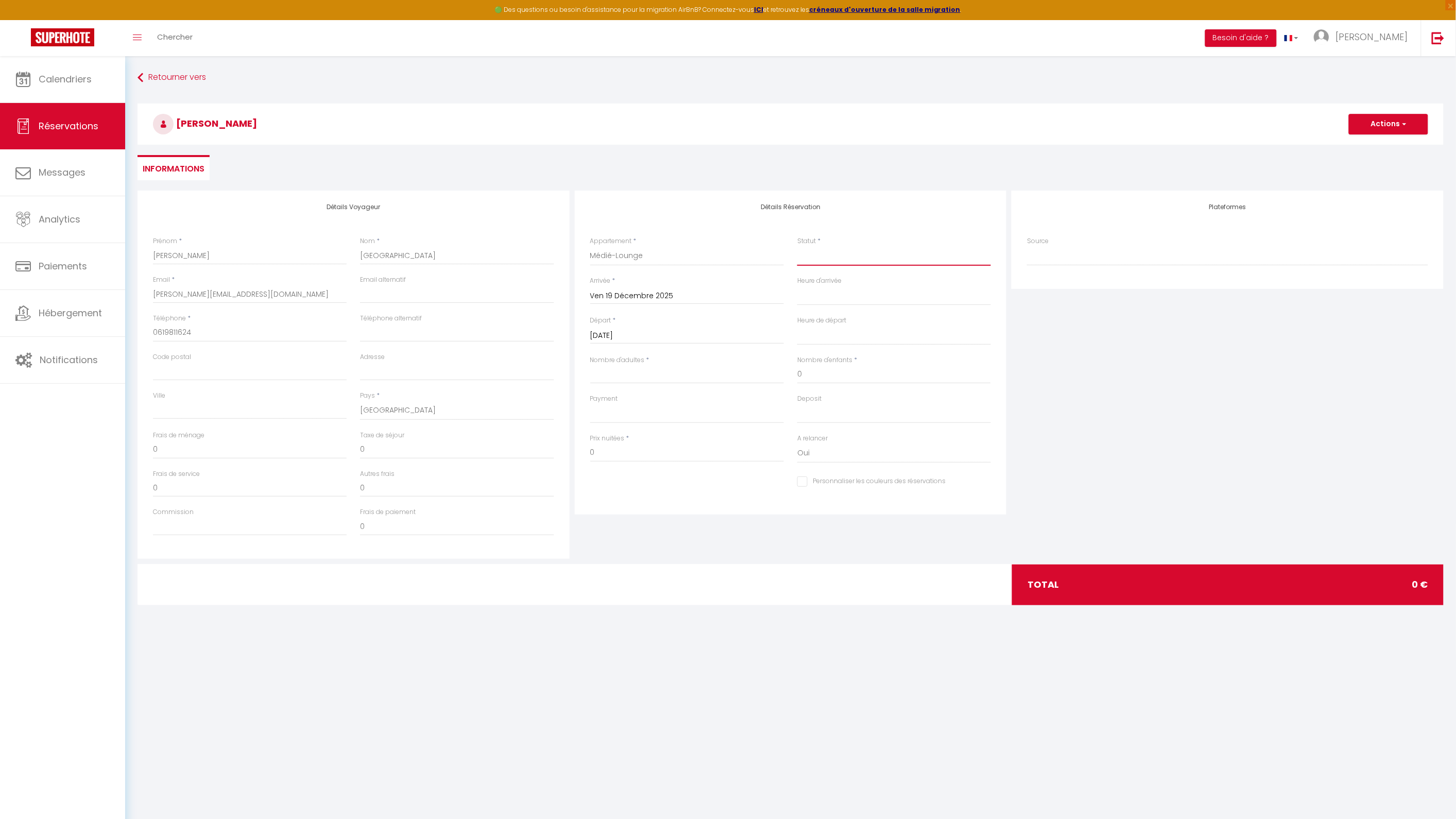
click at [831, 258] on select "Confirmé Non Confirmé [PERSON_NAME] par le voyageur No Show Request" at bounding box center [894, 256] width 194 height 20
click at [798, 246] on select "Confirmé Non Confirmé [PERSON_NAME] par le voyageur No Show Request" at bounding box center [894, 256] width 194 height 20
click at [625, 376] on input "Nombre d'adultes" at bounding box center [687, 374] width 194 height 19
click at [1396, 121] on button "Actions" at bounding box center [1388, 124] width 79 height 20
click at [1377, 137] on ul "Enregistrer" at bounding box center [1379, 146] width 83 height 20
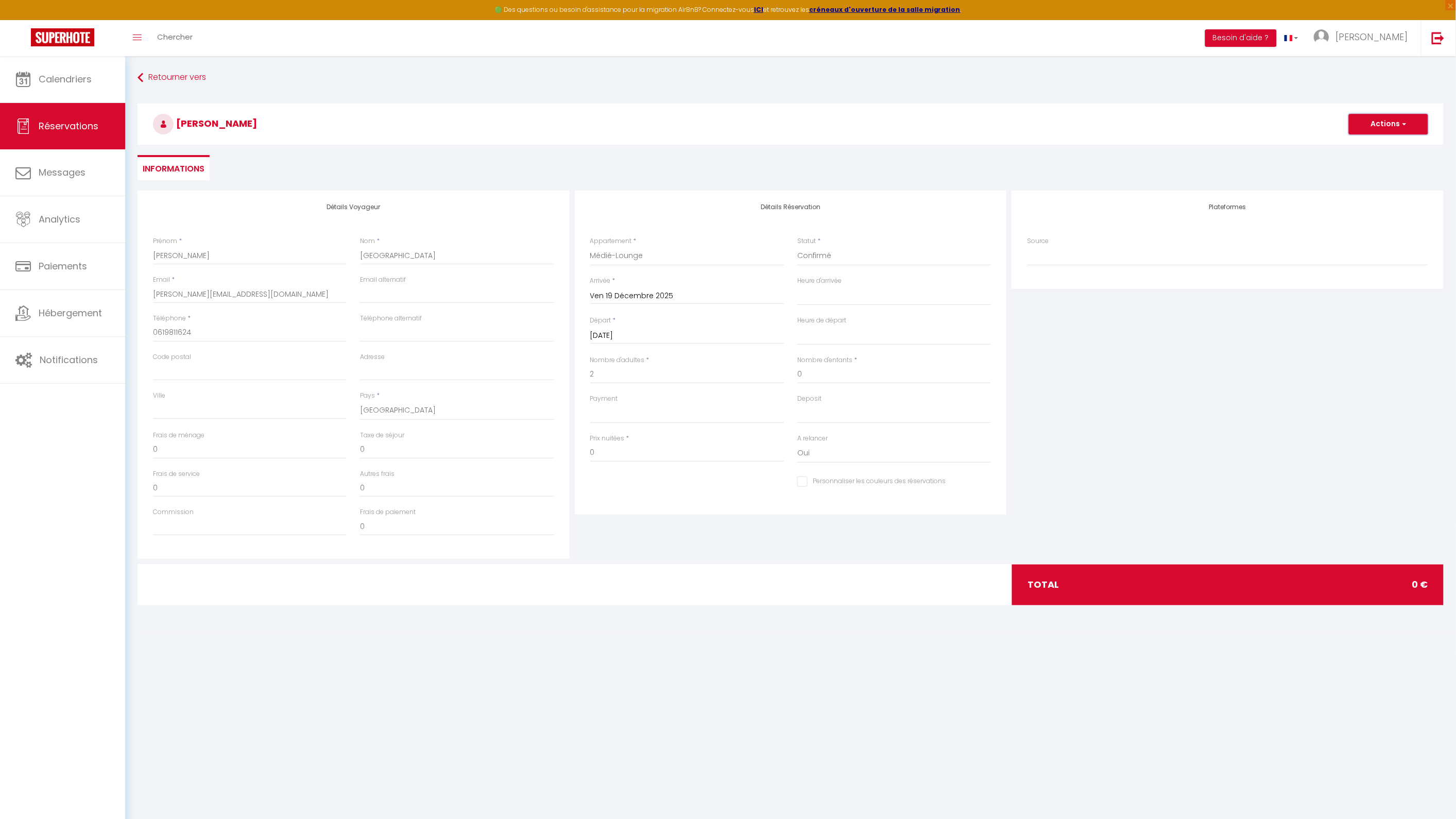
click at [1377, 129] on button "Actions" at bounding box center [1388, 124] width 79 height 20
click at [1372, 143] on link "Enregistrer" at bounding box center [1378, 147] width 81 height 14
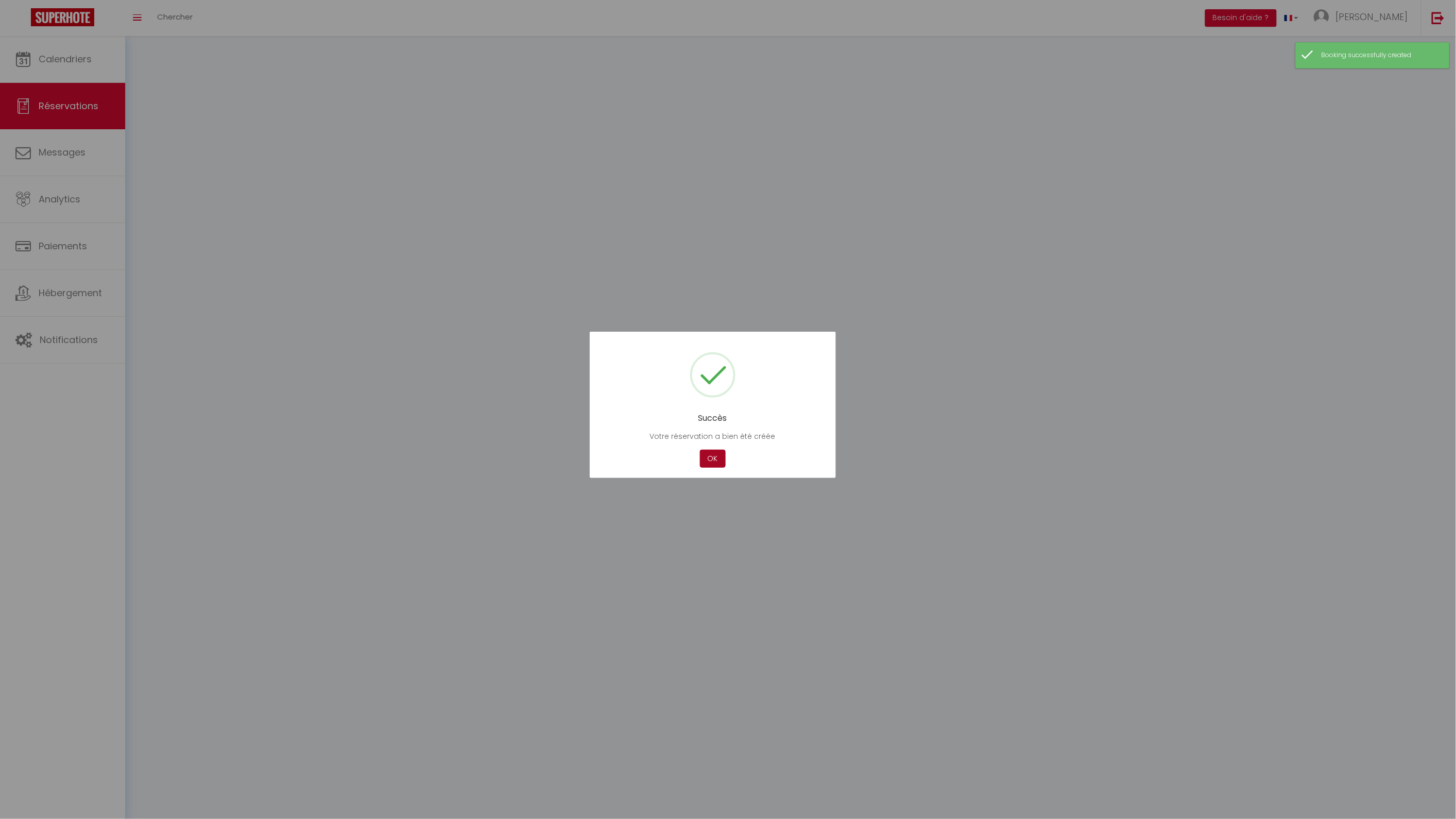
click at [717, 461] on button "OK" at bounding box center [713, 458] width 26 height 18
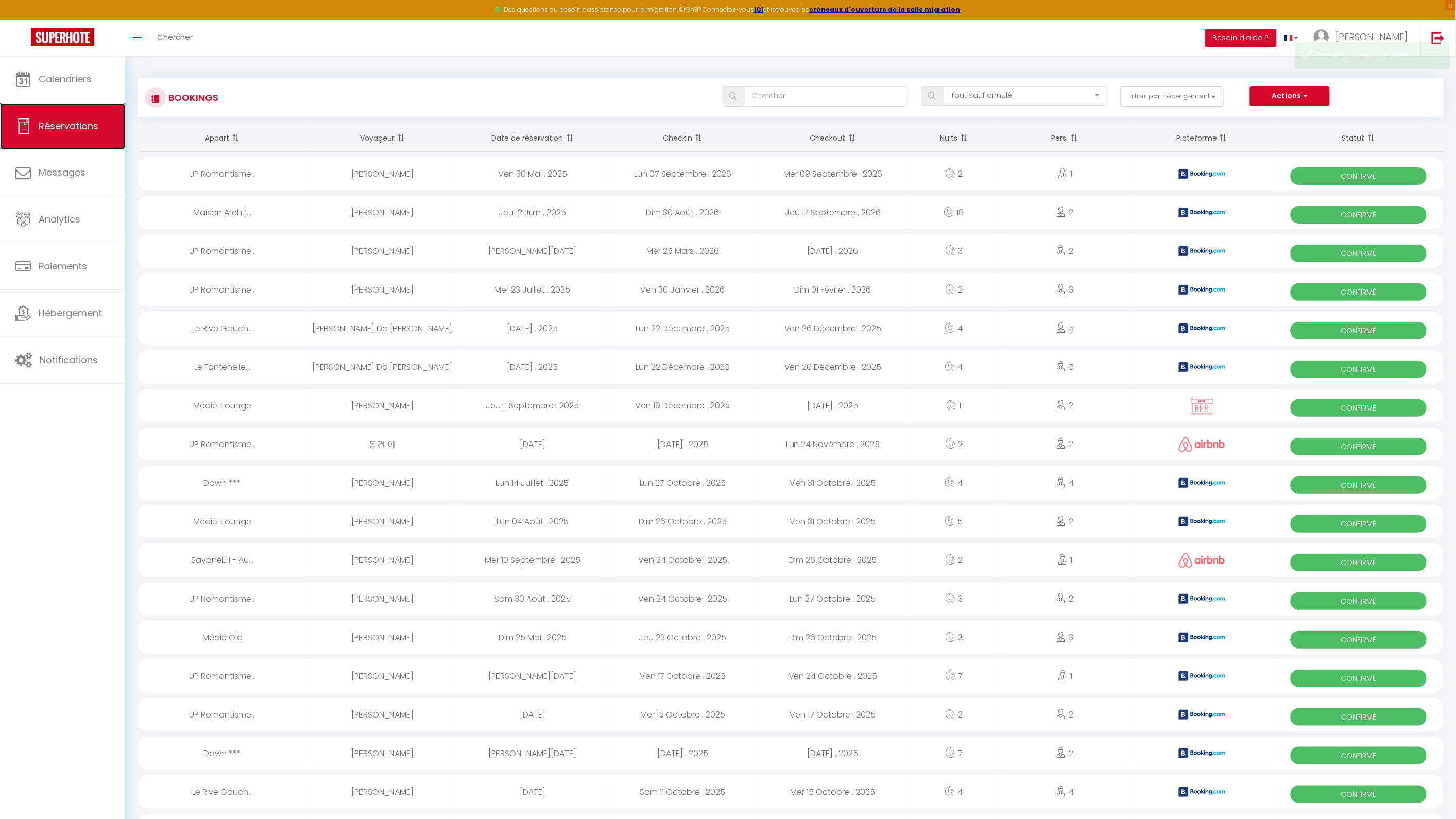
click at [90, 129] on span "Réservations" at bounding box center [68, 125] width 60 height 13
click at [93, 89] on link "Calendriers" at bounding box center [62, 79] width 125 height 46
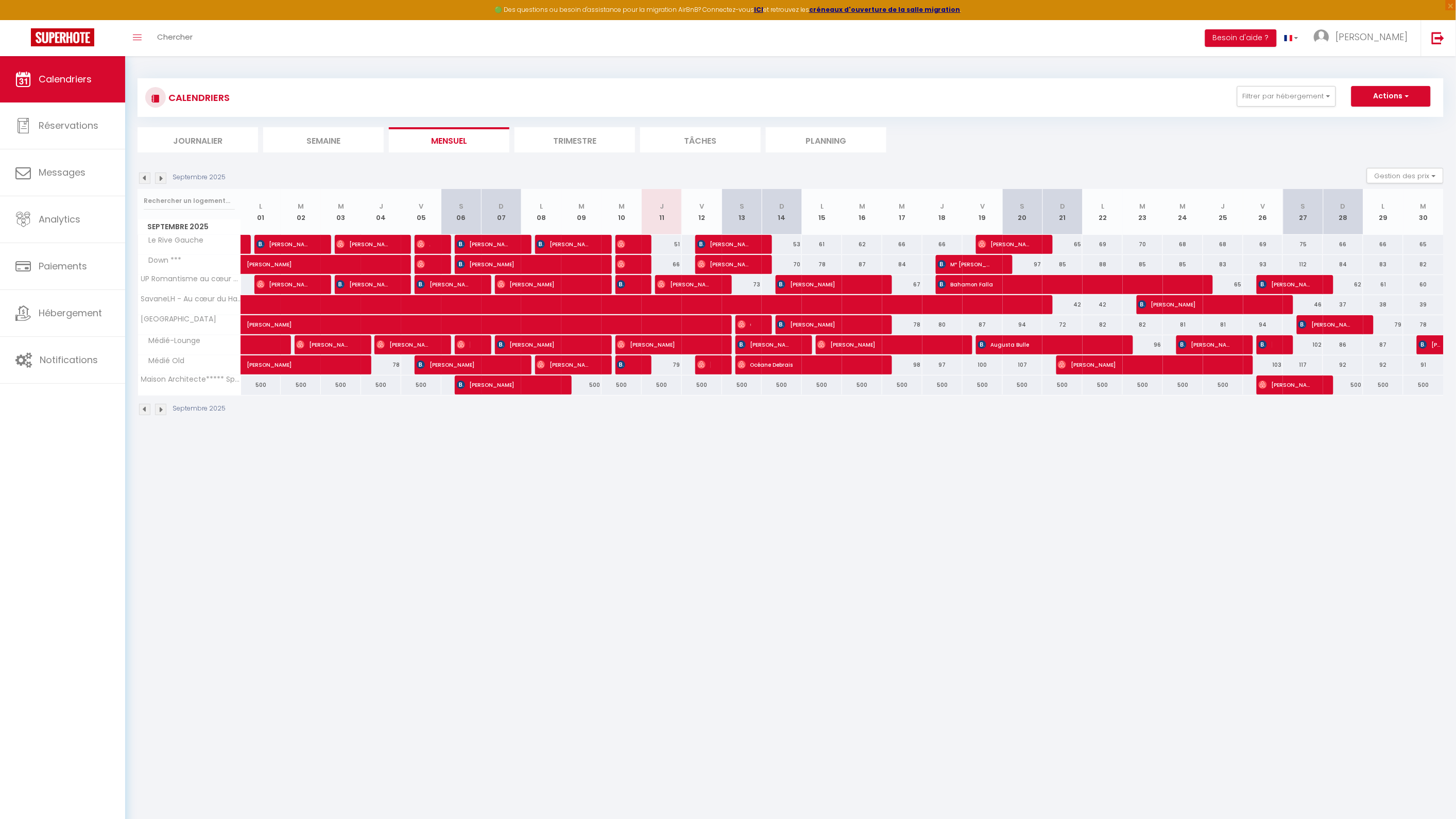
click at [162, 181] on img at bounding box center [161, 178] width 11 height 11
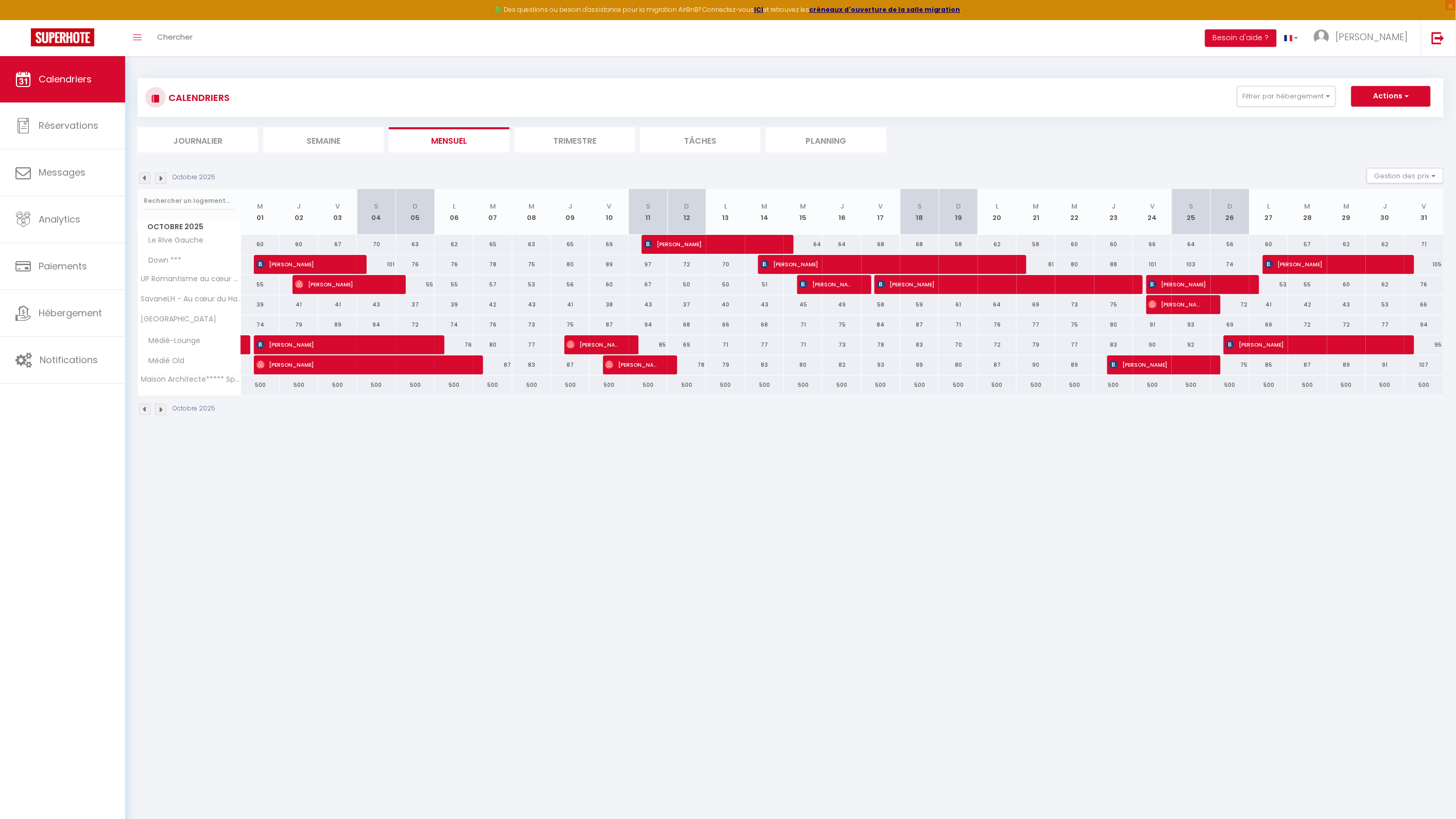
click at [161, 176] on img at bounding box center [161, 178] width 11 height 11
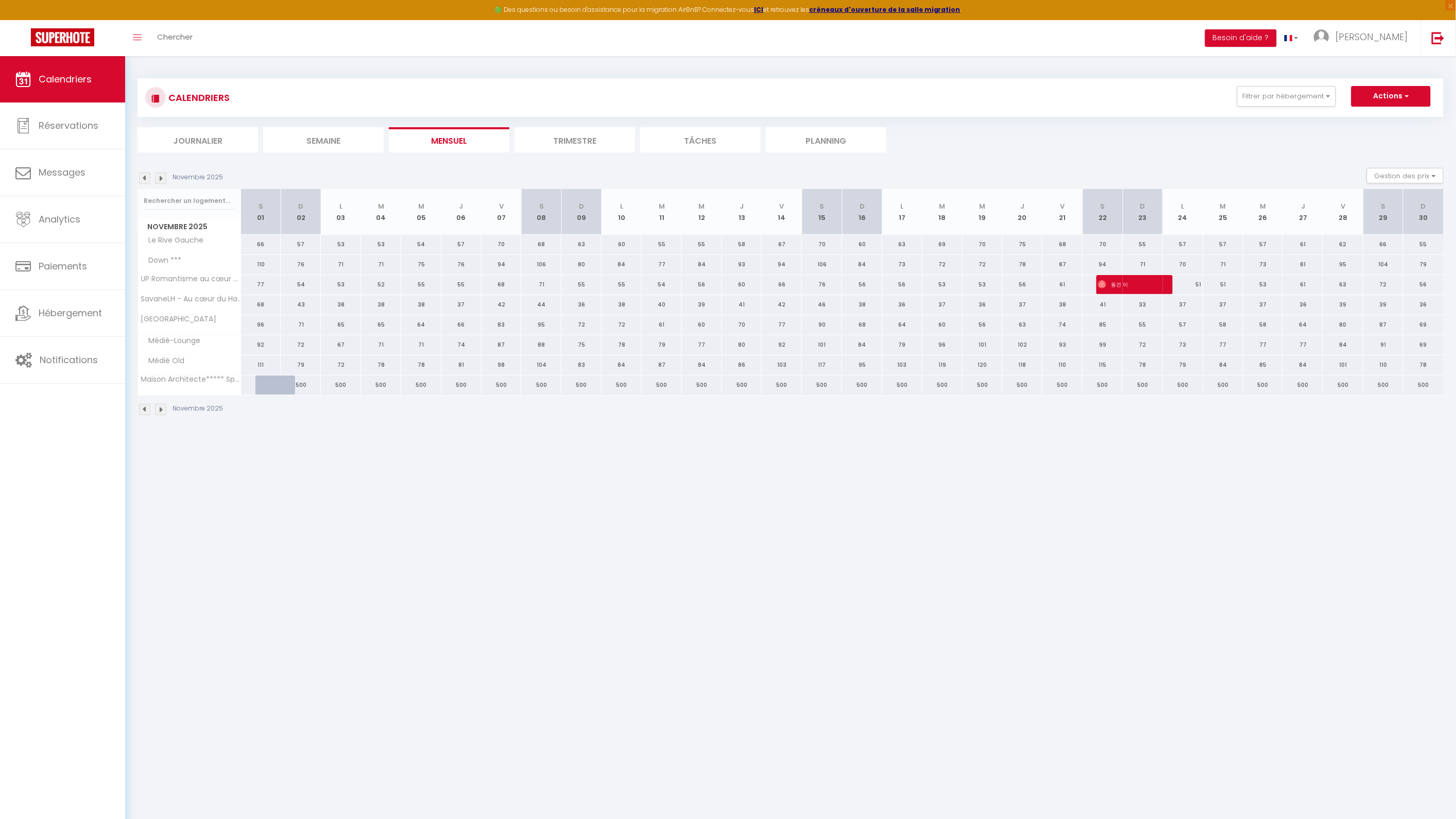
click at [163, 179] on img at bounding box center [161, 178] width 11 height 11
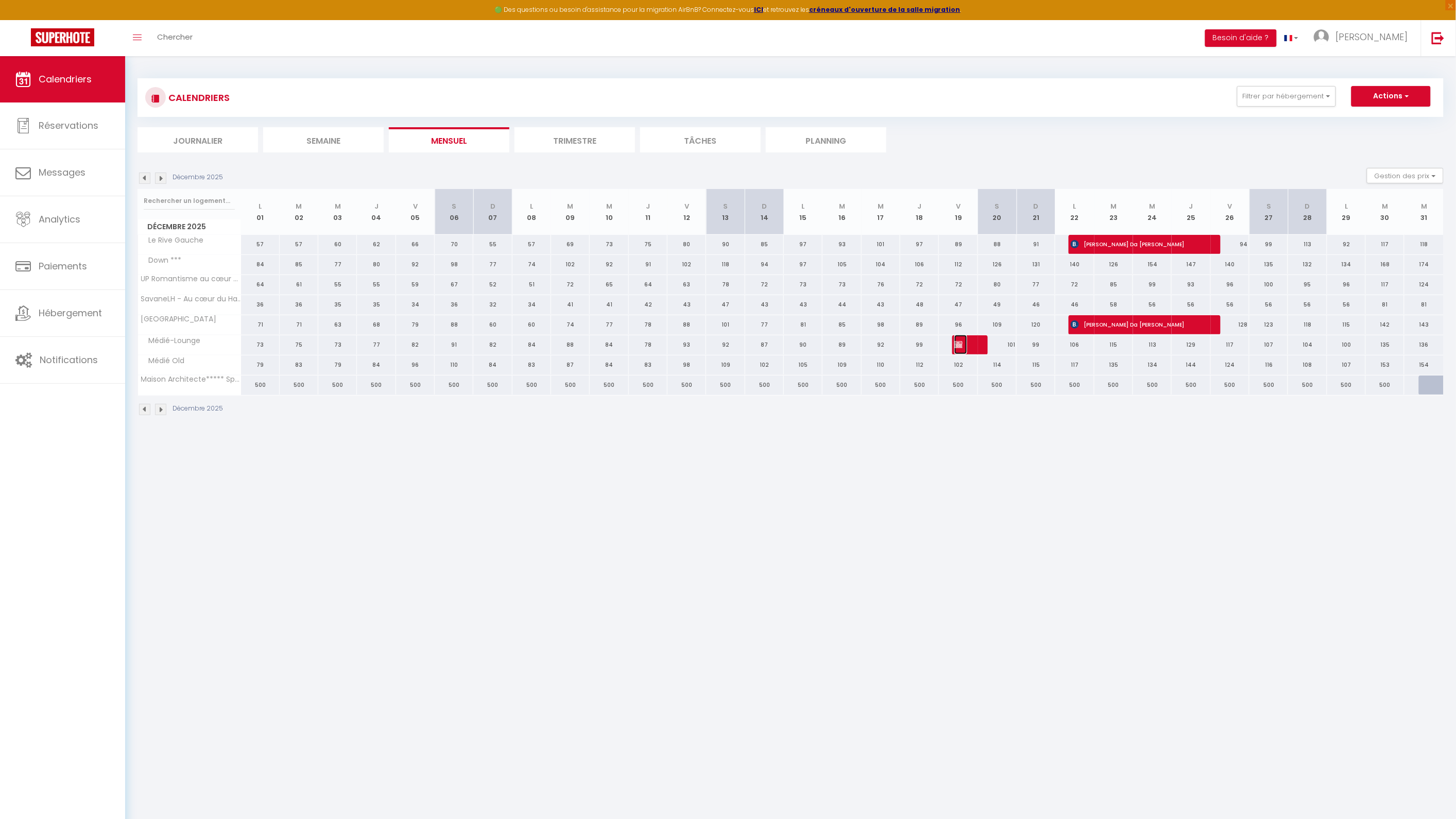
click at [967, 345] on span "[PERSON_NAME]" at bounding box center [960, 344] width 13 height 20
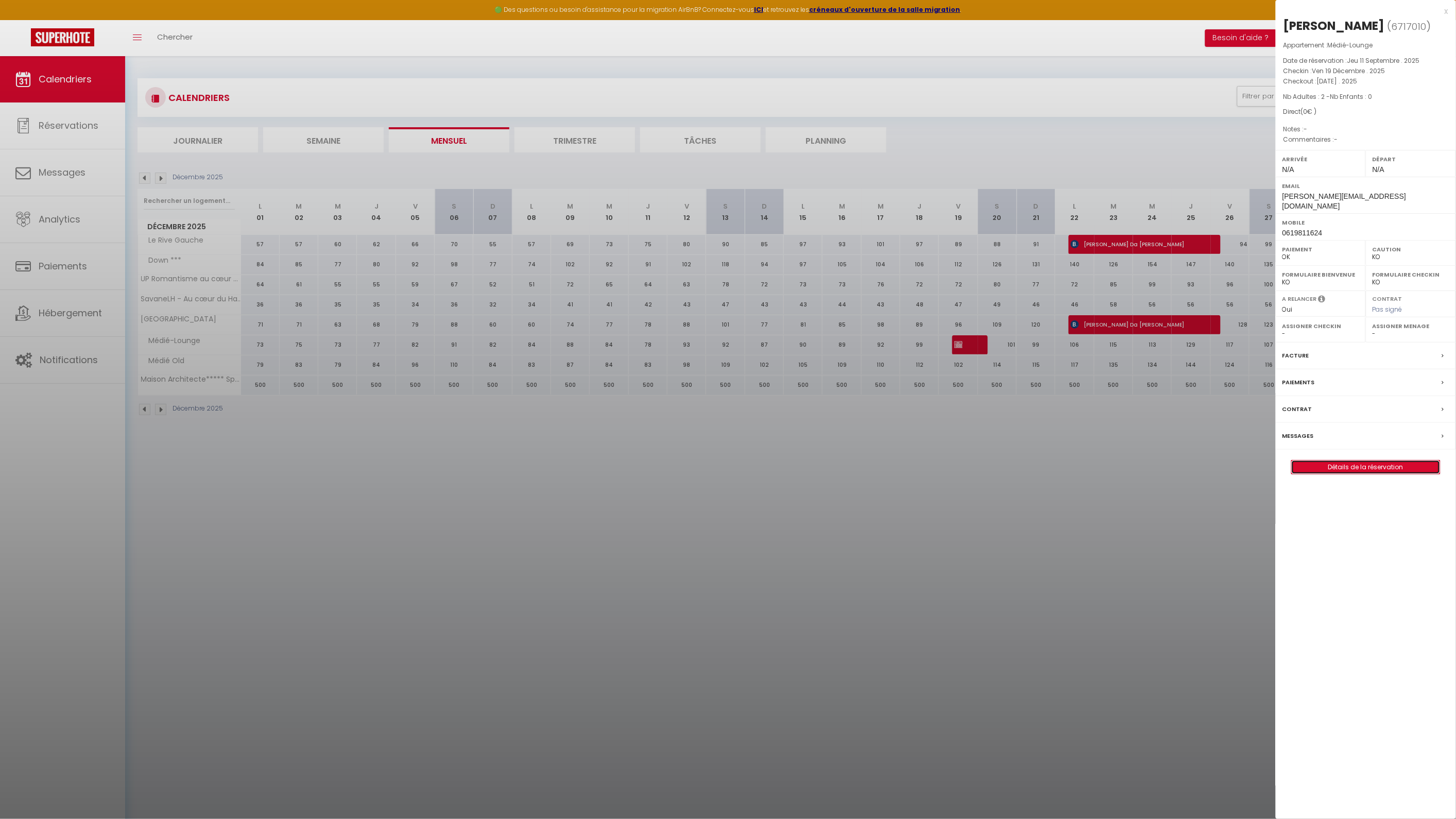
click at [1329, 461] on link "Détails de la réservation" at bounding box center [1366, 467] width 148 height 14
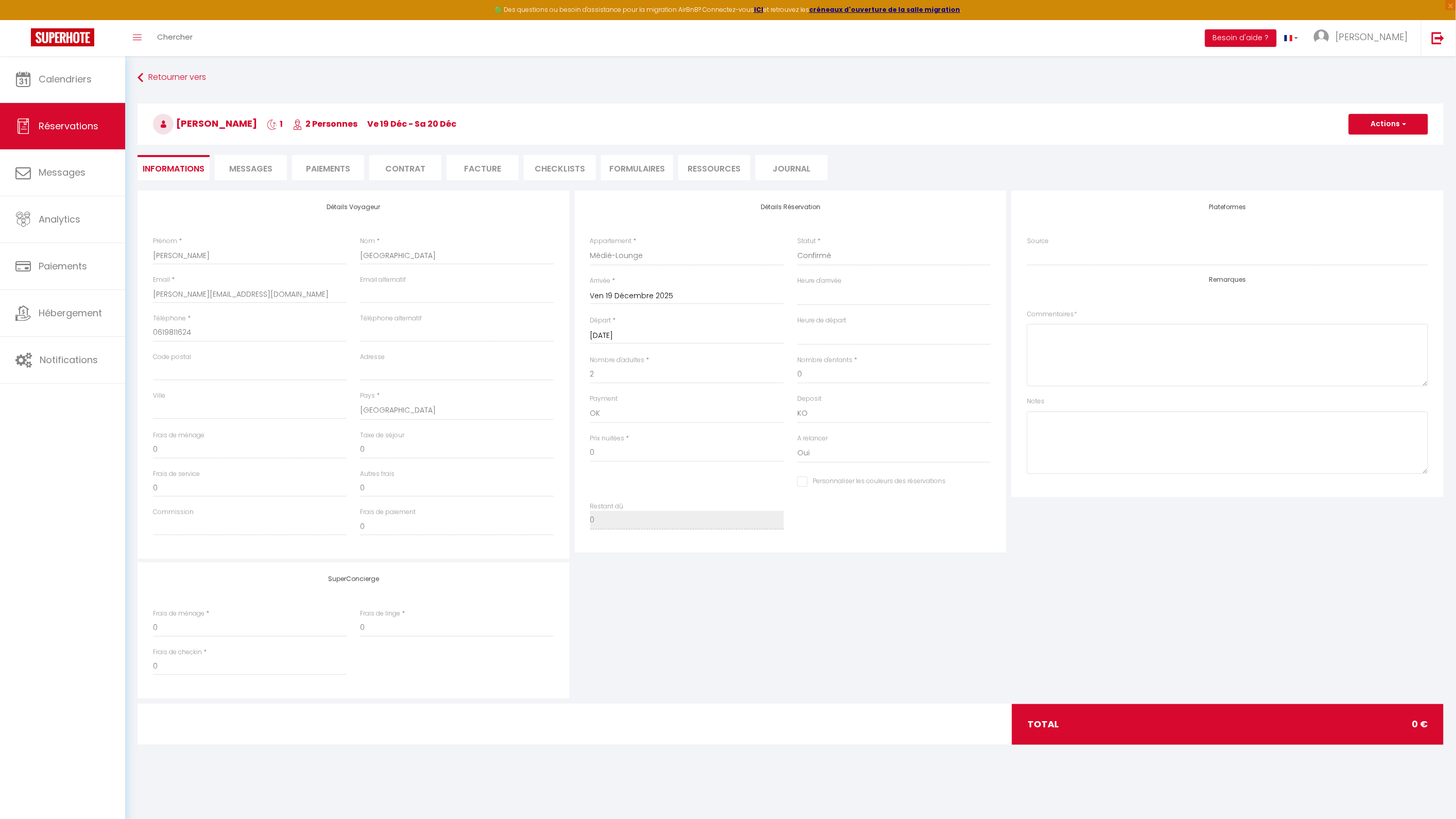
click at [344, 168] on li "Paiements" at bounding box center [328, 167] width 72 height 25
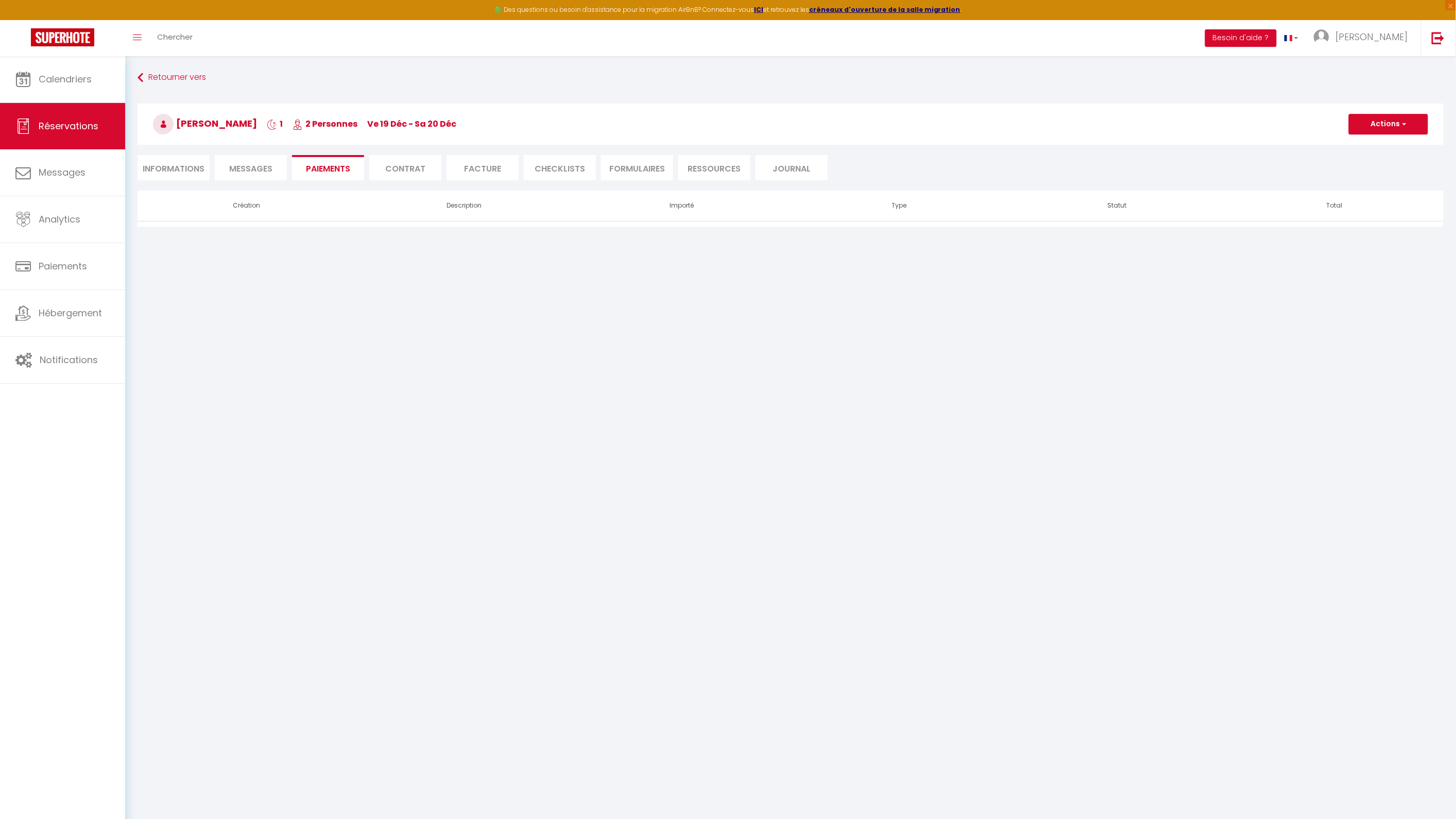
click at [264, 169] on span "Messages" at bounding box center [250, 168] width 44 height 12
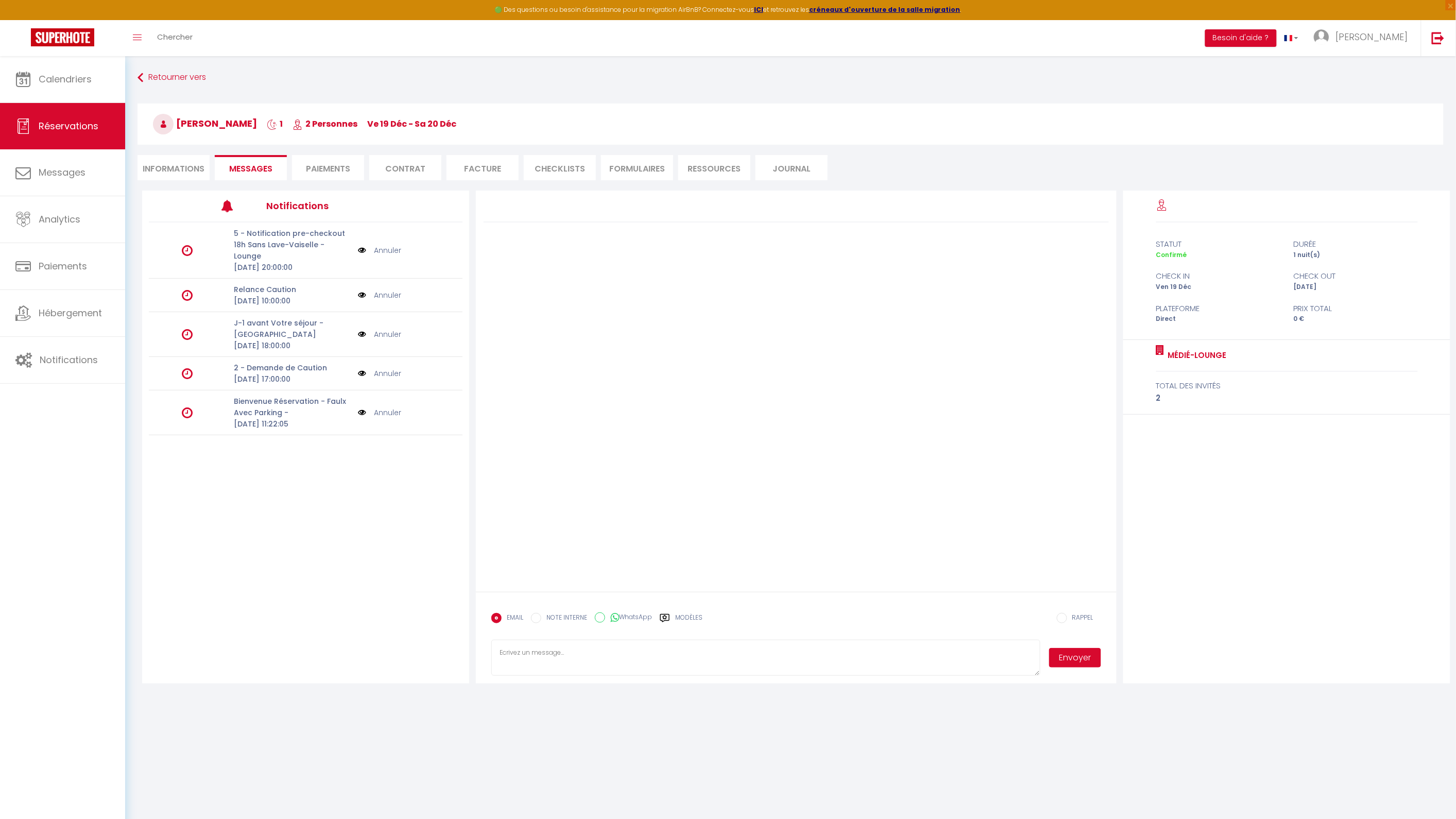
click at [174, 171] on li "Informations" at bounding box center [174, 167] width 72 height 25
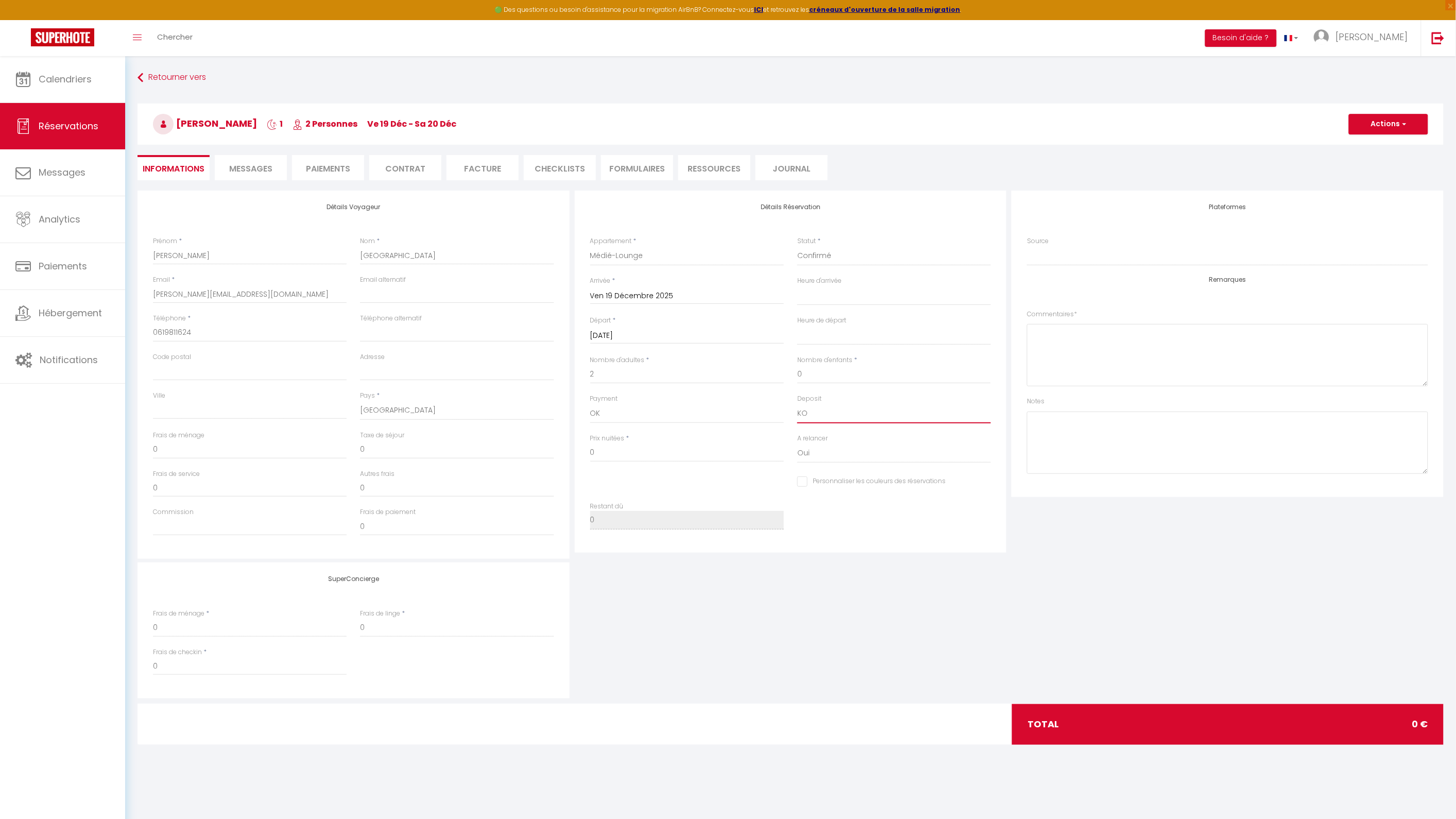
click at [818, 417] on select "OK KO" at bounding box center [894, 413] width 194 height 20
click at [798, 404] on select "OK KO" at bounding box center [894, 413] width 194 height 20
click at [1389, 122] on button "Actions" at bounding box center [1388, 124] width 79 height 20
click at [1372, 146] on link "Enregistrer" at bounding box center [1378, 147] width 81 height 14
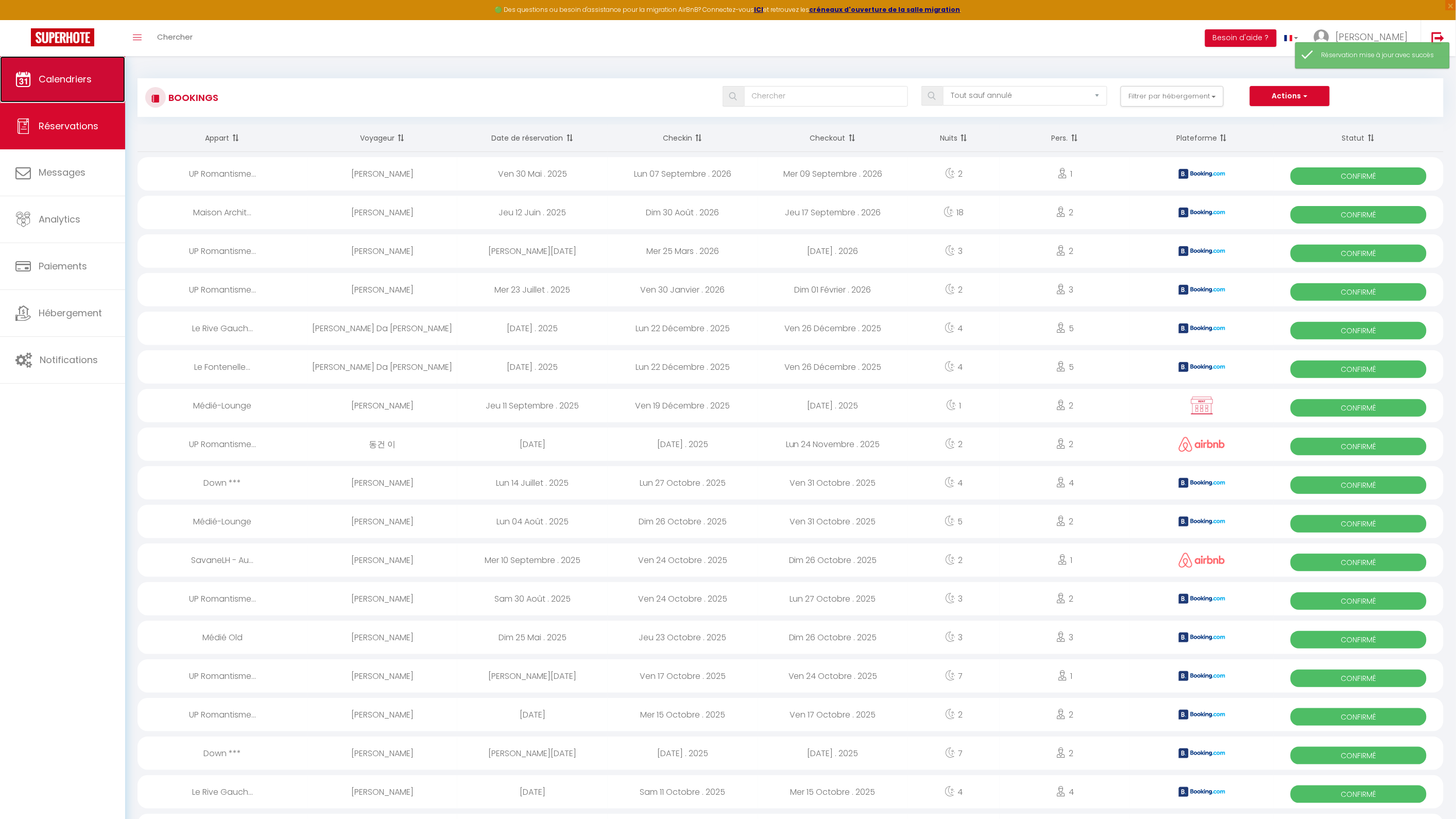
click at [90, 84] on span "Calendriers" at bounding box center [65, 79] width 53 height 13
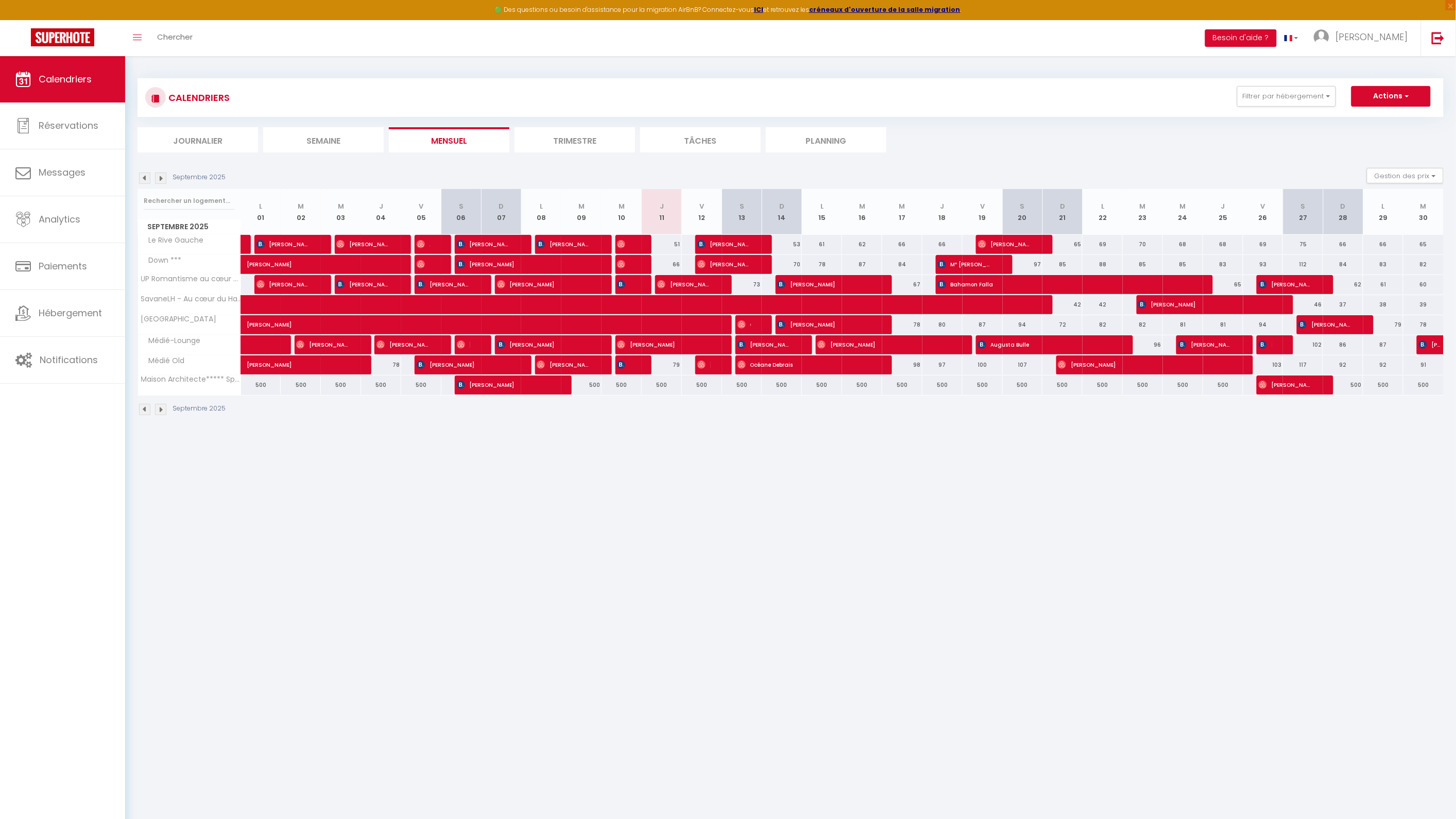
click at [161, 182] on img at bounding box center [161, 178] width 11 height 11
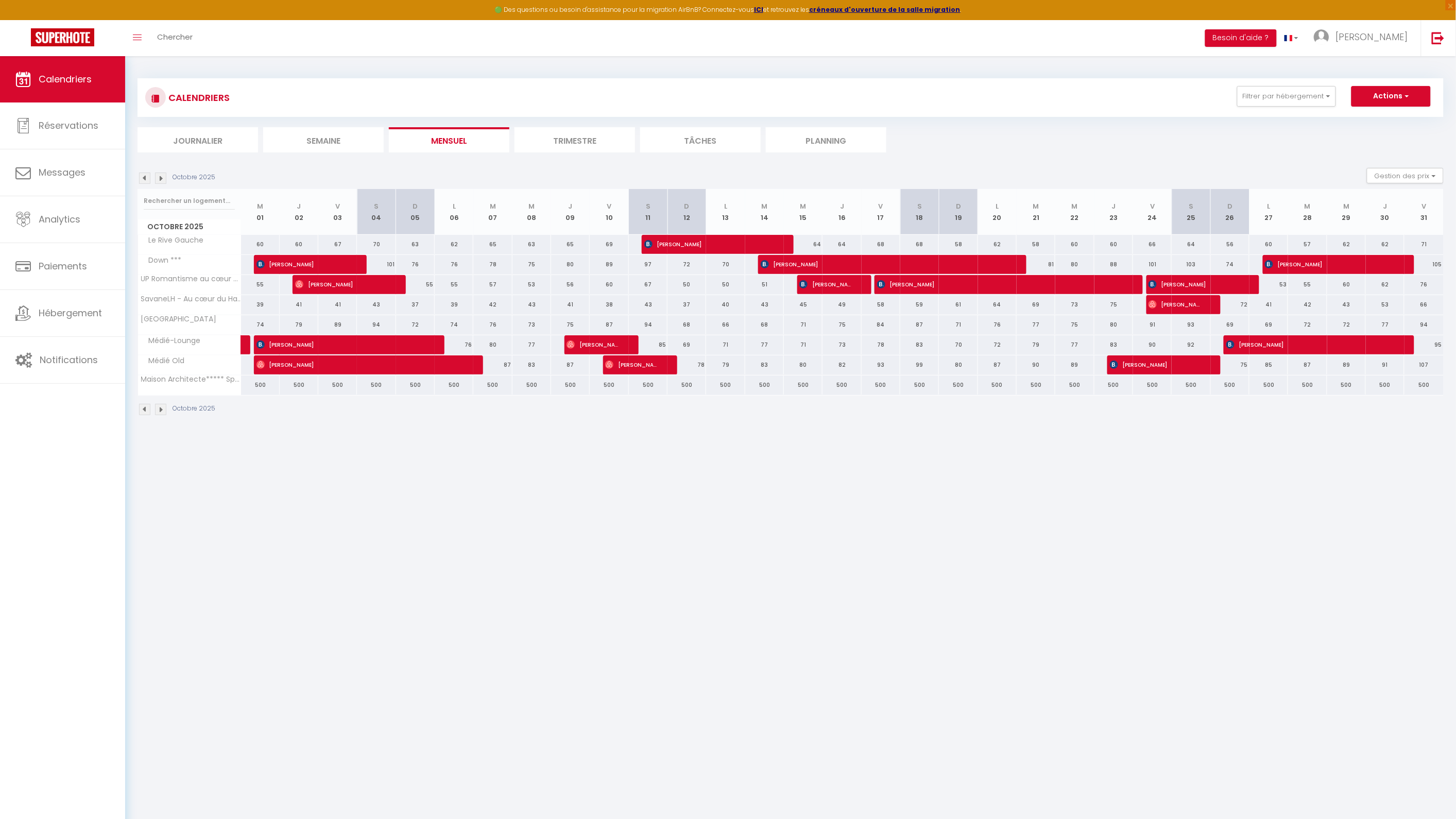
click at [161, 179] on img at bounding box center [161, 178] width 11 height 11
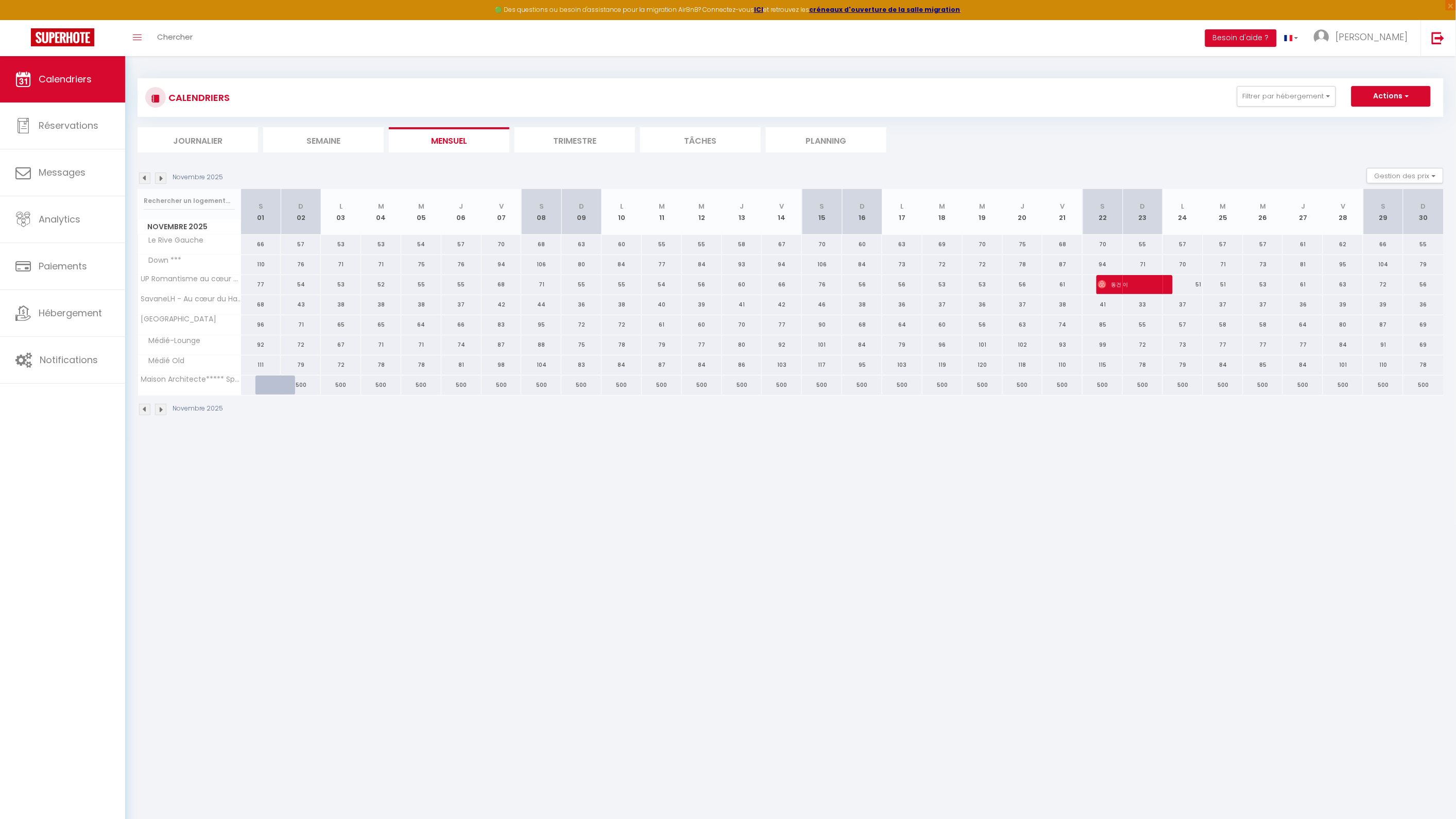
click at [161, 179] on img at bounding box center [161, 178] width 11 height 11
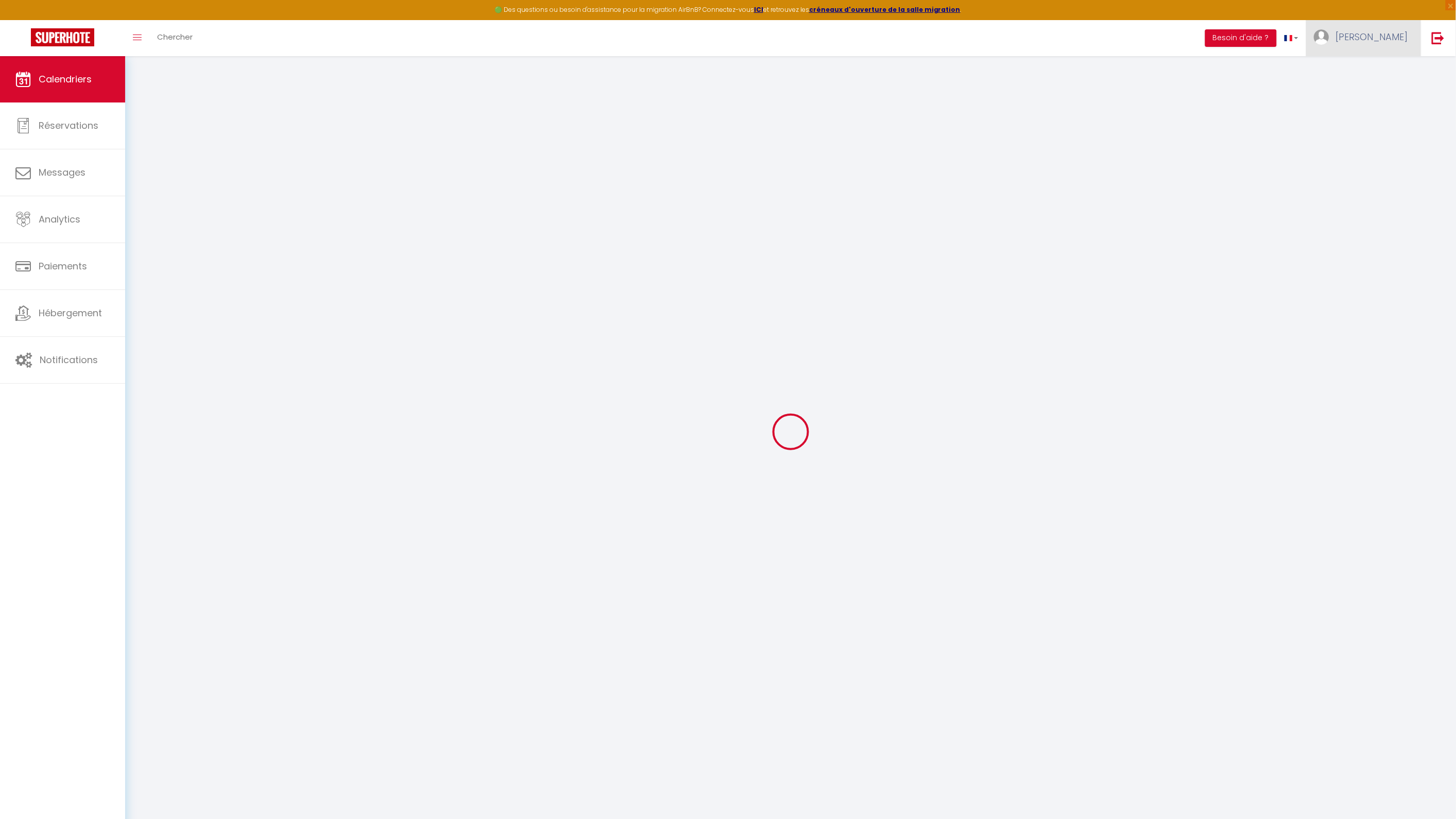
click at [1389, 38] on span "[PERSON_NAME]" at bounding box center [1372, 37] width 72 height 13
